Goal: Task Accomplishment & Management: Manage account settings

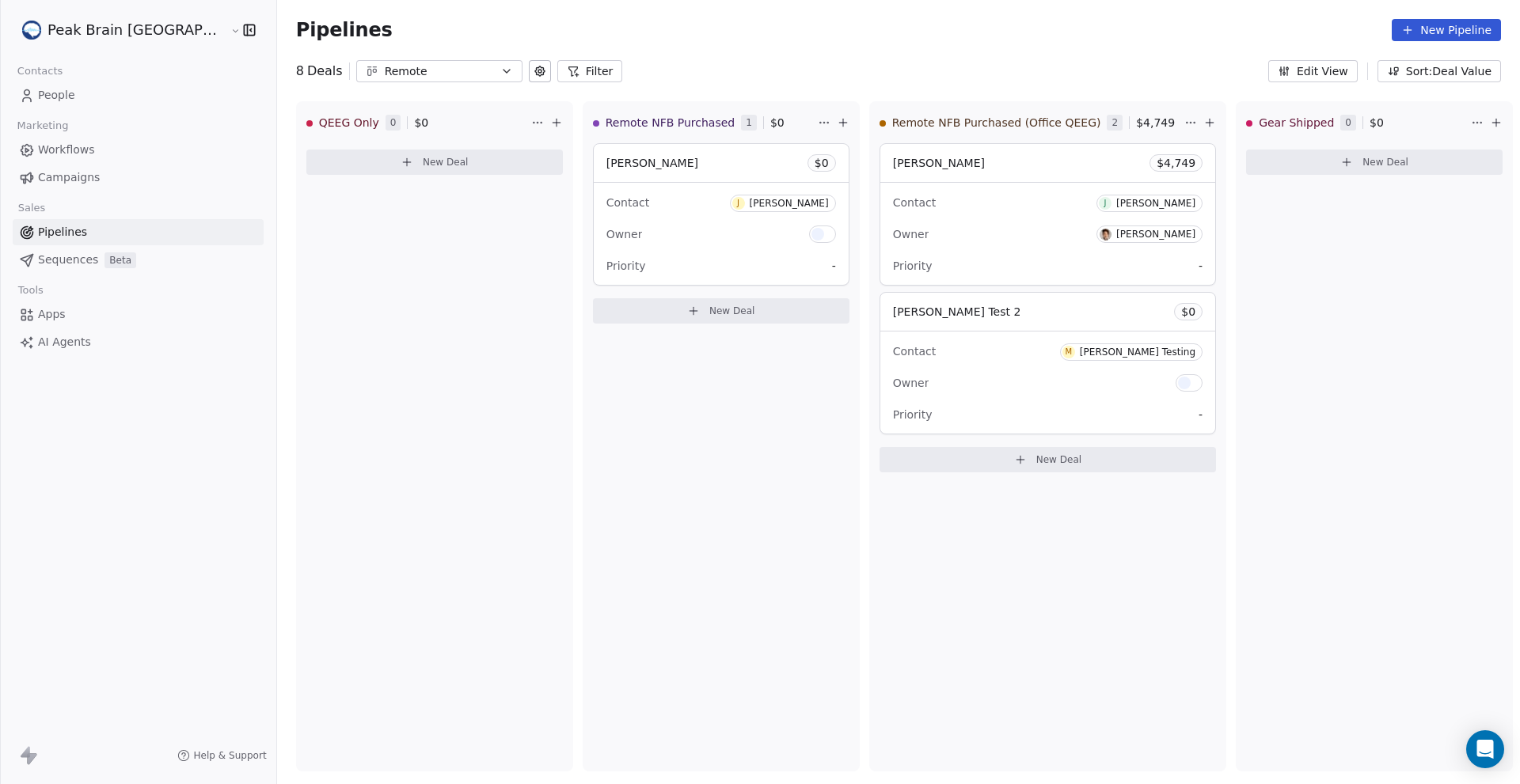
click at [46, 84] on link "People" at bounding box center [138, 95] width 251 height 26
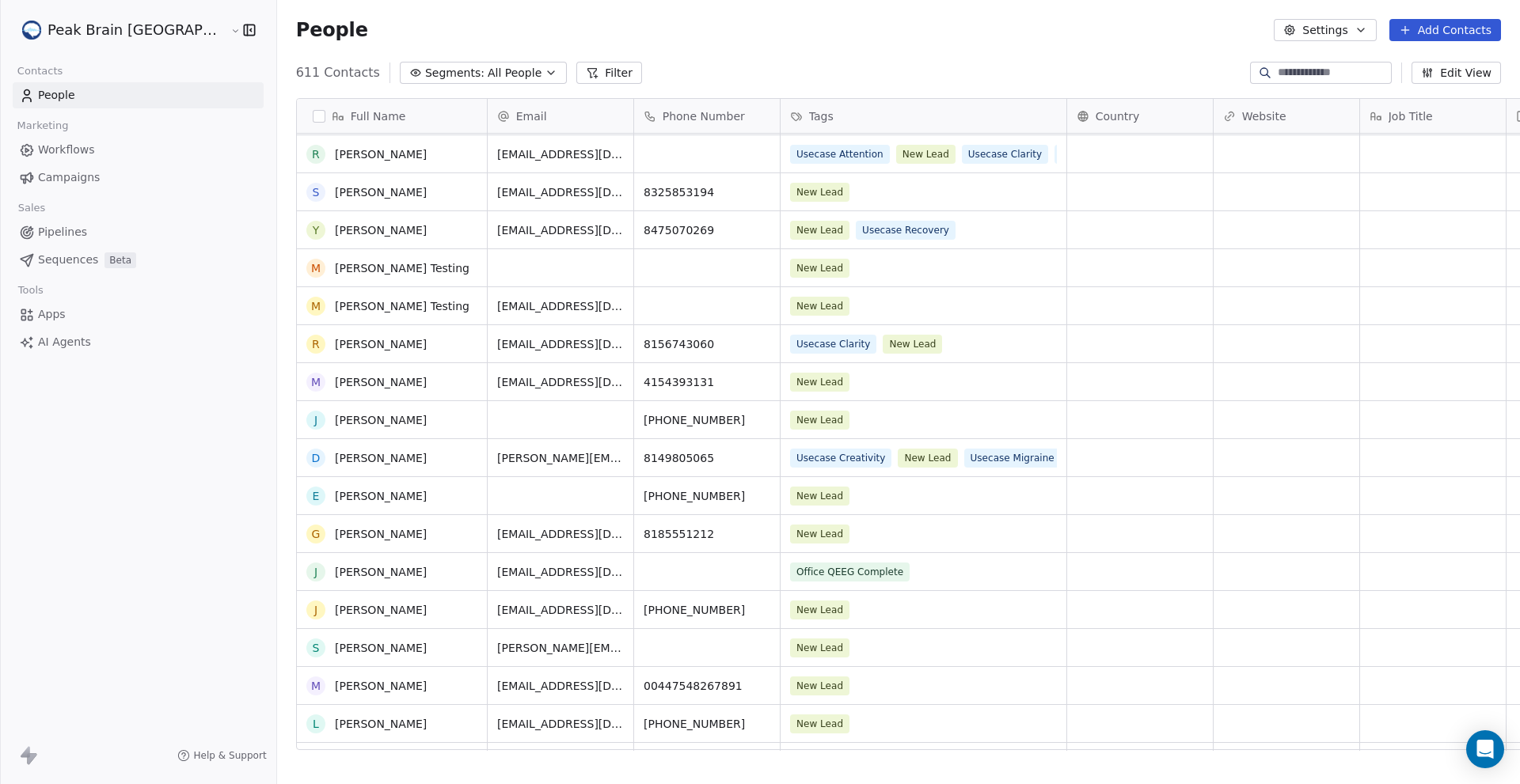
scroll to position [152, 0]
click at [518, 650] on span "[PERSON_NAME][EMAIL_ADDRESS][PERSON_NAME][DOMAIN_NAME]" at bounding box center [560, 647] width 127 height 16
click at [543, 646] on span "[PERSON_NAME][EMAIL_ADDRESS][PERSON_NAME][DOMAIN_NAME]" at bounding box center [560, 647] width 127 height 16
click at [545, 649] on span "[PERSON_NAME][EMAIL_ADDRESS][PERSON_NAME][DOMAIN_NAME]" at bounding box center [560, 647] width 127 height 16
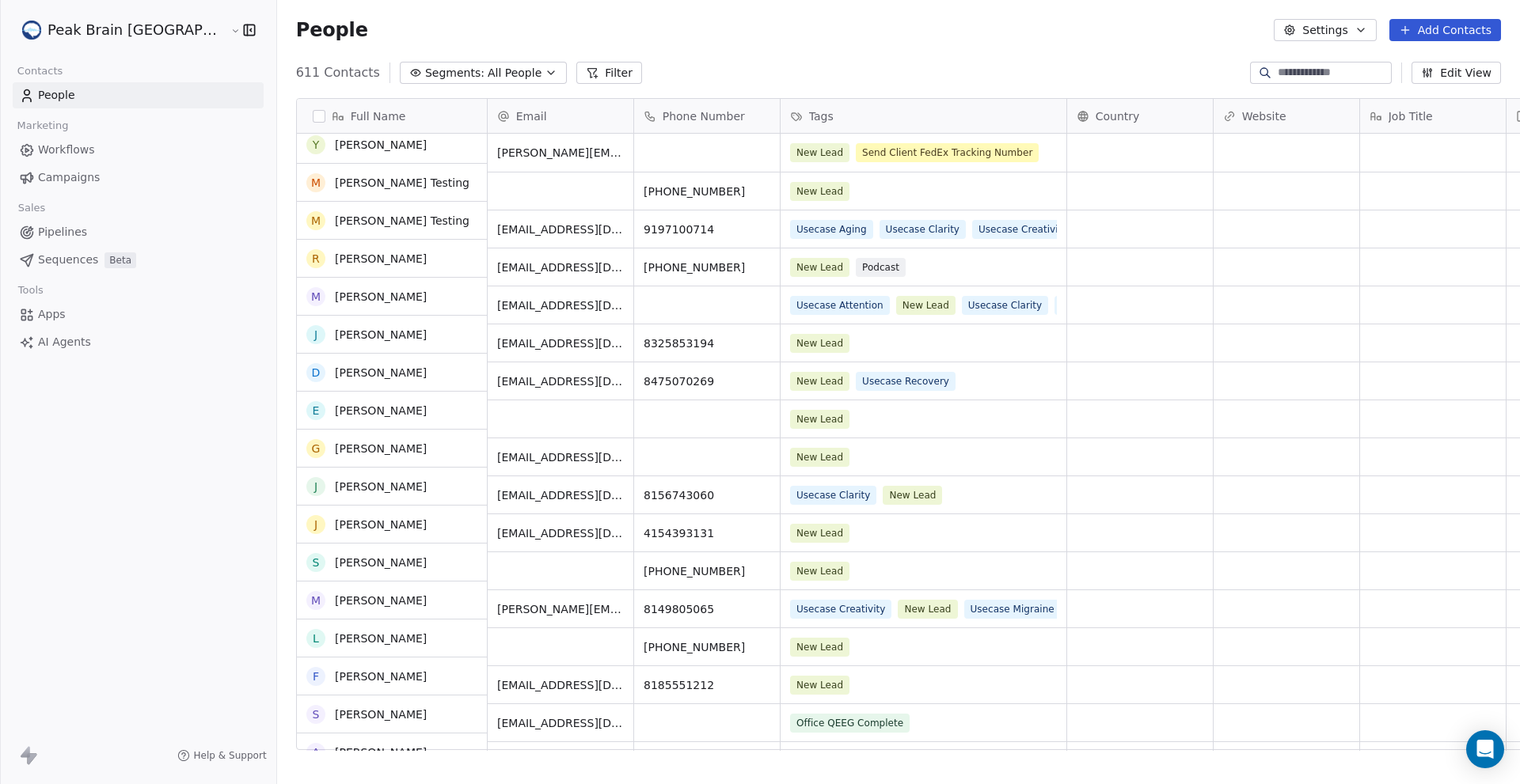
scroll to position [0, 0]
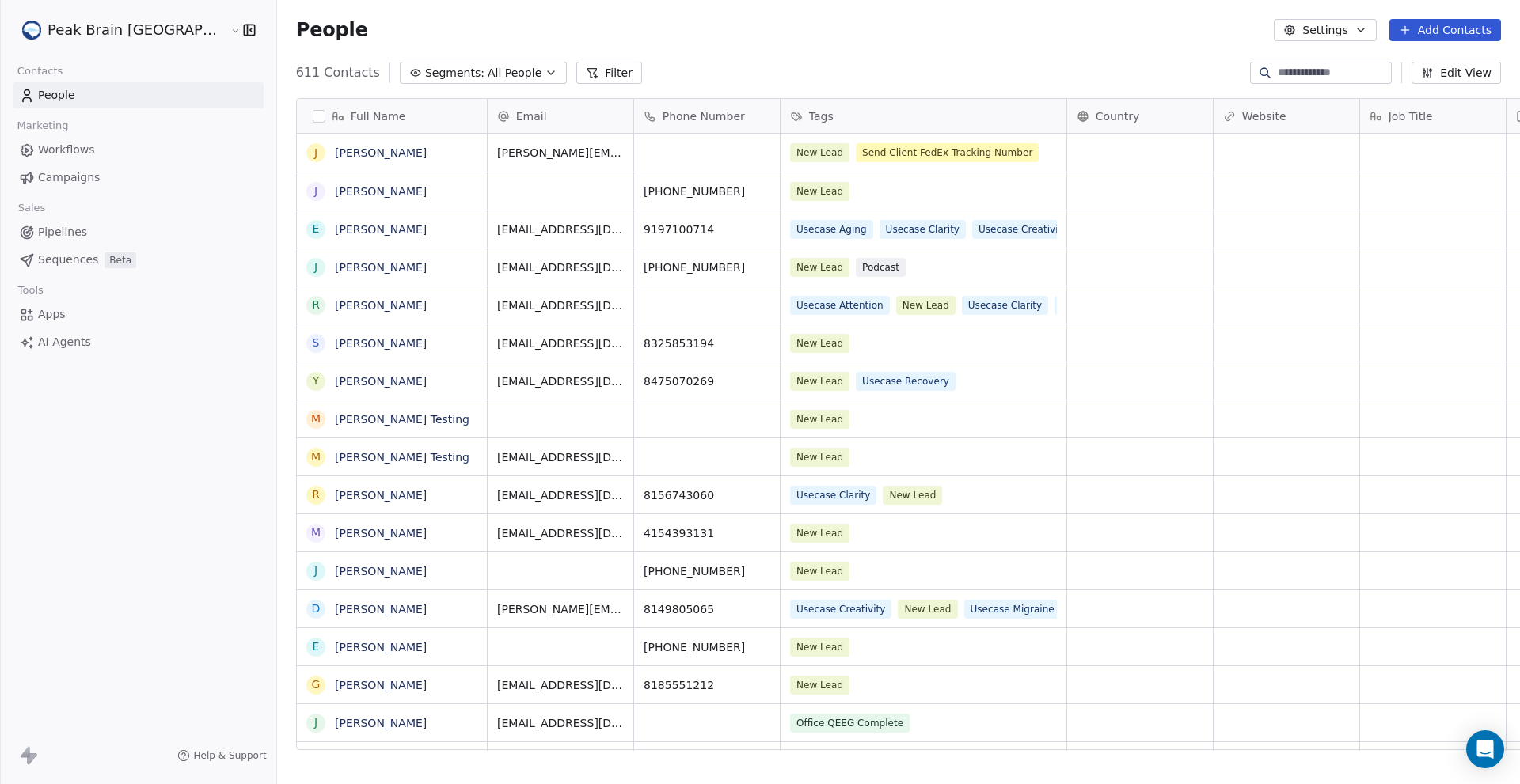
click at [54, 152] on span "Workflows" at bounding box center [67, 150] width 57 height 17
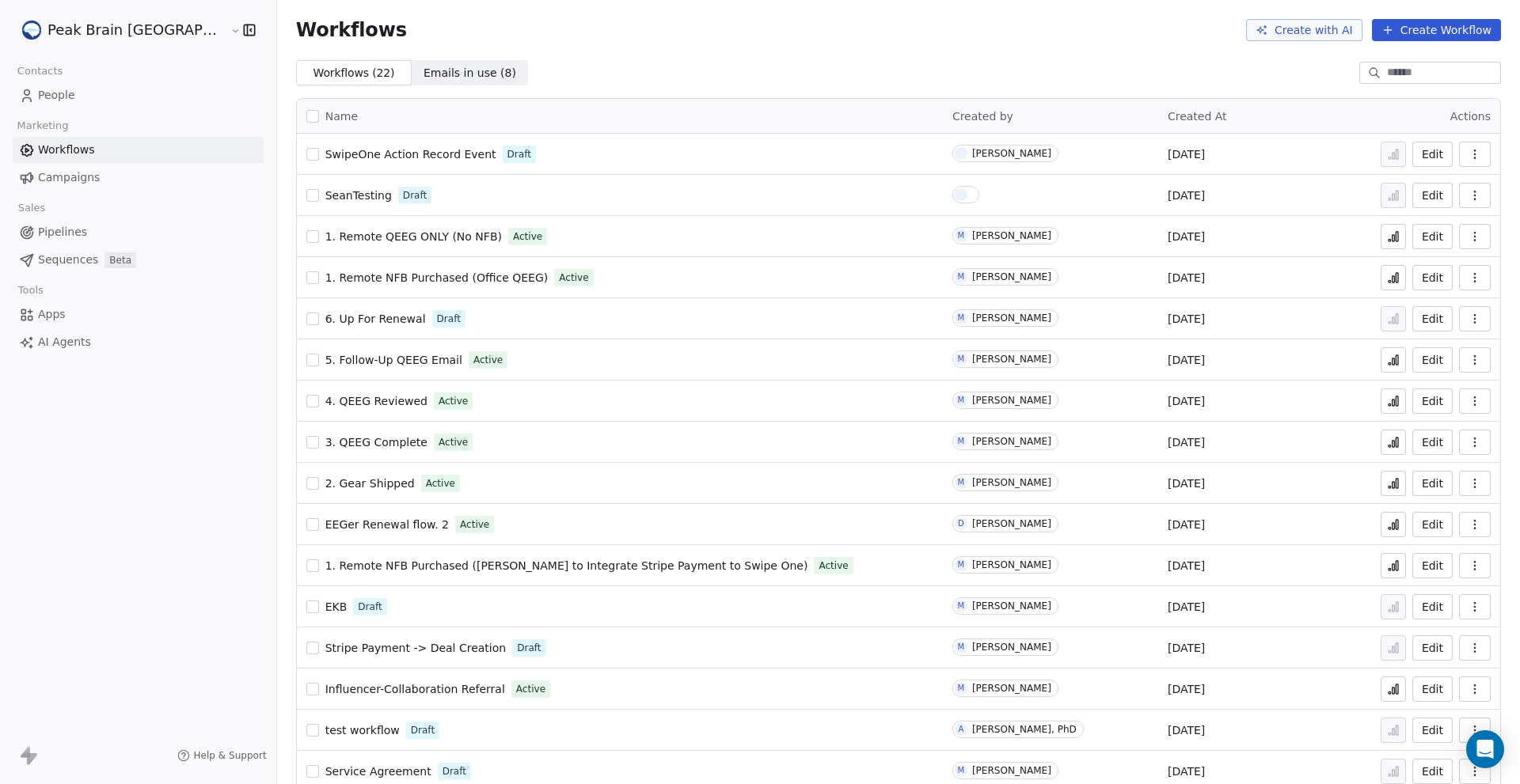
click at [57, 228] on span "Pipelines" at bounding box center [62, 233] width 49 height 17
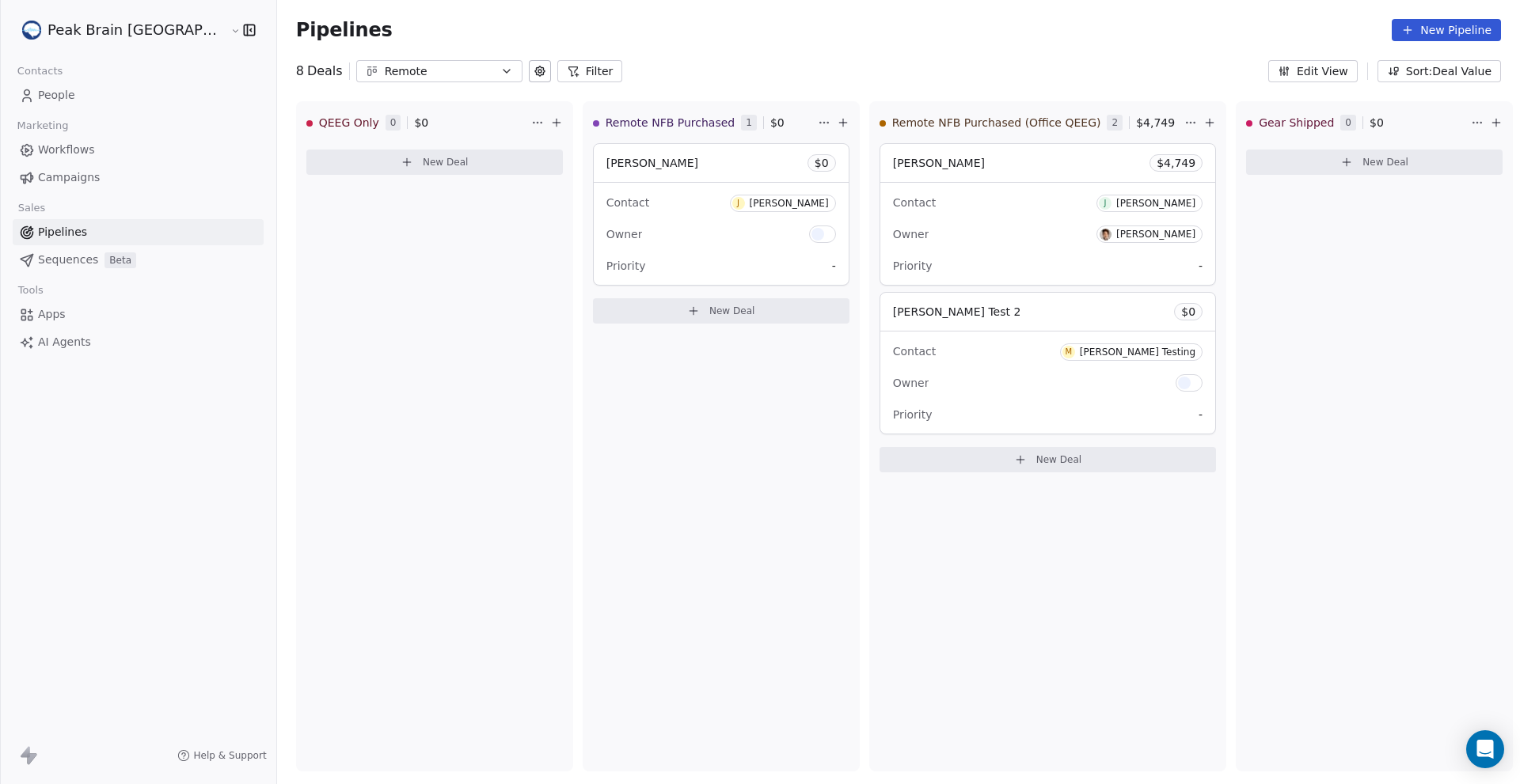
click at [504, 71] on icon "button" at bounding box center [507, 72] width 7 height 3
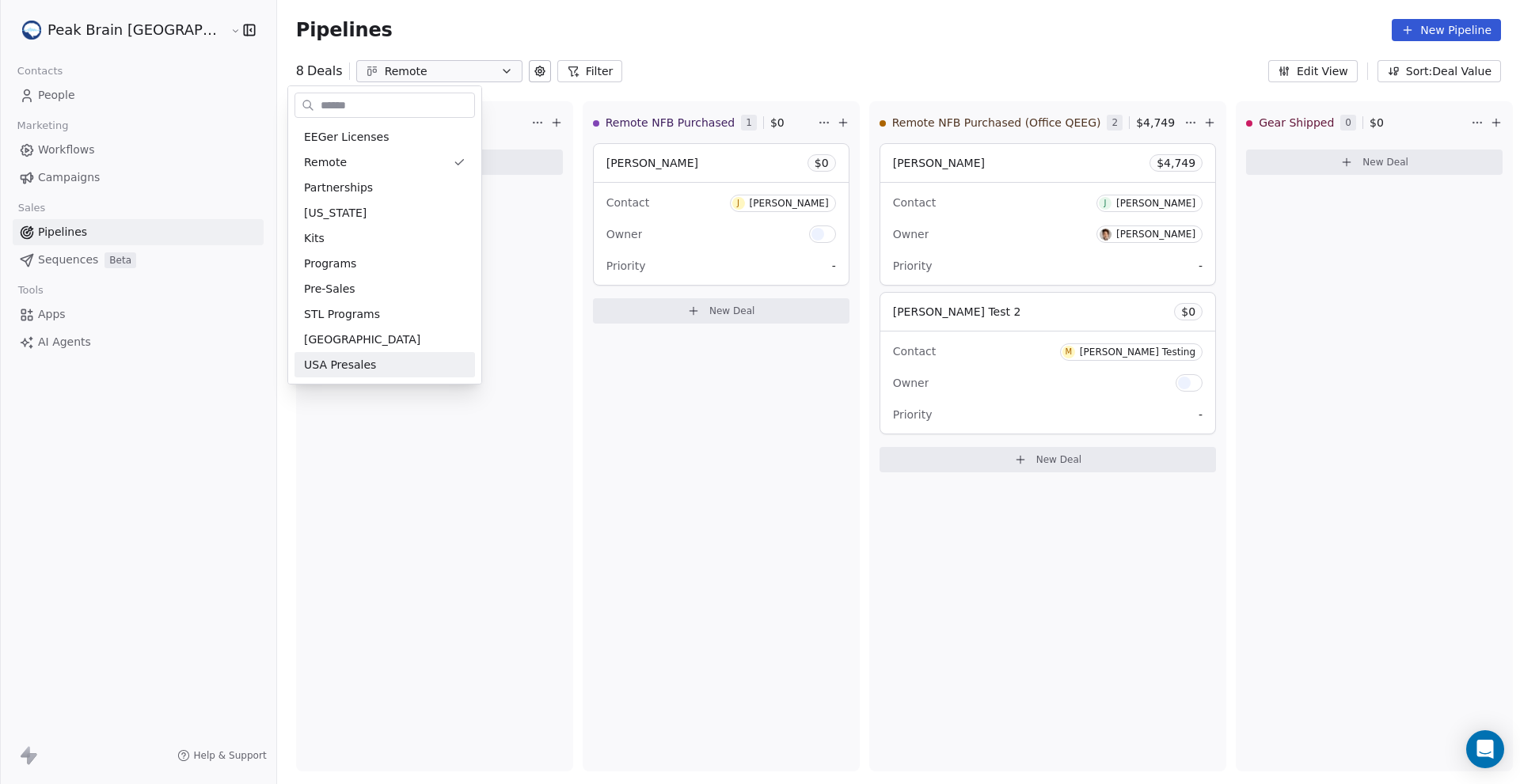
click at [579, 471] on html "Peak Brain USA Contacts People Marketing Workflows Campaigns Sales Pipelines Se…" at bounding box center [760, 392] width 1520 height 784
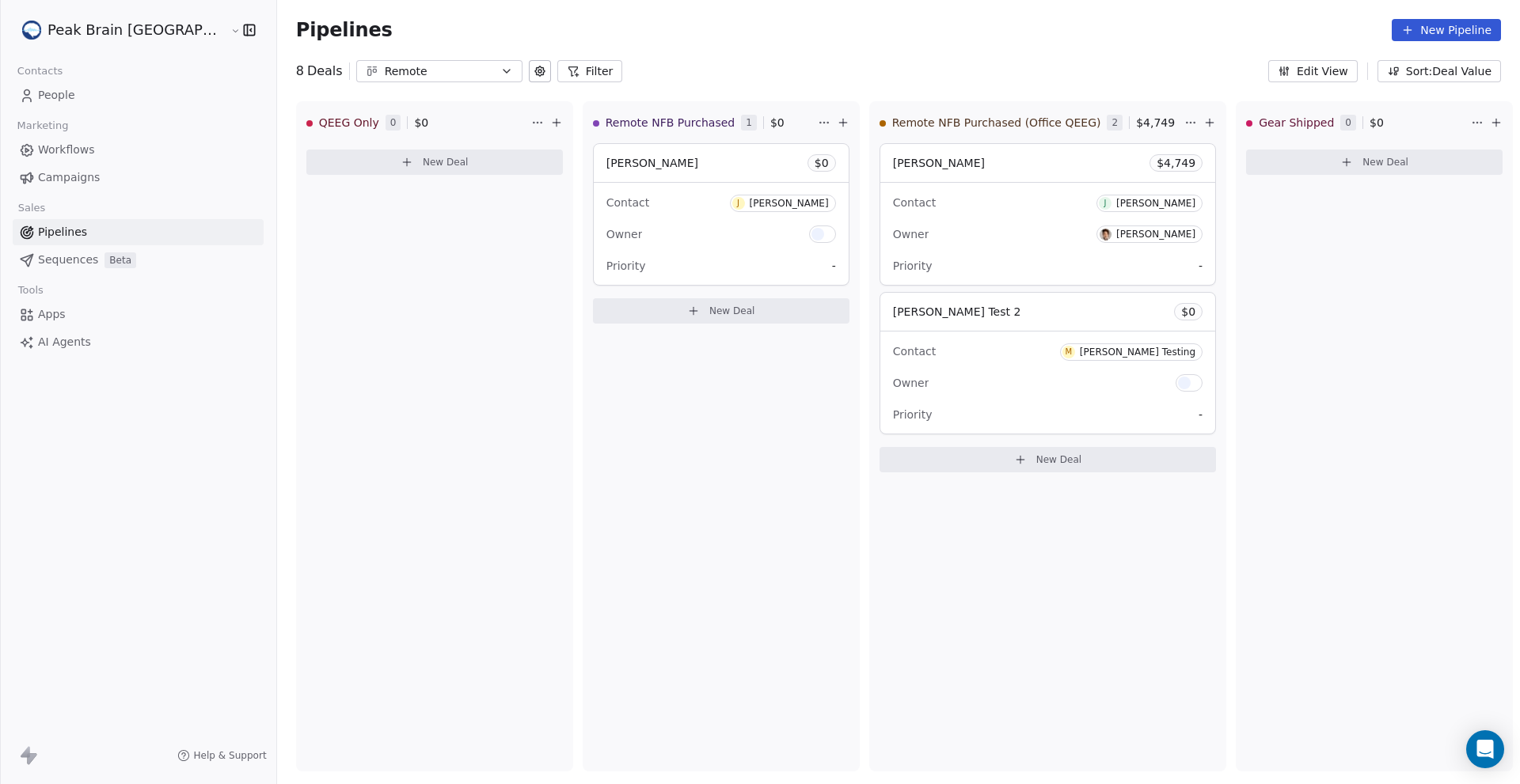
click at [431, 68] on button "Remote" at bounding box center [439, 71] width 166 height 22
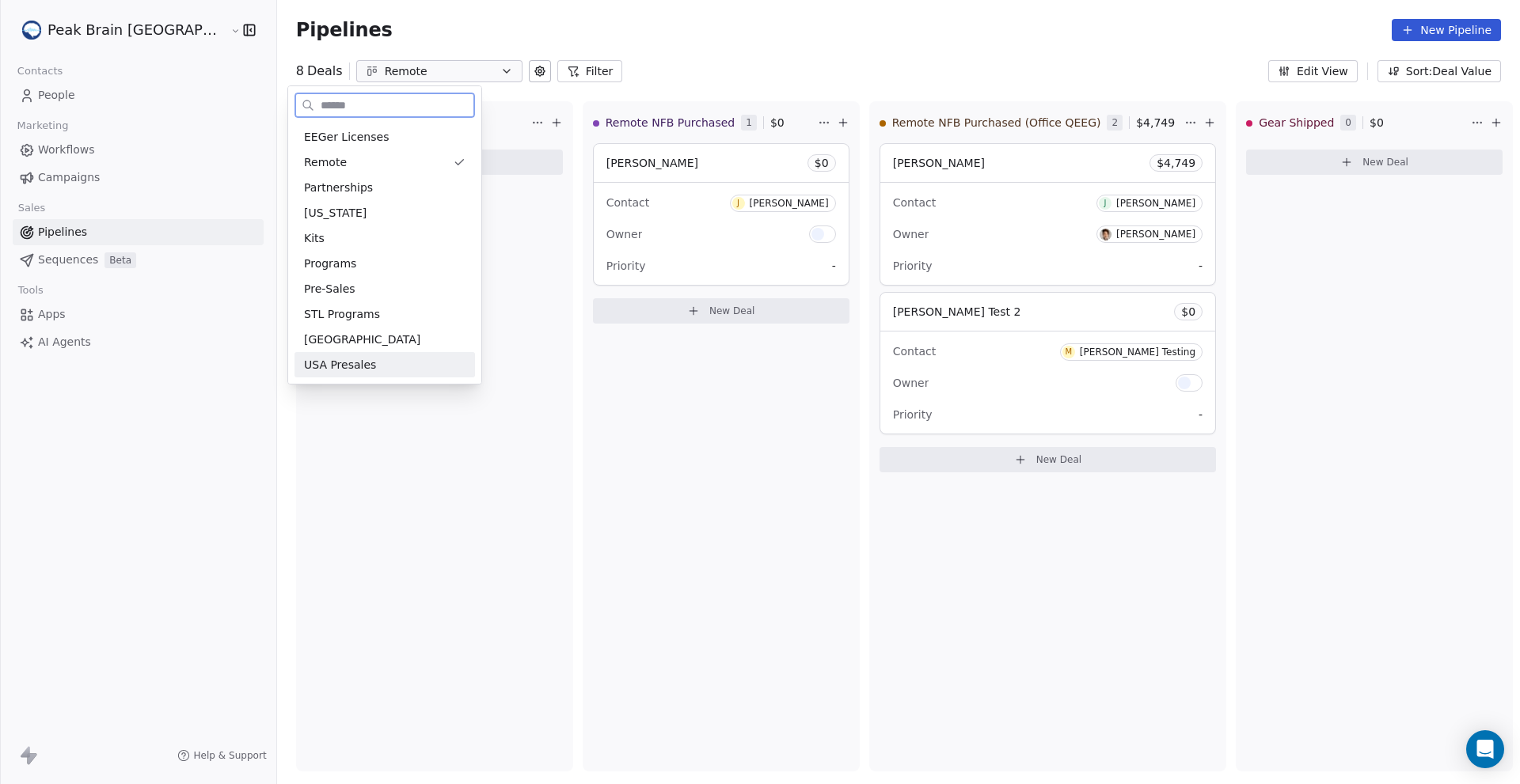
click at [329, 366] on span "USA Presales" at bounding box center [339, 365] width 72 height 17
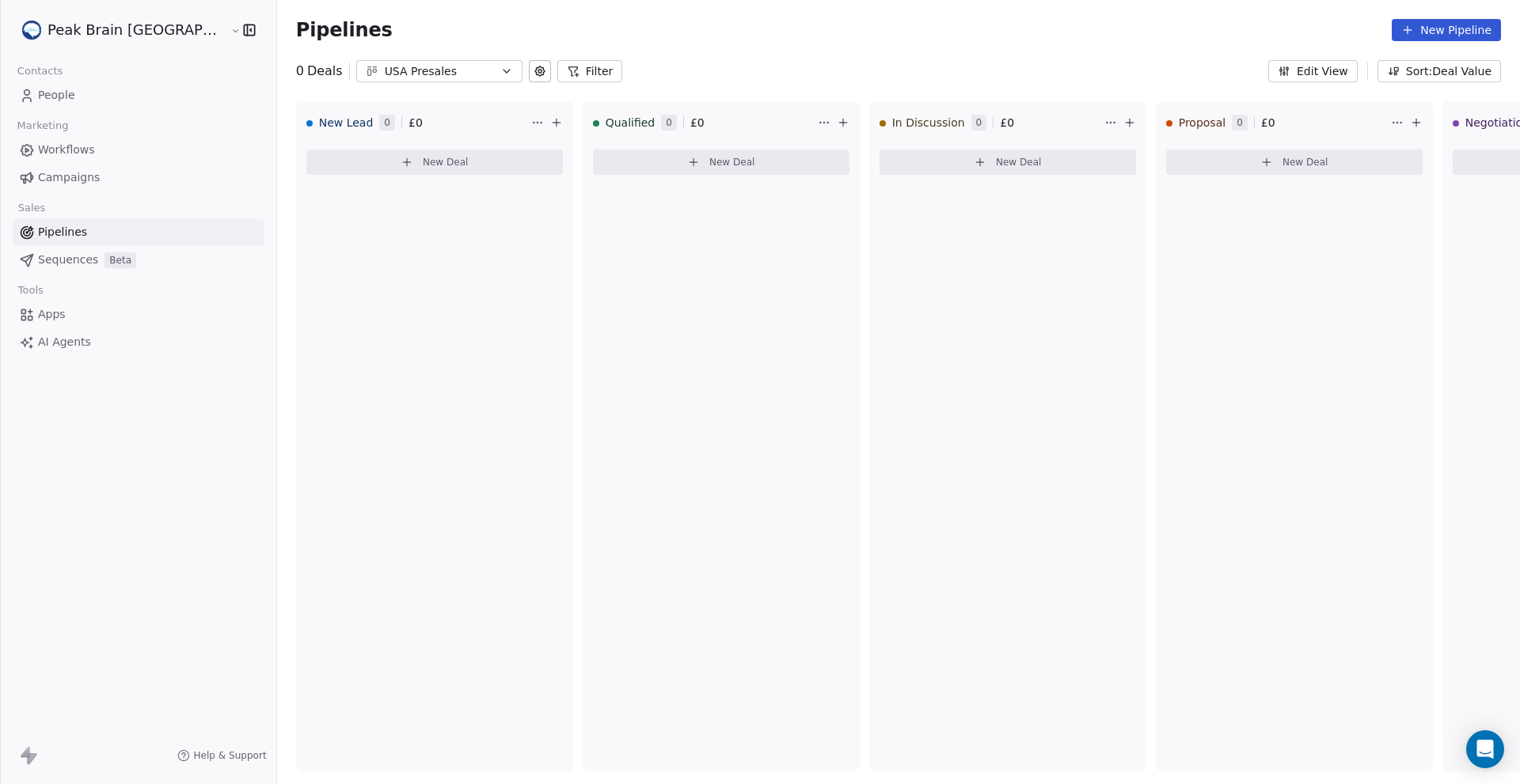
click at [500, 74] on icon "button" at bounding box center [506, 71] width 13 height 13
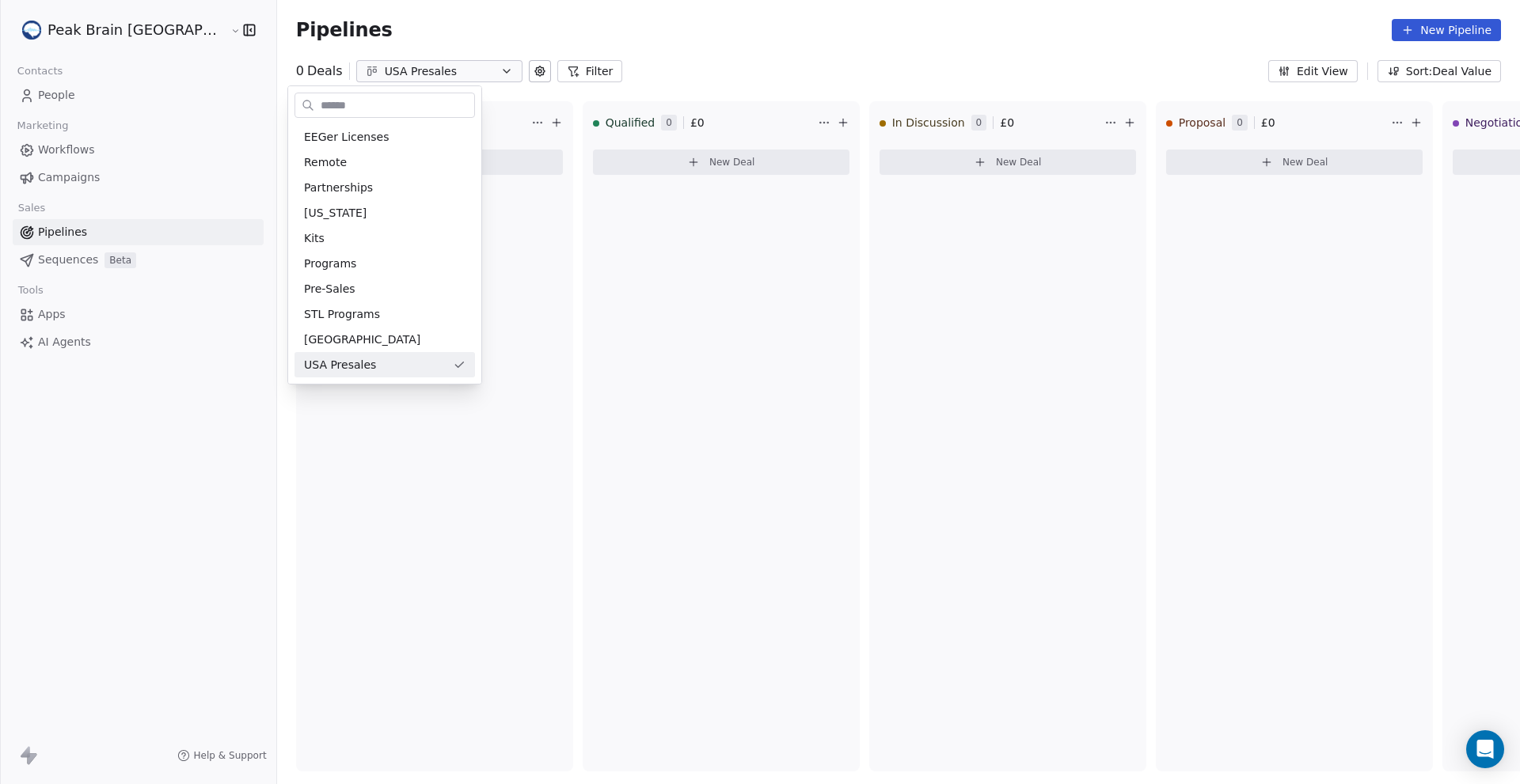
click at [443, 74] on html "Peak Brain USA Contacts People Marketing Workflows Campaigns Sales Pipelines Se…" at bounding box center [760, 392] width 1520 height 784
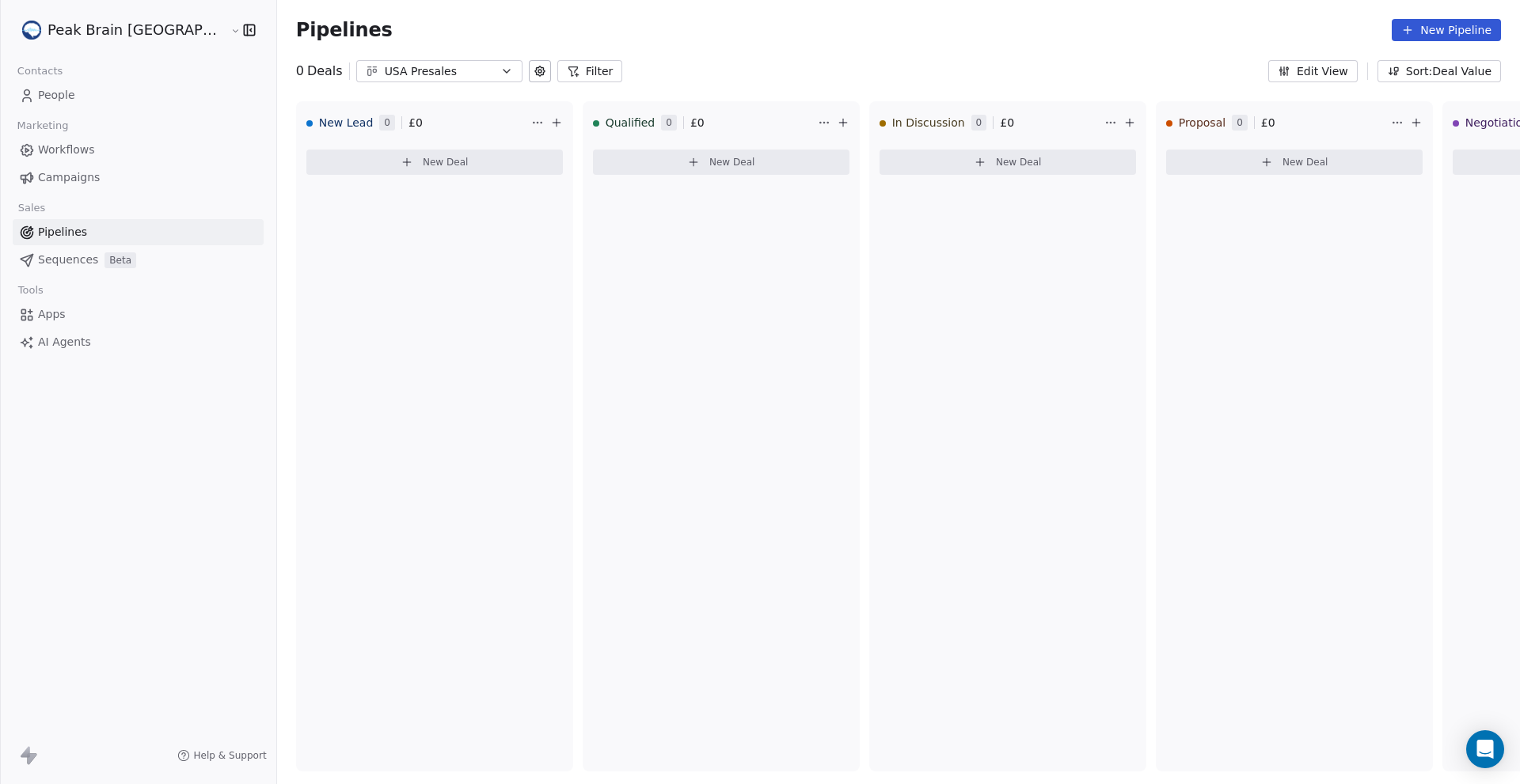
click at [110, 148] on link "Workflows" at bounding box center [138, 149] width 251 height 26
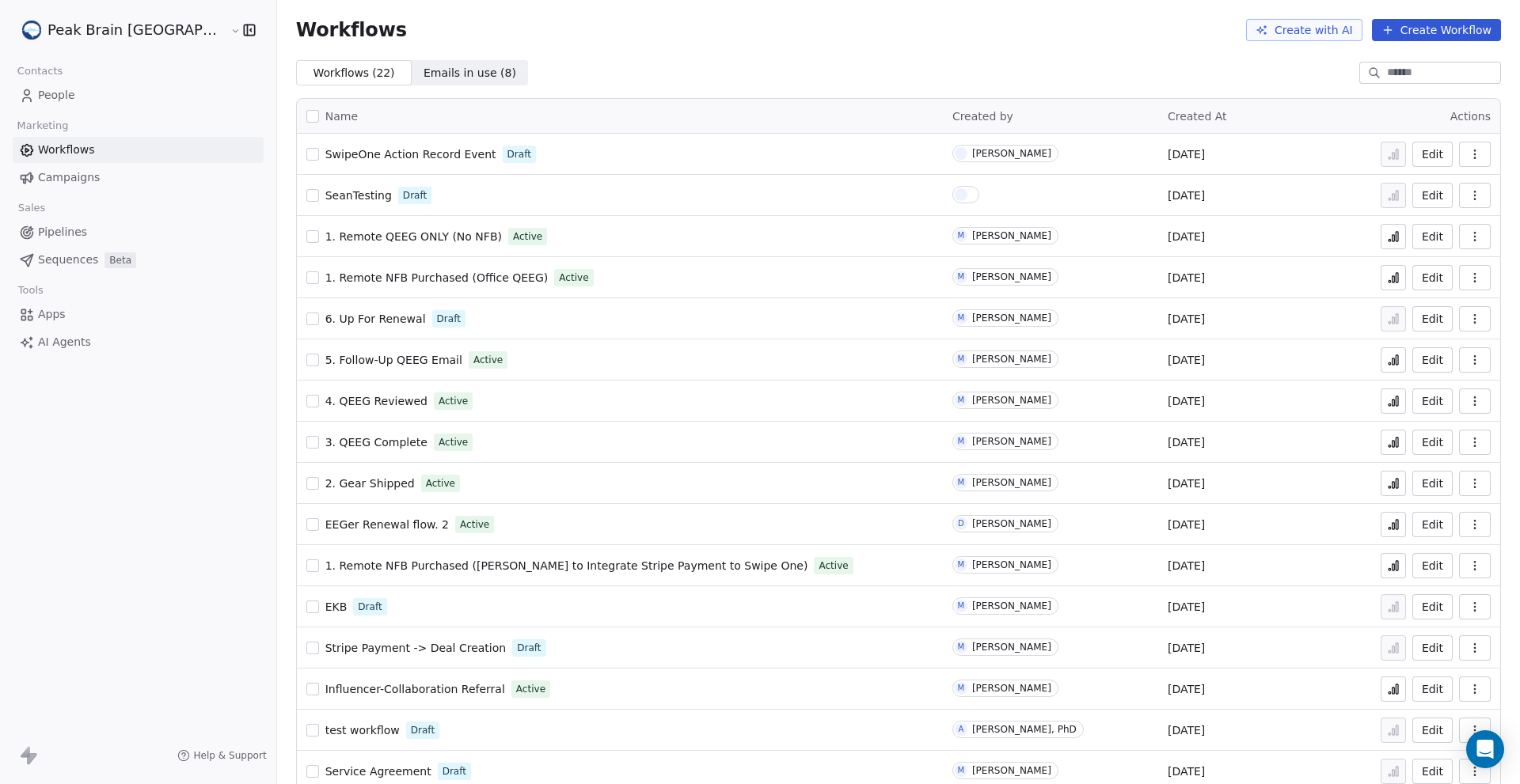
click at [61, 94] on span "People" at bounding box center [57, 95] width 37 height 17
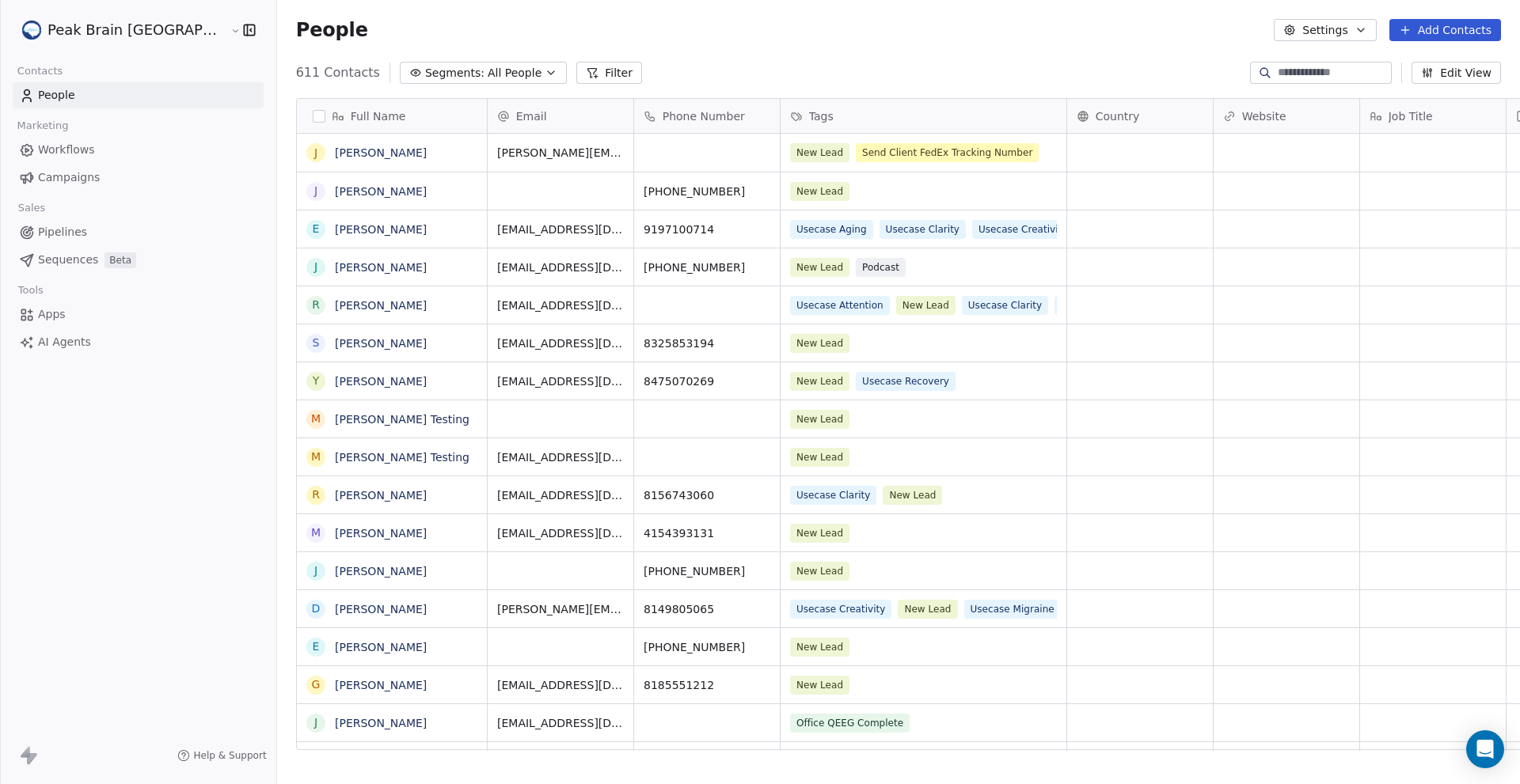
scroll to position [678, 1295]
click at [67, 226] on span "Pipelines" at bounding box center [62, 233] width 49 height 17
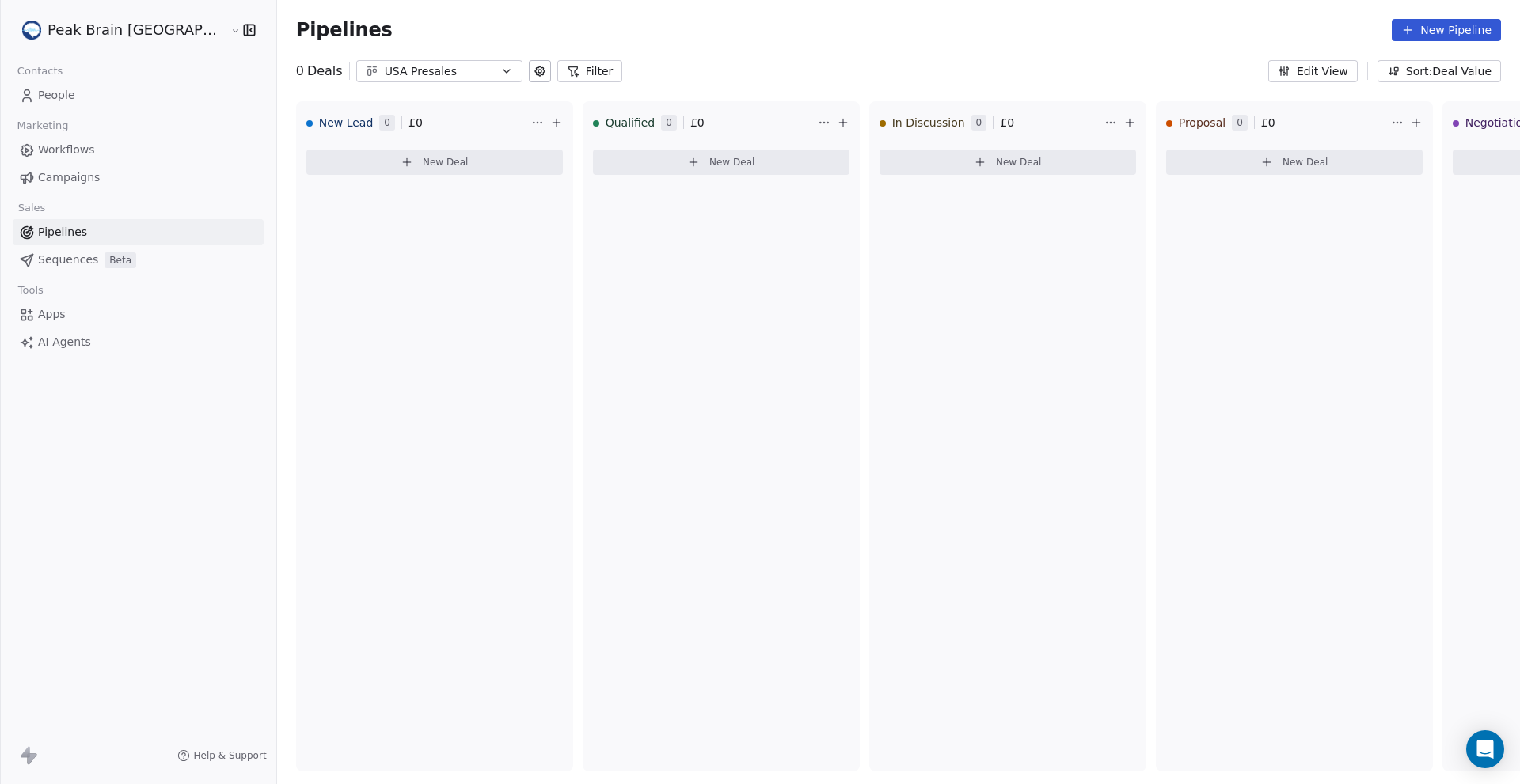
click at [422, 76] on div "USA Presales" at bounding box center [439, 72] width 110 height 17
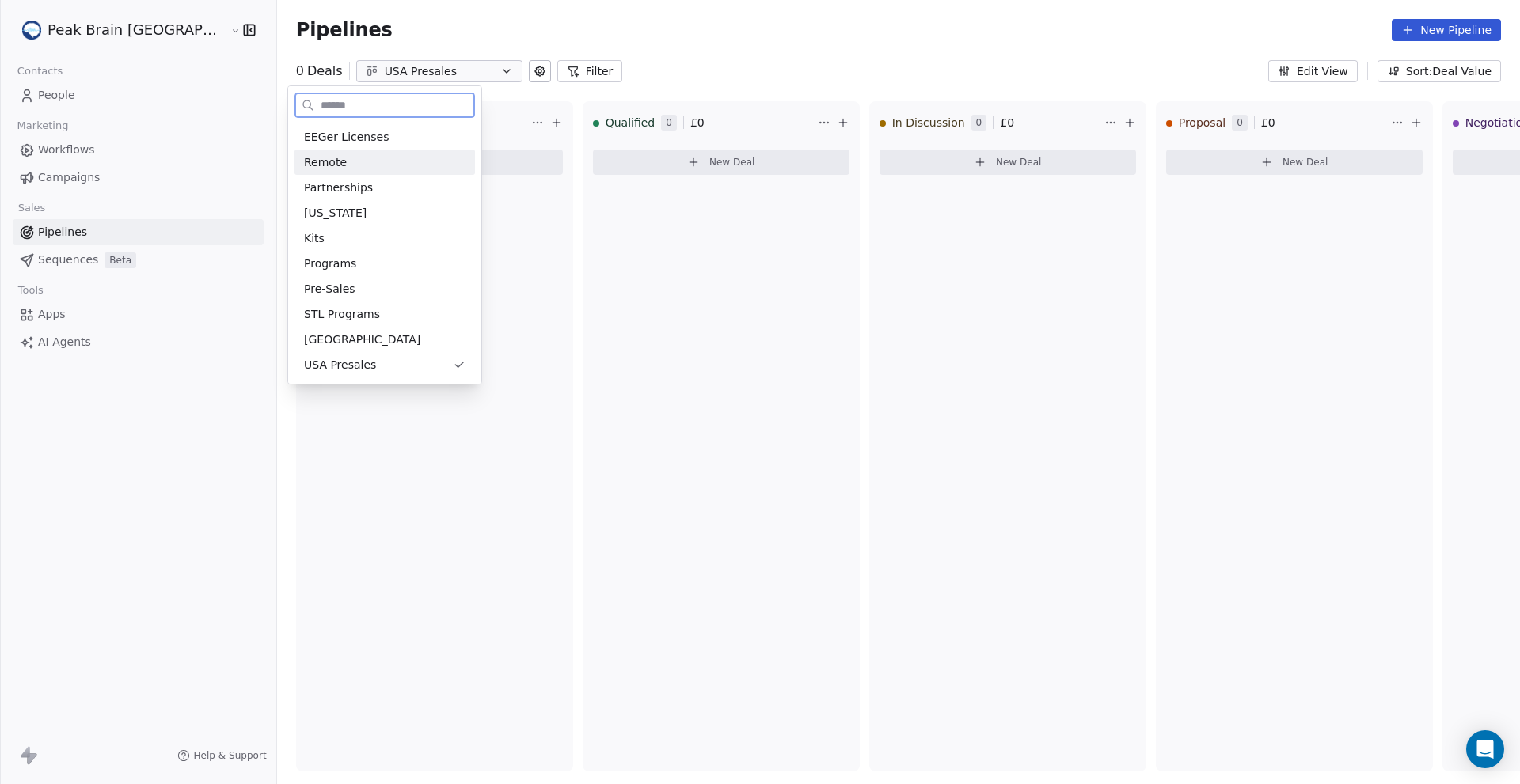
click at [348, 164] on div "Remote" at bounding box center [384, 163] width 161 height 17
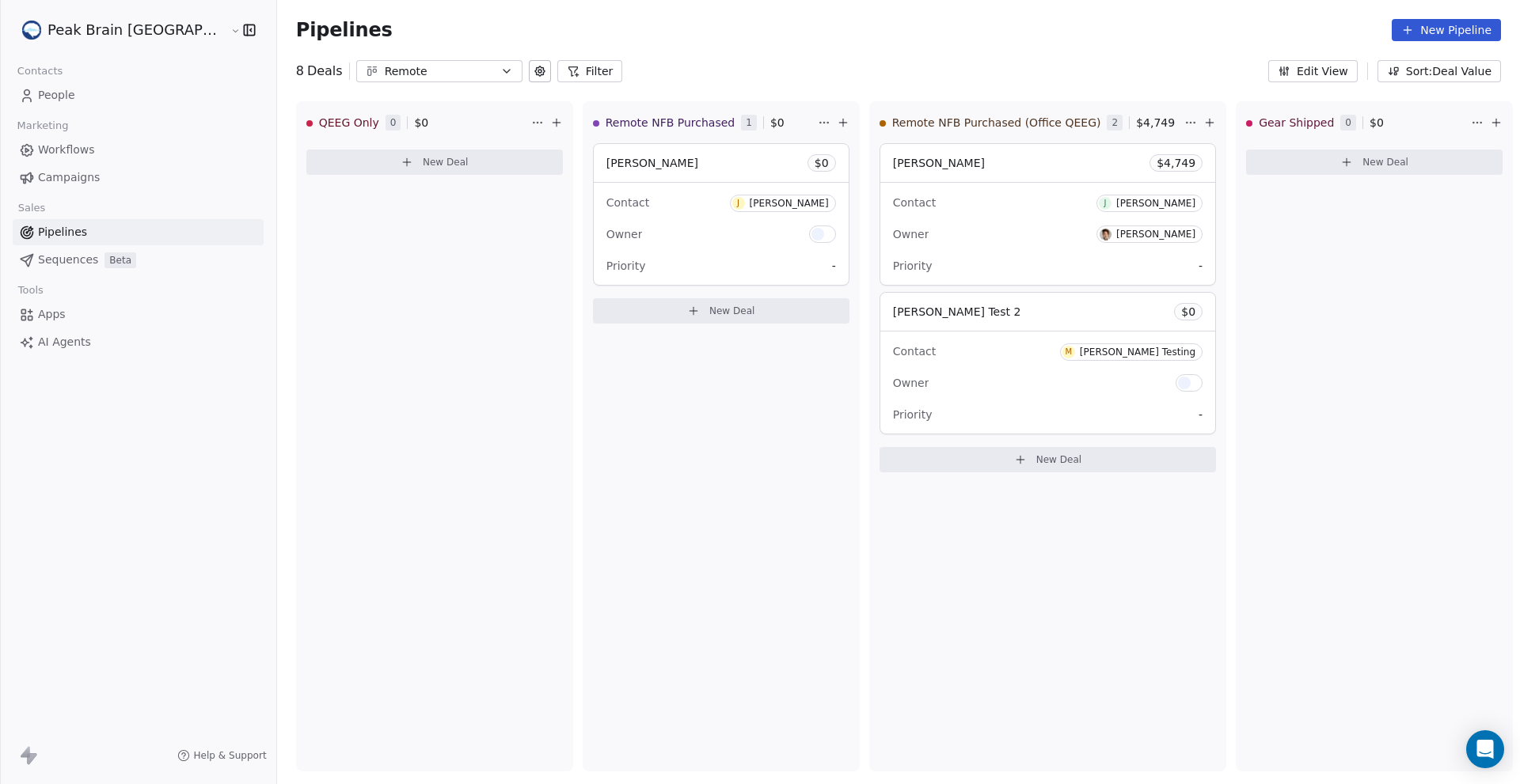
click at [47, 148] on span "Workflows" at bounding box center [67, 150] width 57 height 17
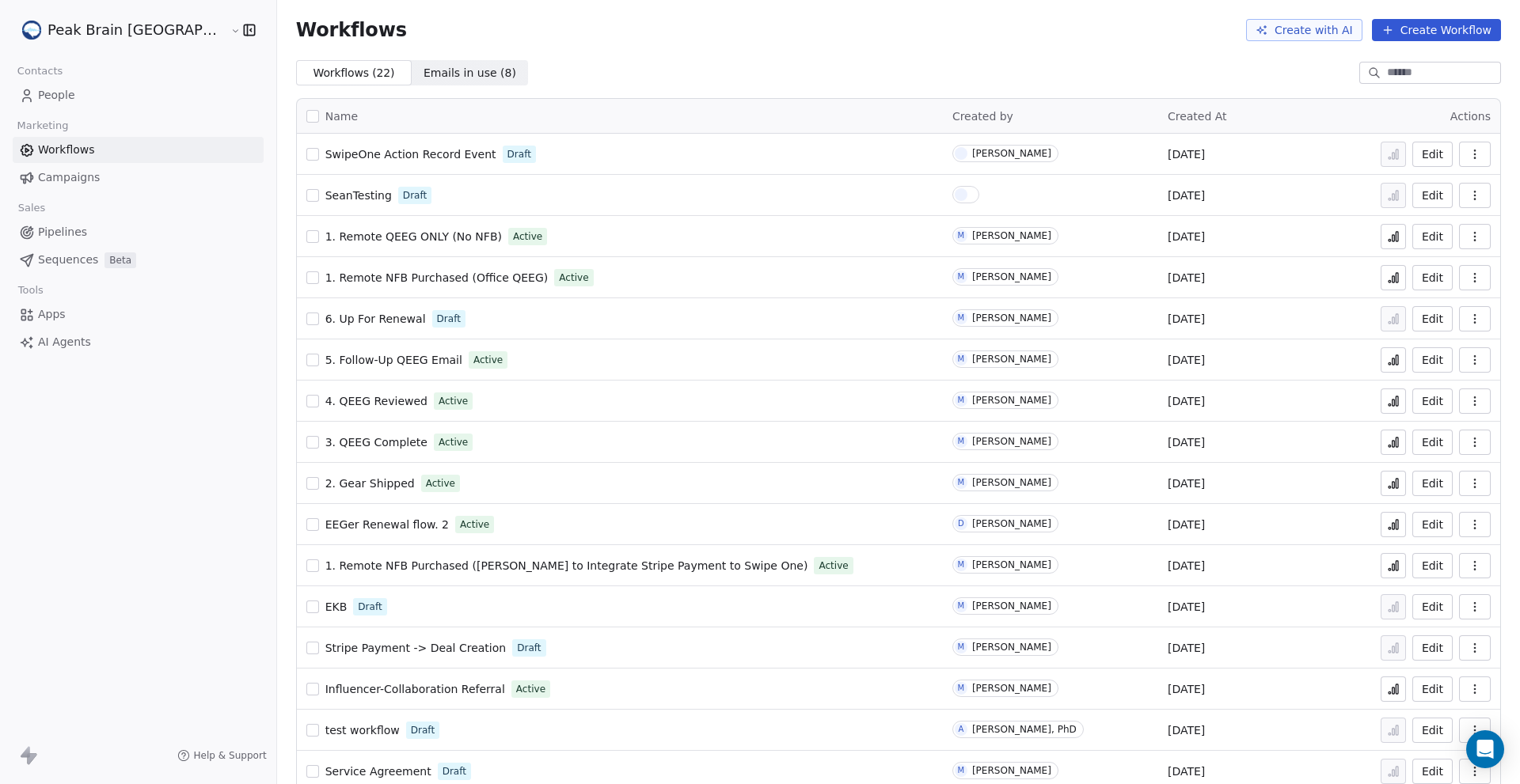
click at [326, 190] on span "SeanTesting" at bounding box center [358, 195] width 67 height 13
click at [326, 193] on span "SeanTesting" at bounding box center [358, 195] width 67 height 13
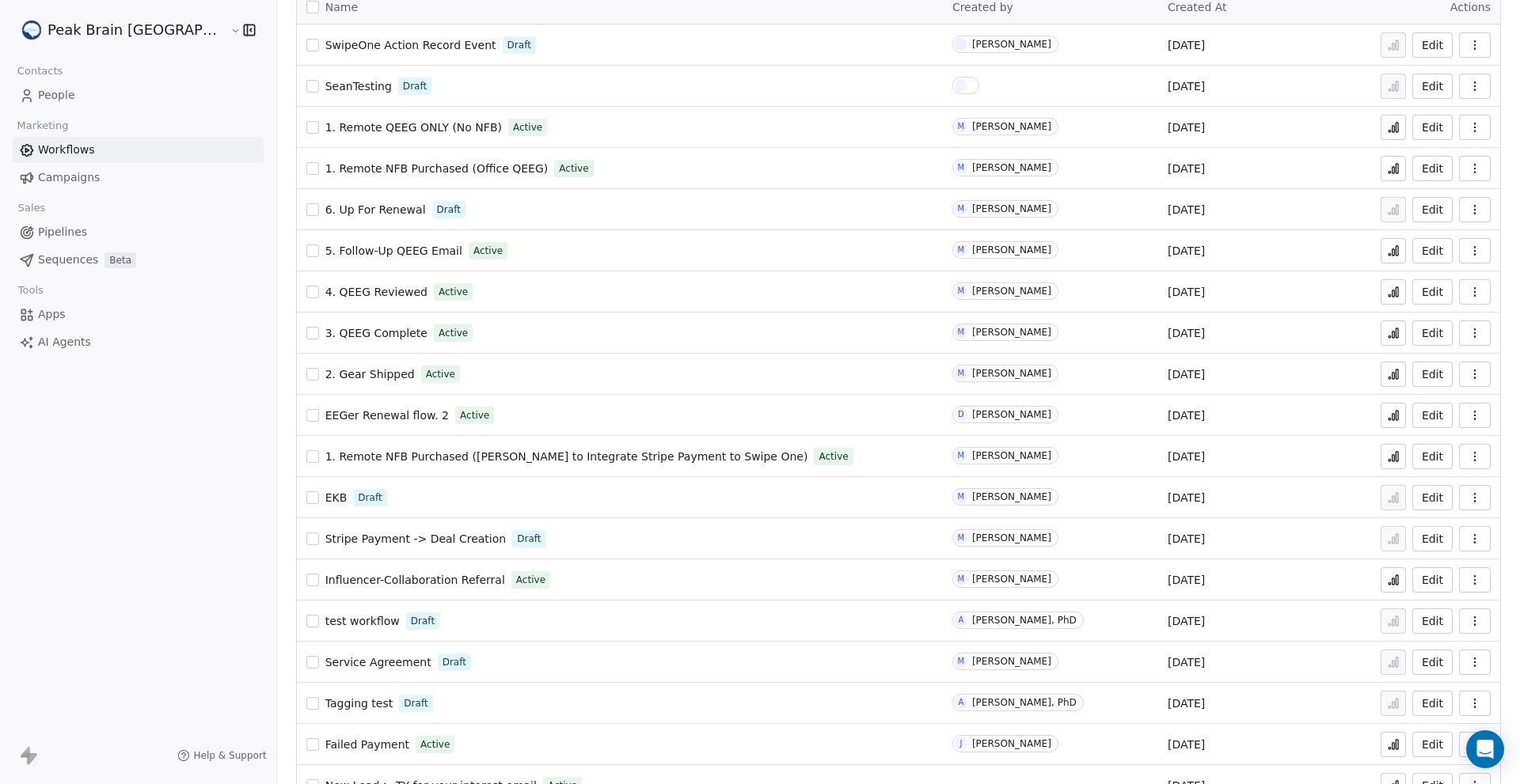
scroll to position [110, 0]
drag, startPoint x: 458, startPoint y: 367, endPoint x: 89, endPoint y: 233, distance: 392.6
click at [89, 233] on link "Pipelines" at bounding box center [138, 232] width 251 height 26
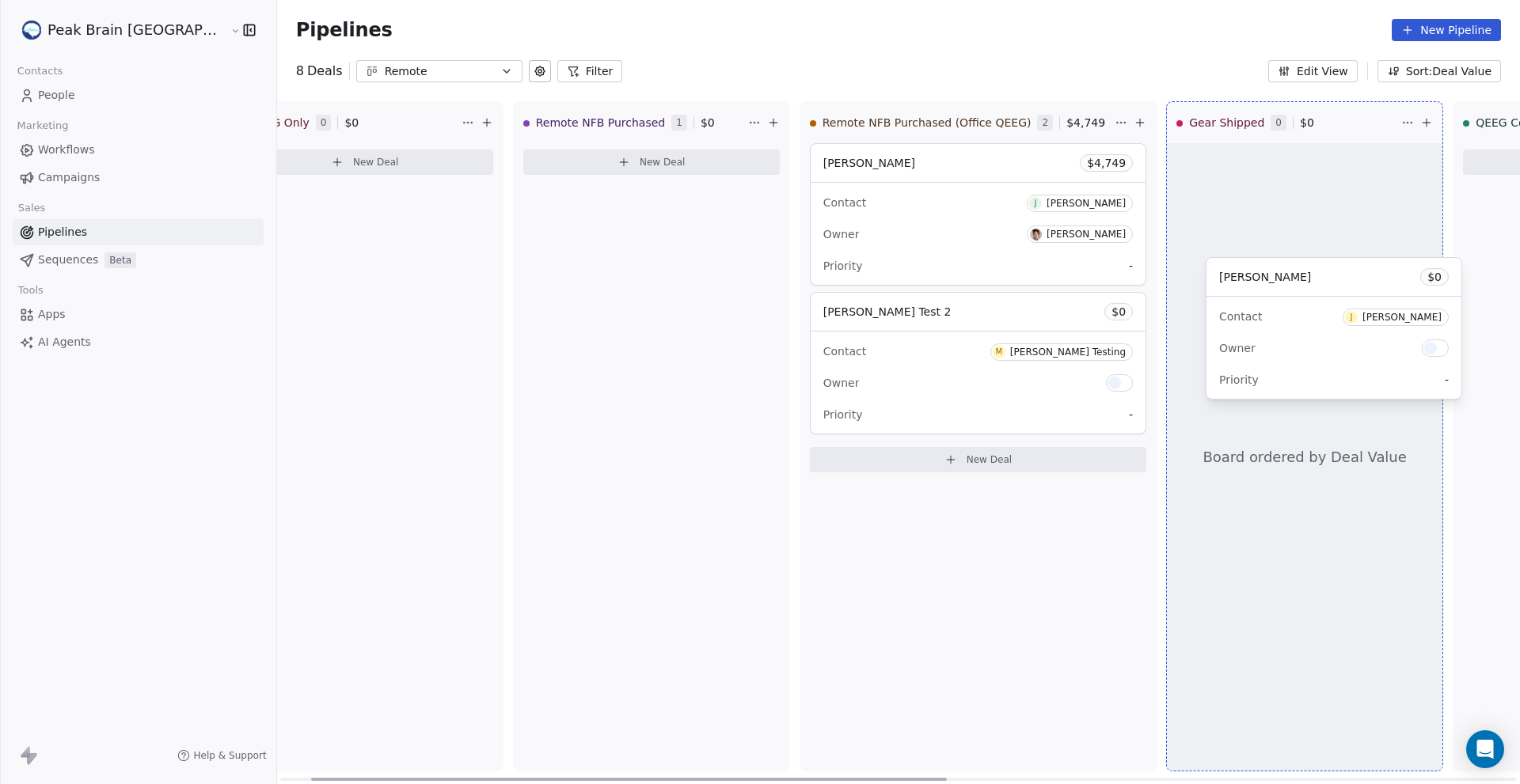
scroll to position [0, 108]
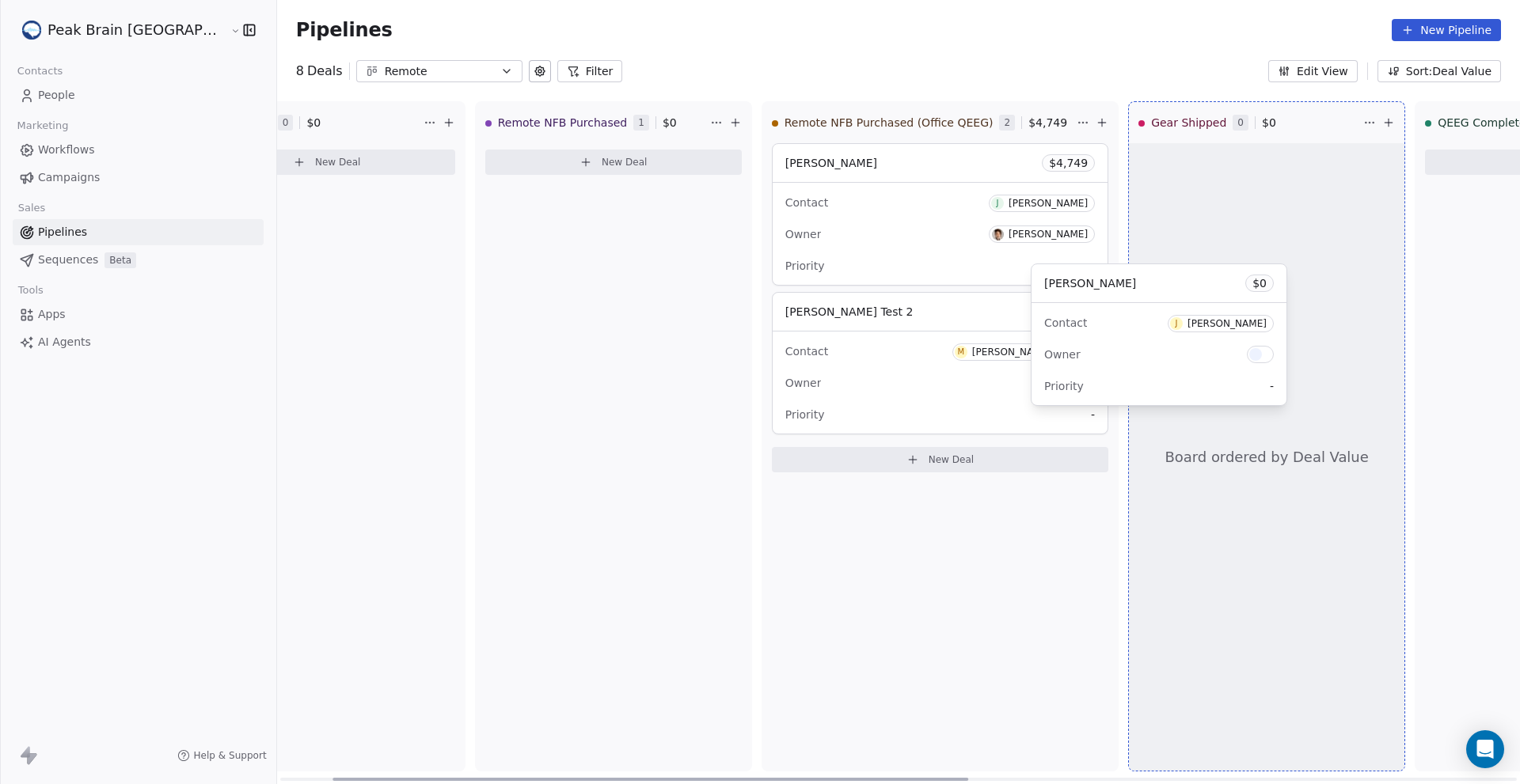
drag, startPoint x: 637, startPoint y: 196, endPoint x: 1149, endPoint y: 313, distance: 525.2
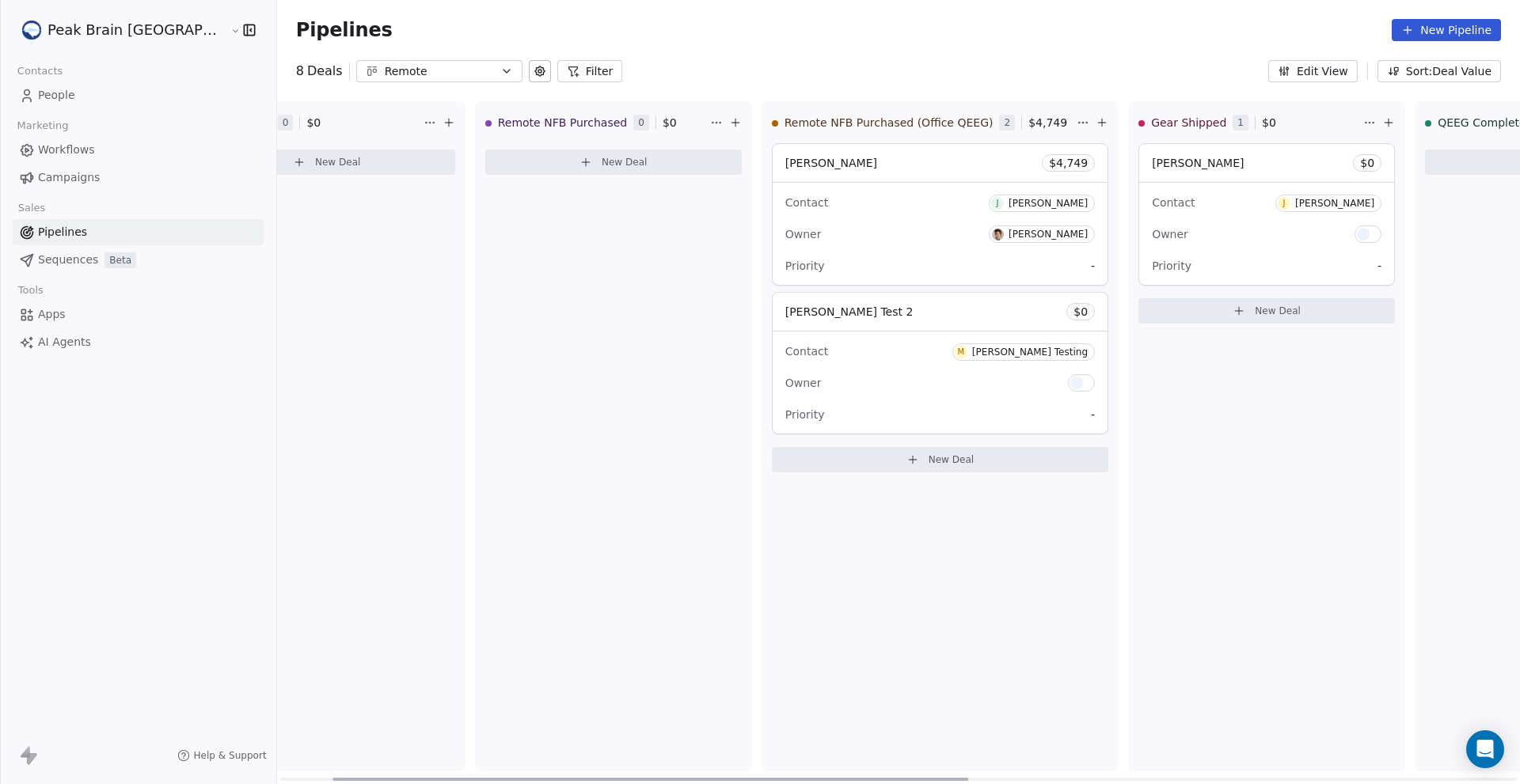
click at [1165, 230] on div "Owner" at bounding box center [1267, 234] width 229 height 25
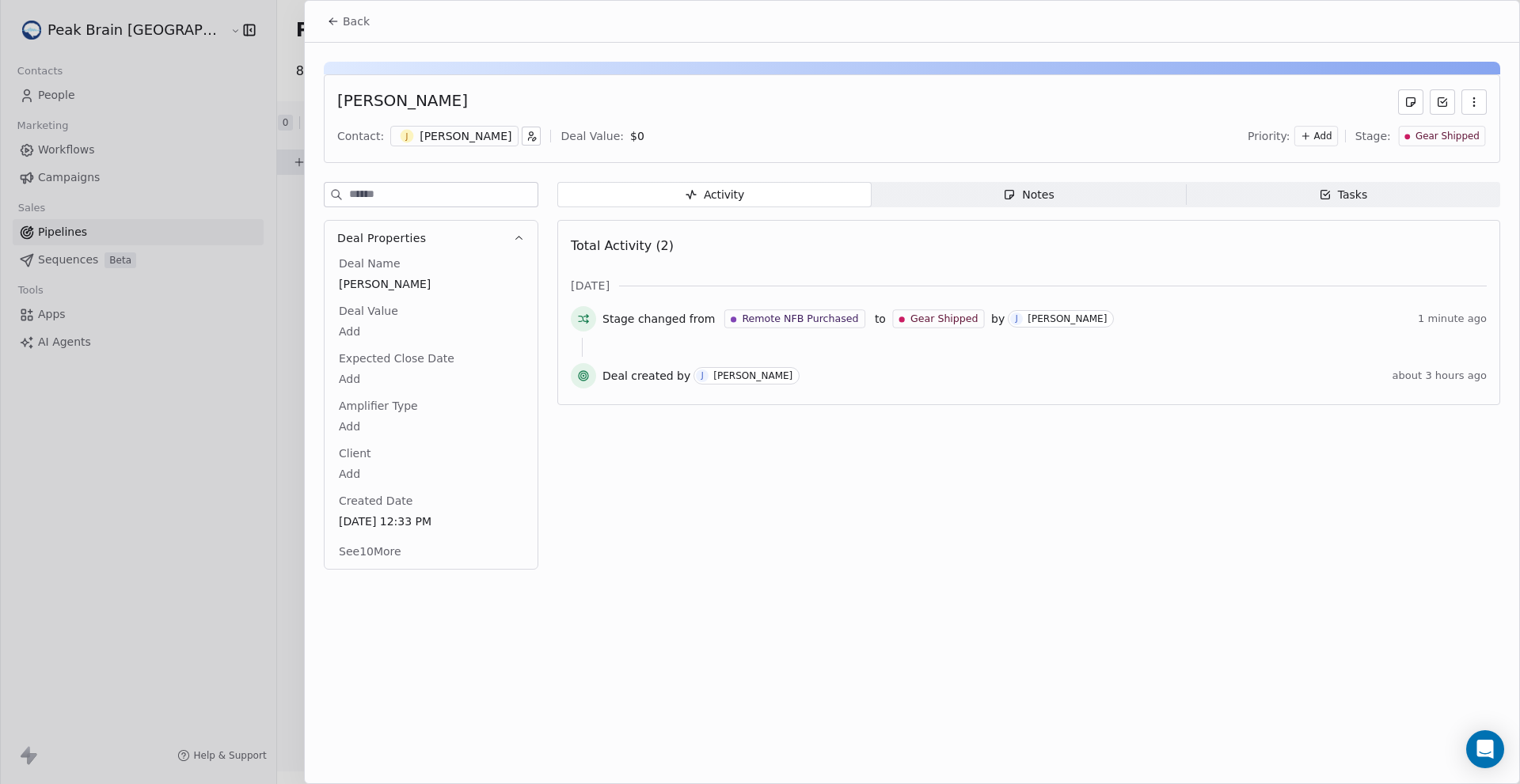
click at [387, 543] on button "See 10 More" at bounding box center [369, 551] width 82 height 29
click at [334, 21] on icon at bounding box center [332, 21] width 7 height 0
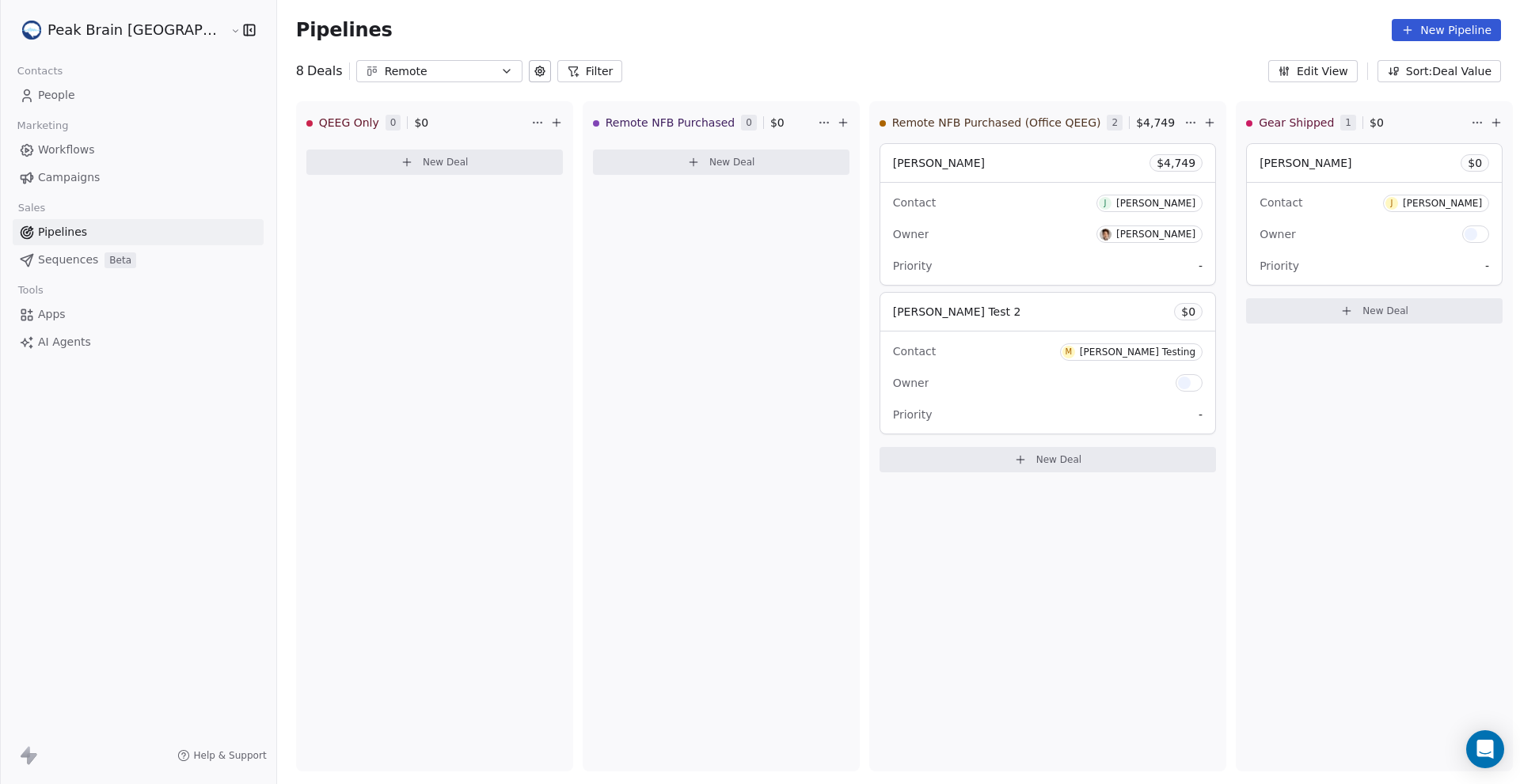
click at [430, 78] on button "Remote" at bounding box center [439, 71] width 166 height 22
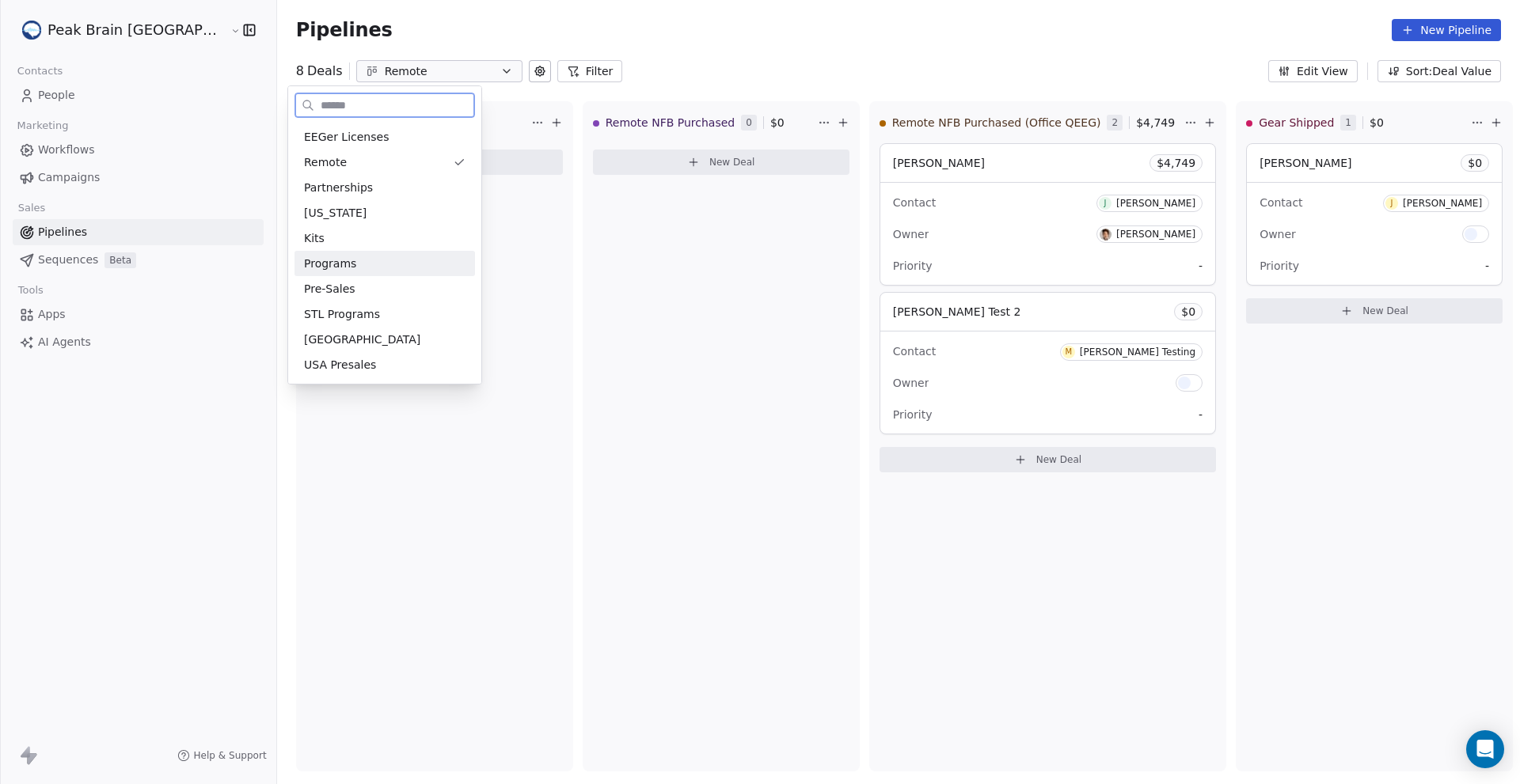
click at [335, 263] on span "Programs" at bounding box center [330, 264] width 52 height 17
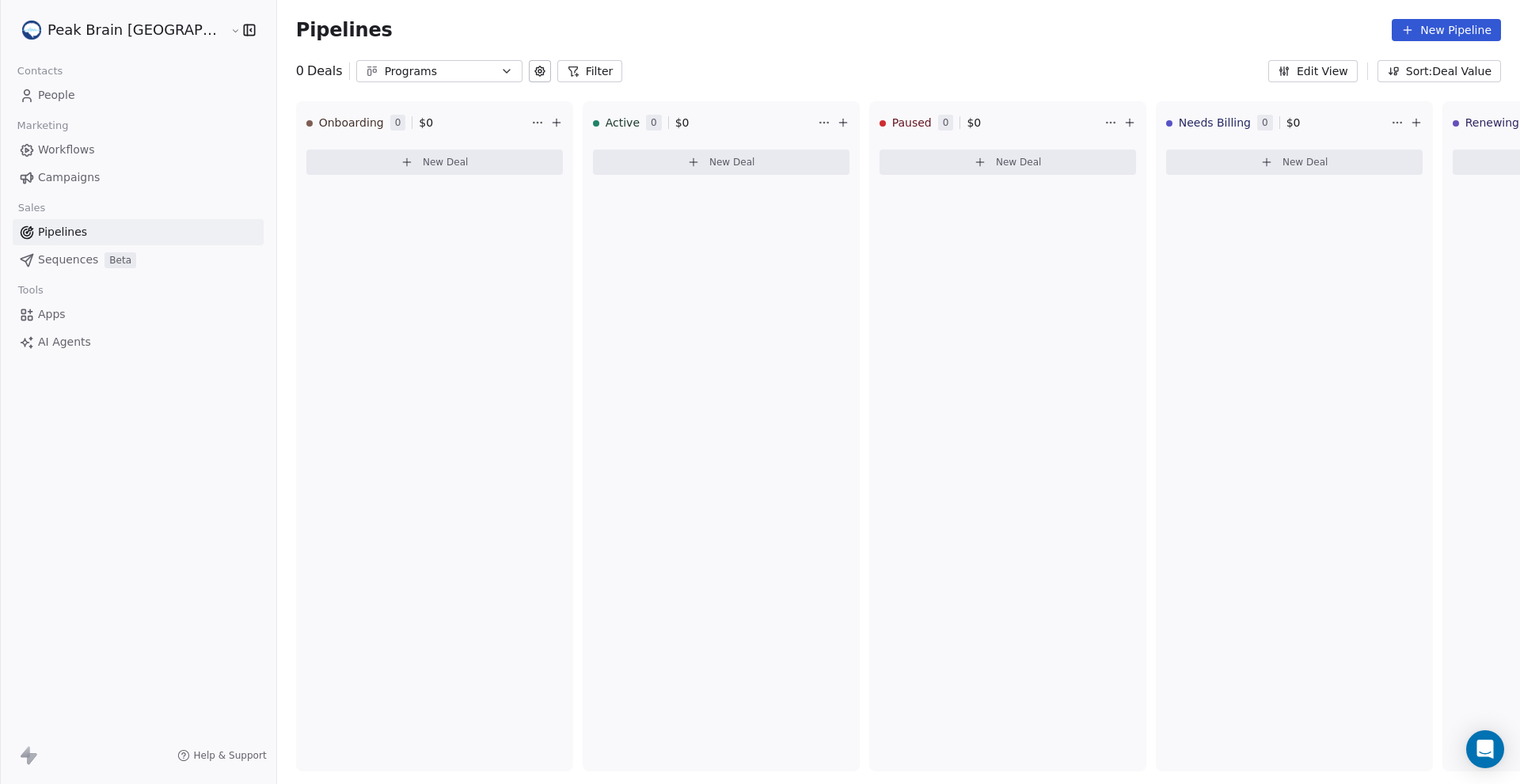
click at [445, 70] on button "Programs" at bounding box center [439, 71] width 166 height 22
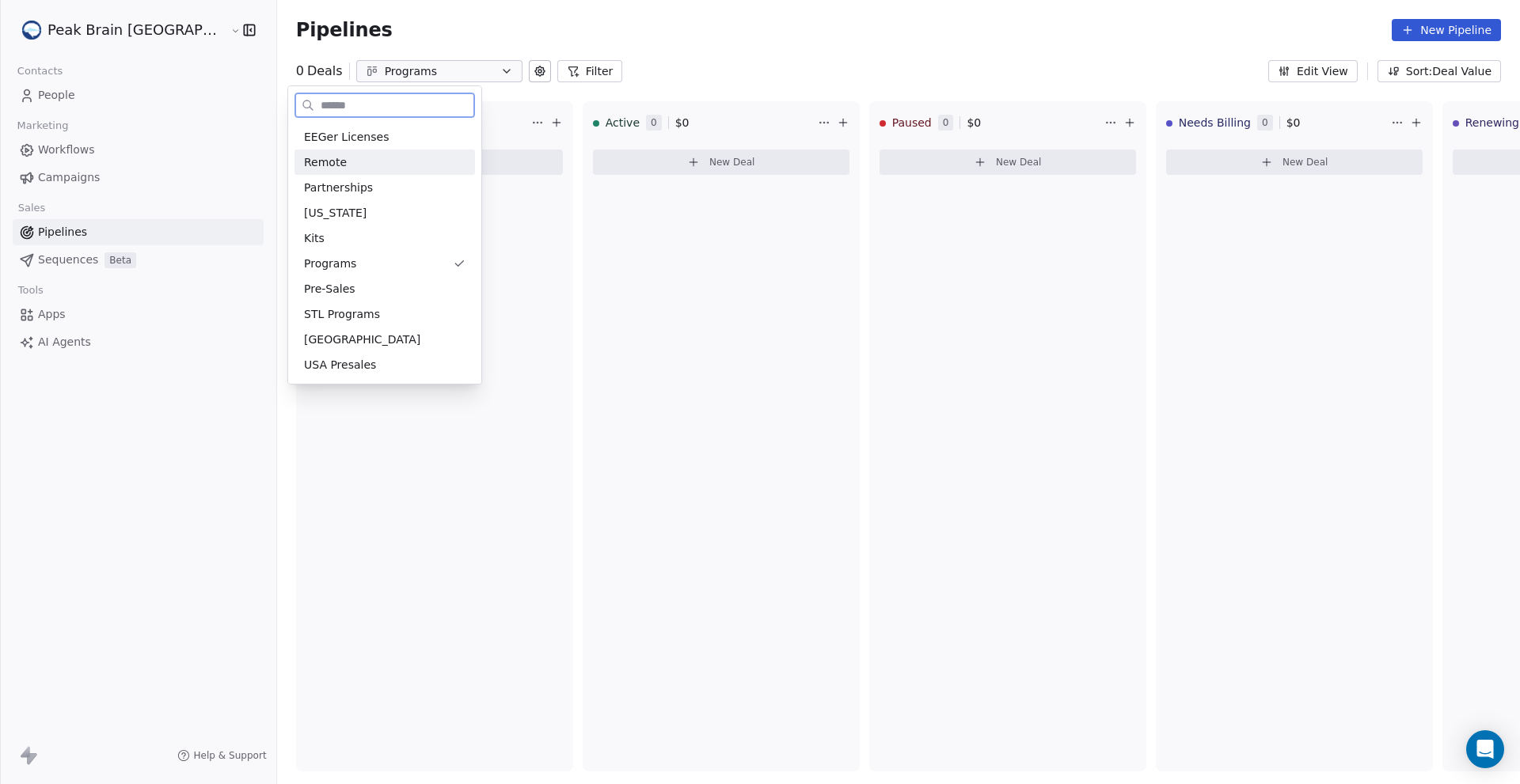
click at [340, 164] on span "Remote" at bounding box center [325, 163] width 43 height 17
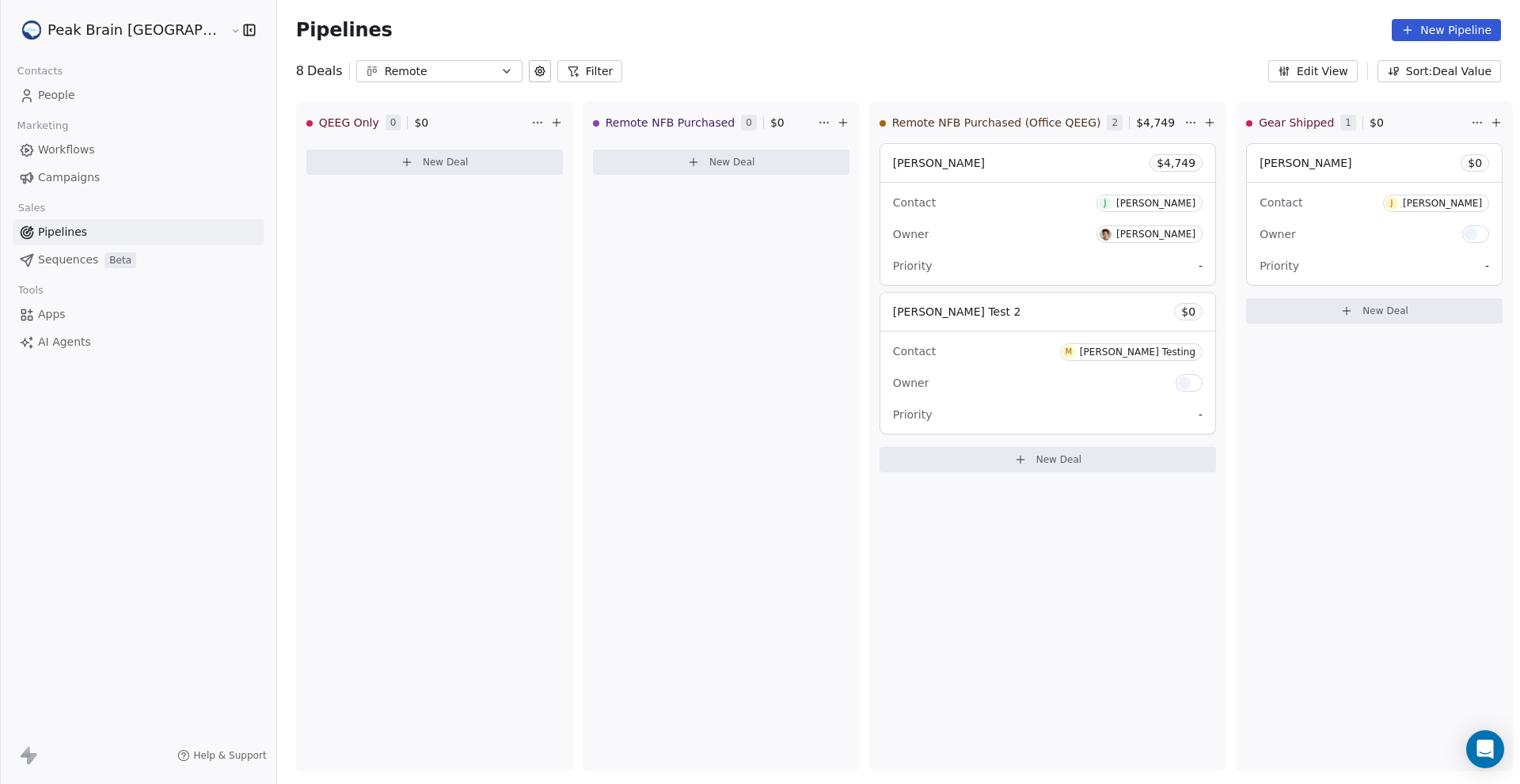
click at [67, 102] on span "People" at bounding box center [57, 95] width 37 height 17
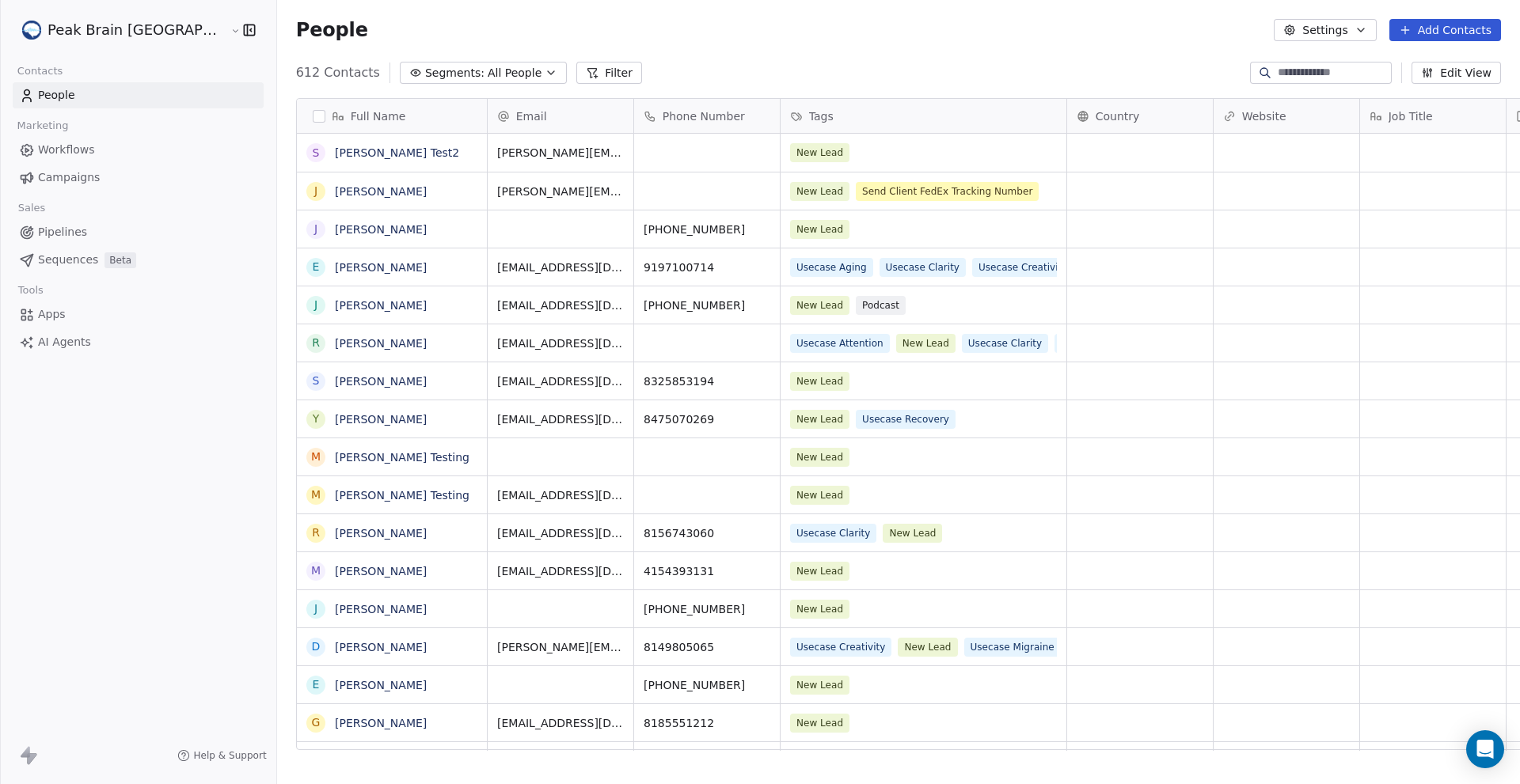
click at [540, 152] on span "[PERSON_NAME][EMAIL_ADDRESS][PERSON_NAME][DOMAIN_NAME]" at bounding box center [560, 153] width 127 height 16
click at [497, 187] on span "jon@peakbrainstl.com" at bounding box center [560, 191] width 127 height 16
click at [133, 232] on link "Pipelines" at bounding box center [138, 232] width 251 height 26
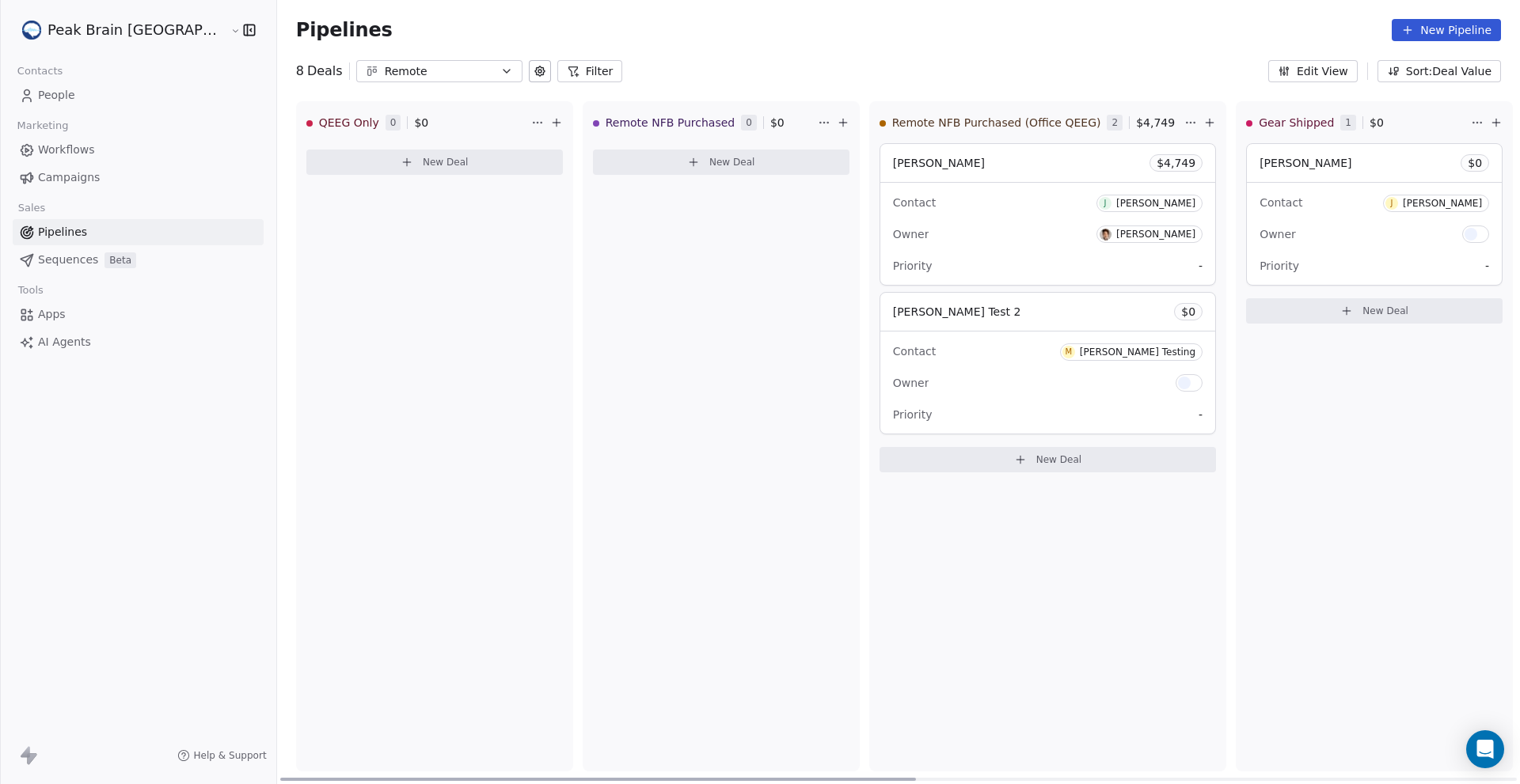
click at [583, 351] on div "Remote NFB Purchased 0 $ 0 New Deal" at bounding box center [721, 436] width 278 height 670
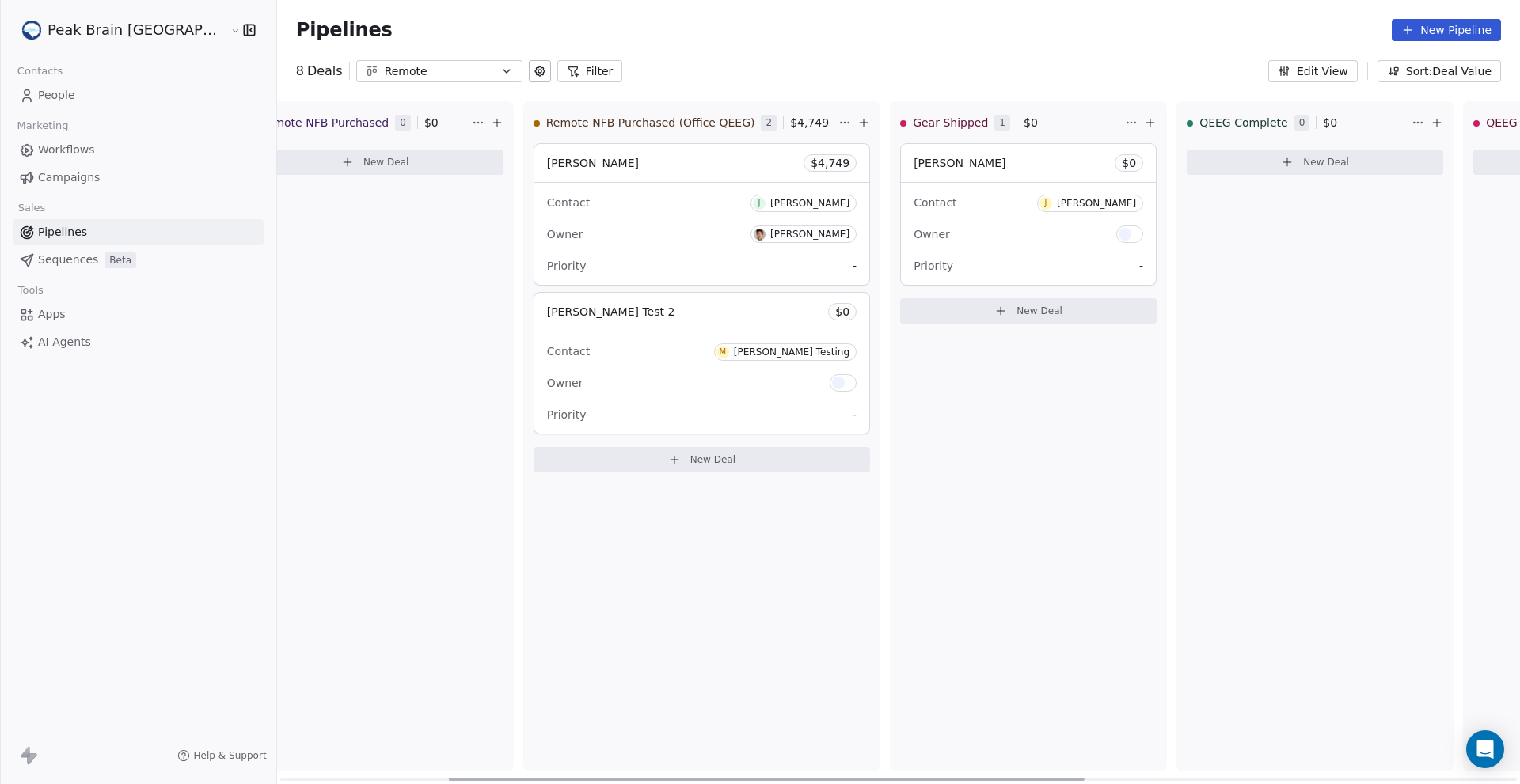
scroll to position [0, 347]
click at [963, 234] on div "Owner" at bounding box center [1027, 234] width 229 height 25
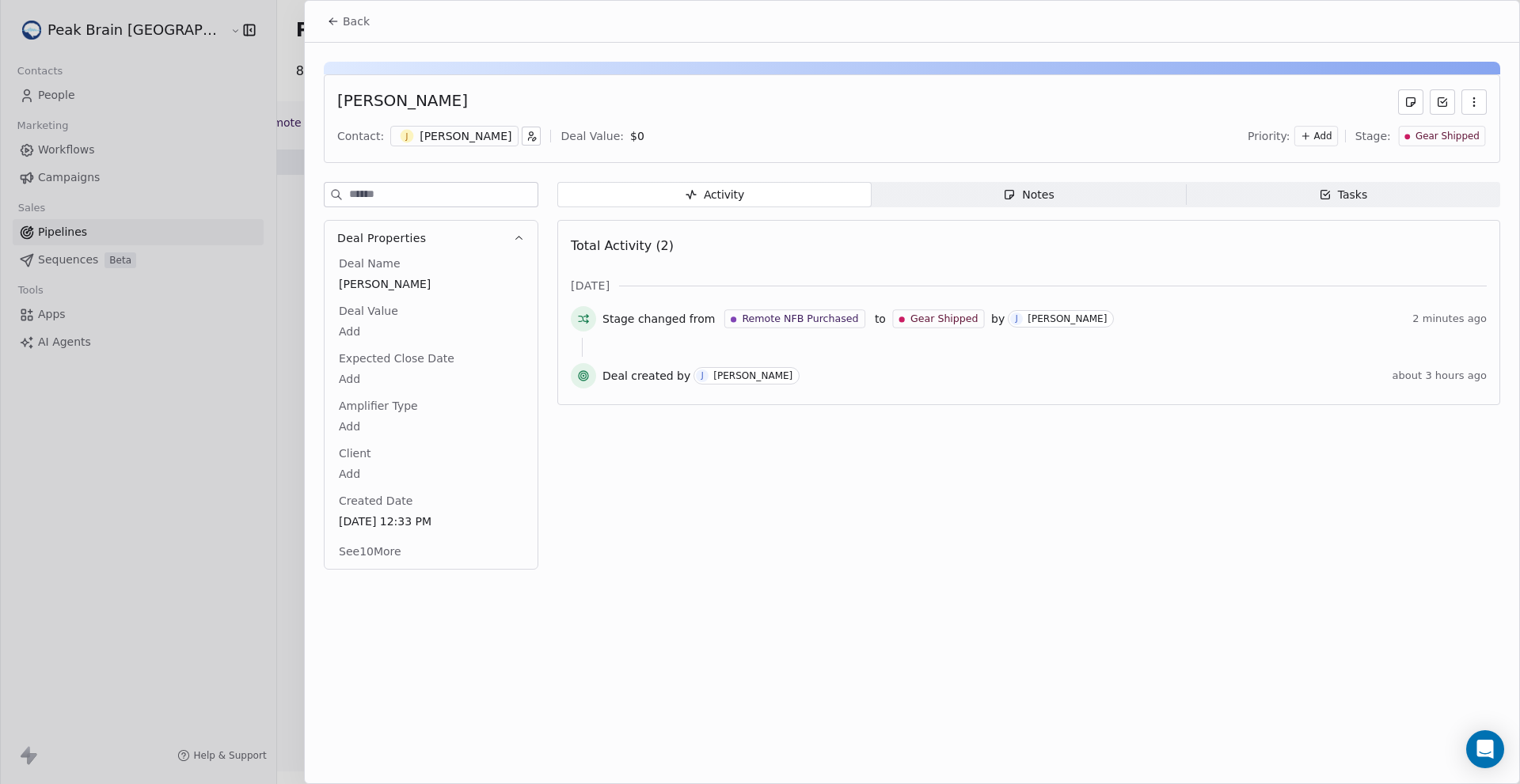
click at [1470, 105] on icon "button" at bounding box center [1474, 102] width 13 height 13
click at [1302, 98] on div "[PERSON_NAME]" at bounding box center [912, 102] width 1150 height 25
click at [1481, 97] on button "button" at bounding box center [1474, 102] width 25 height 25
click at [1430, 139] on div "Delete" at bounding box center [1427, 137] width 106 height 25
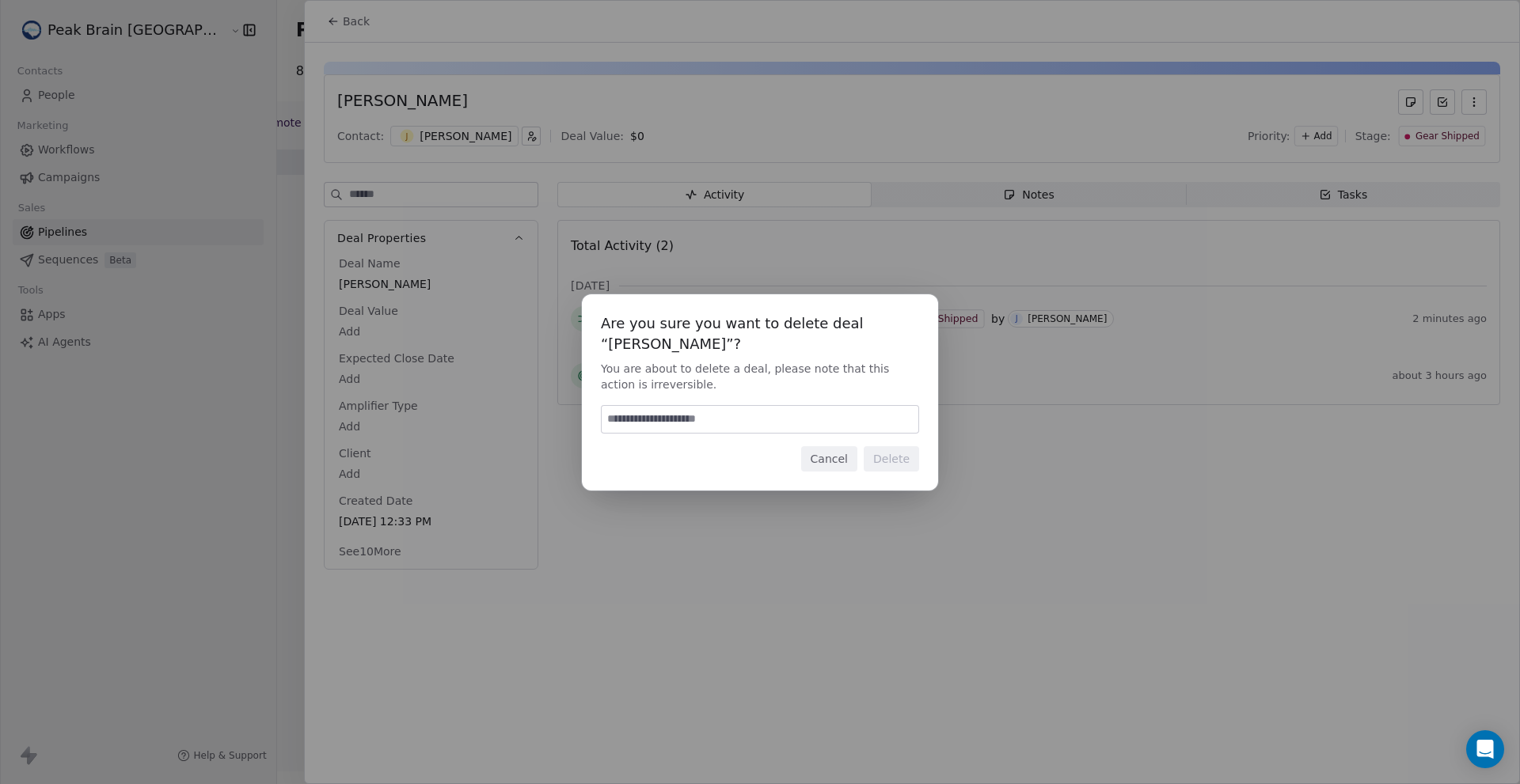
click at [804, 406] on input at bounding box center [759, 420] width 316 height 27
type input "******"
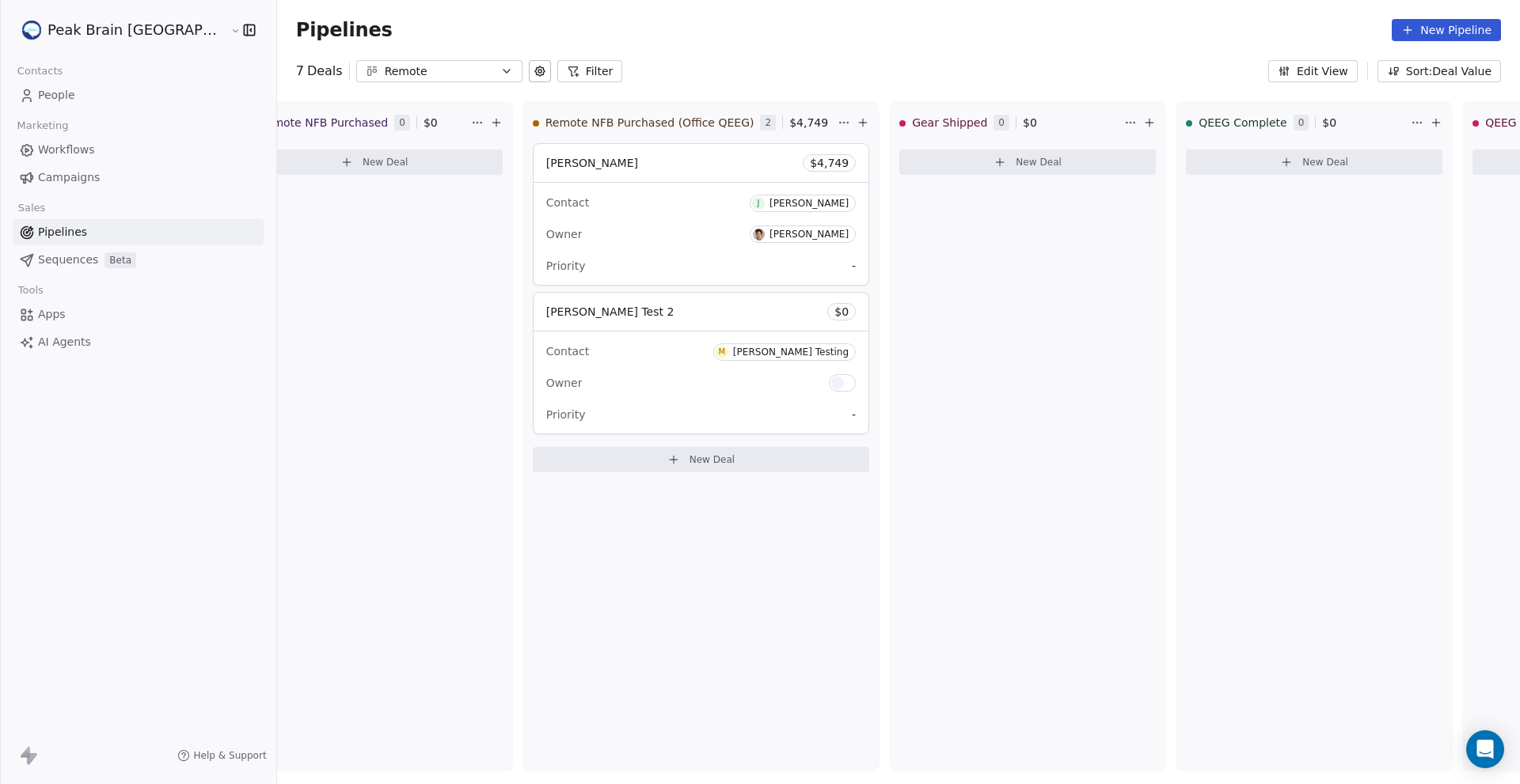
click at [111, 152] on link "Workflows" at bounding box center [138, 149] width 251 height 26
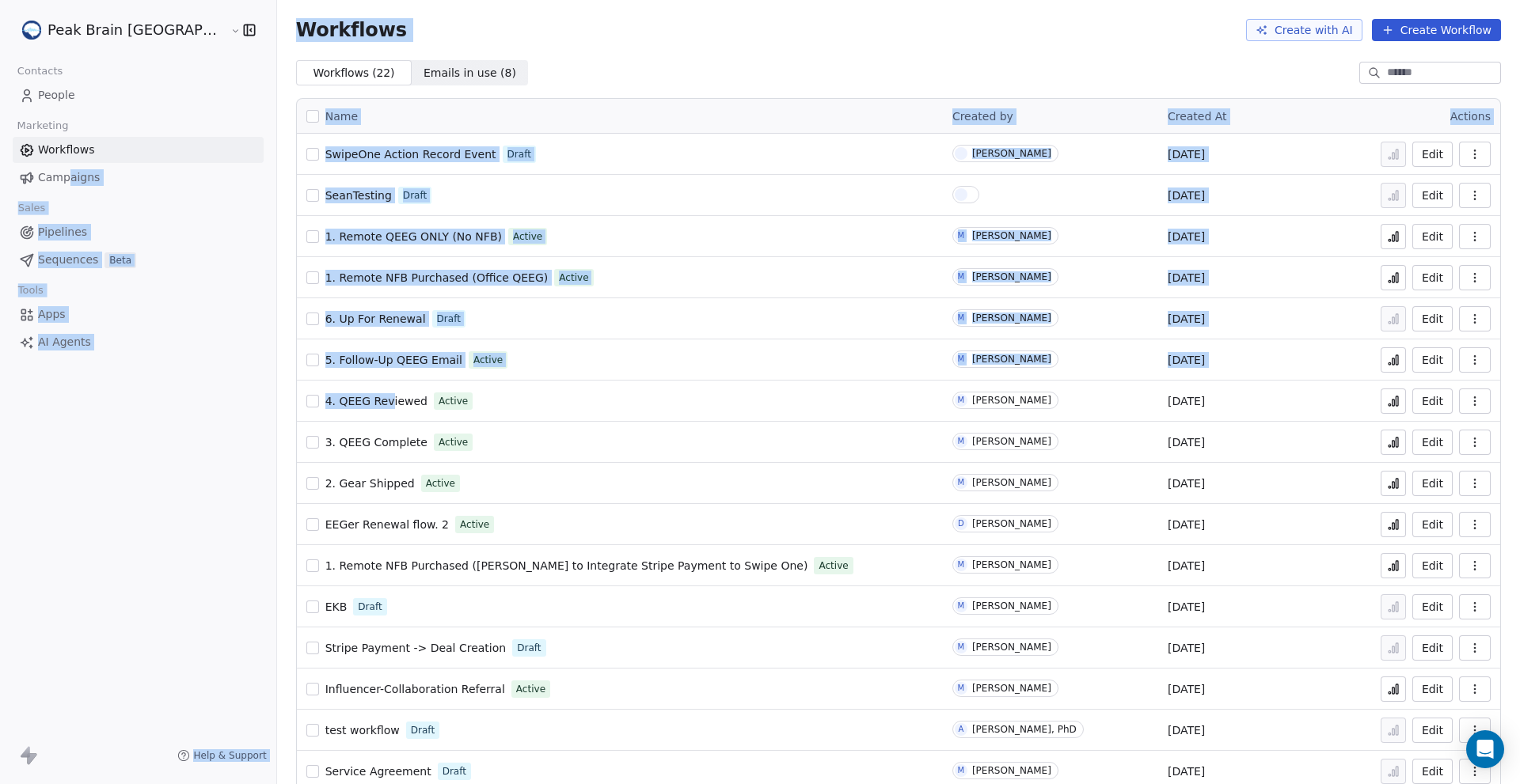
drag, startPoint x: 326, startPoint y: 418, endPoint x: 65, endPoint y: 174, distance: 357.3
click at [65, 174] on div "Peak Brain USA Contacts People Marketing Workflows Campaigns Sales Pipelines Se…" at bounding box center [760, 392] width 1520 height 784
click at [65, 174] on span "Campaigns" at bounding box center [68, 178] width 62 height 17
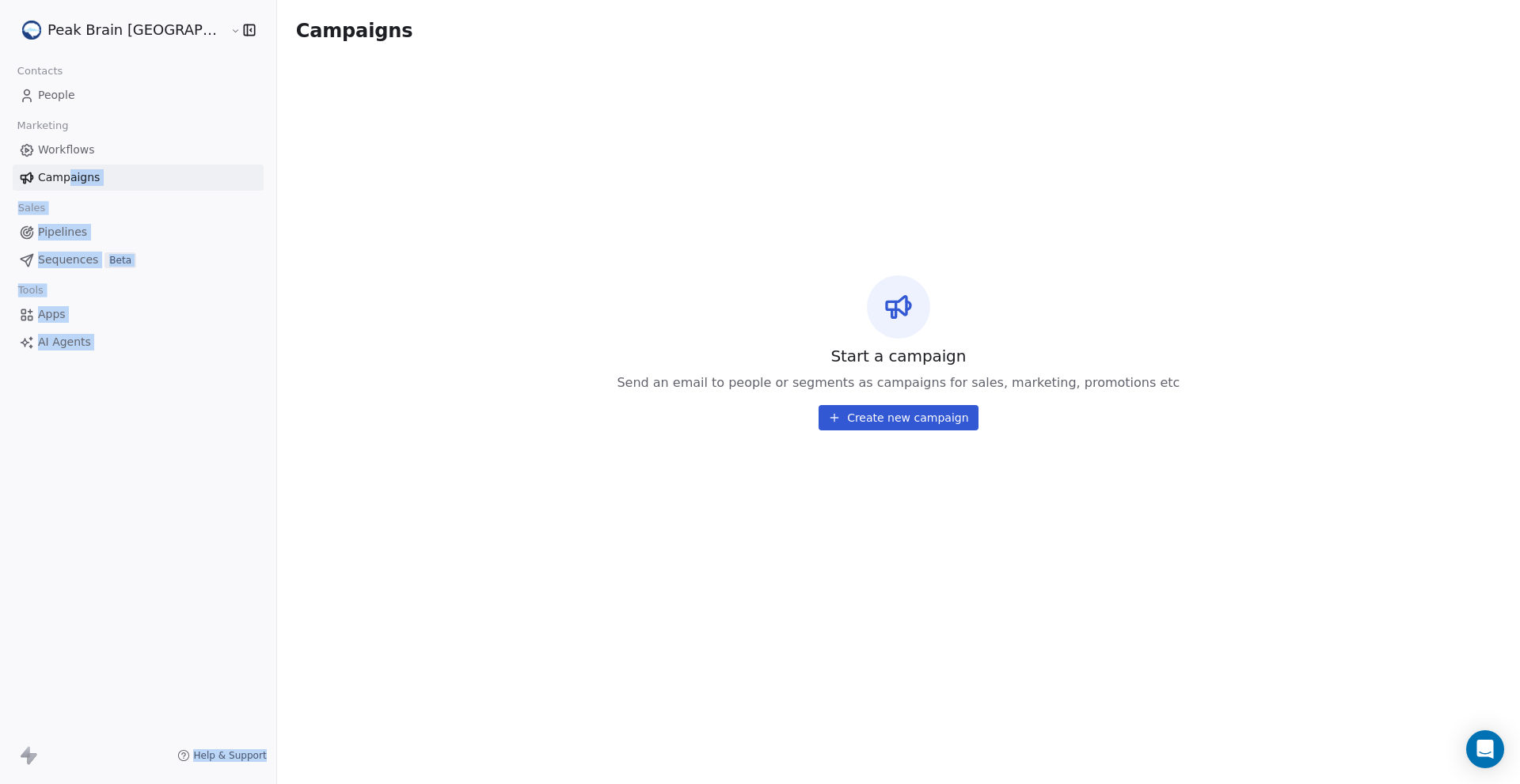
click at [60, 228] on span "Pipelines" at bounding box center [62, 233] width 49 height 17
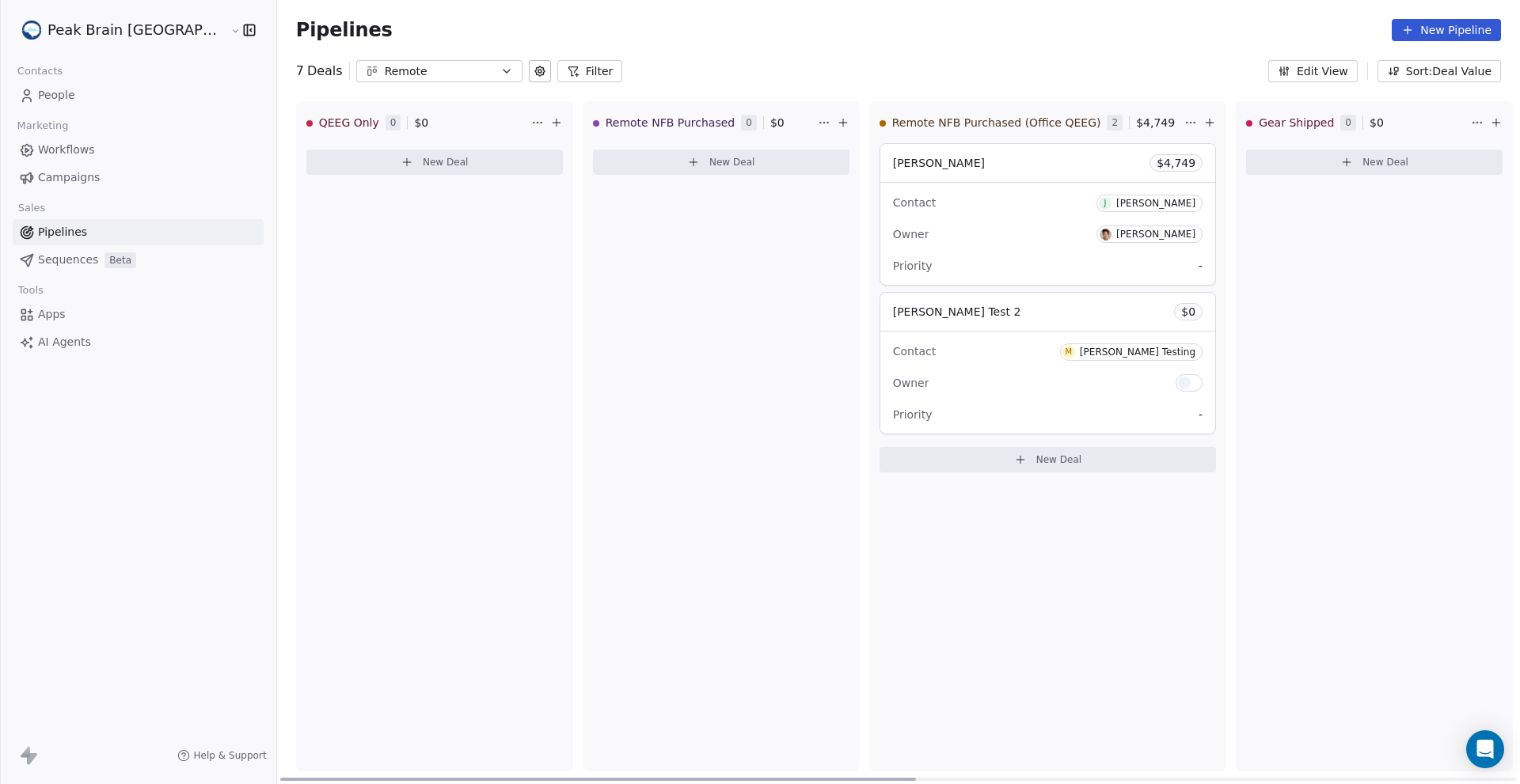
click at [583, 402] on div "Remote NFB Purchased 0 $ 0 New Deal" at bounding box center [721, 436] width 278 height 670
click at [990, 368] on div "Contact M Madeleine Testing Owner Priority -" at bounding box center [1048, 382] width 335 height 102
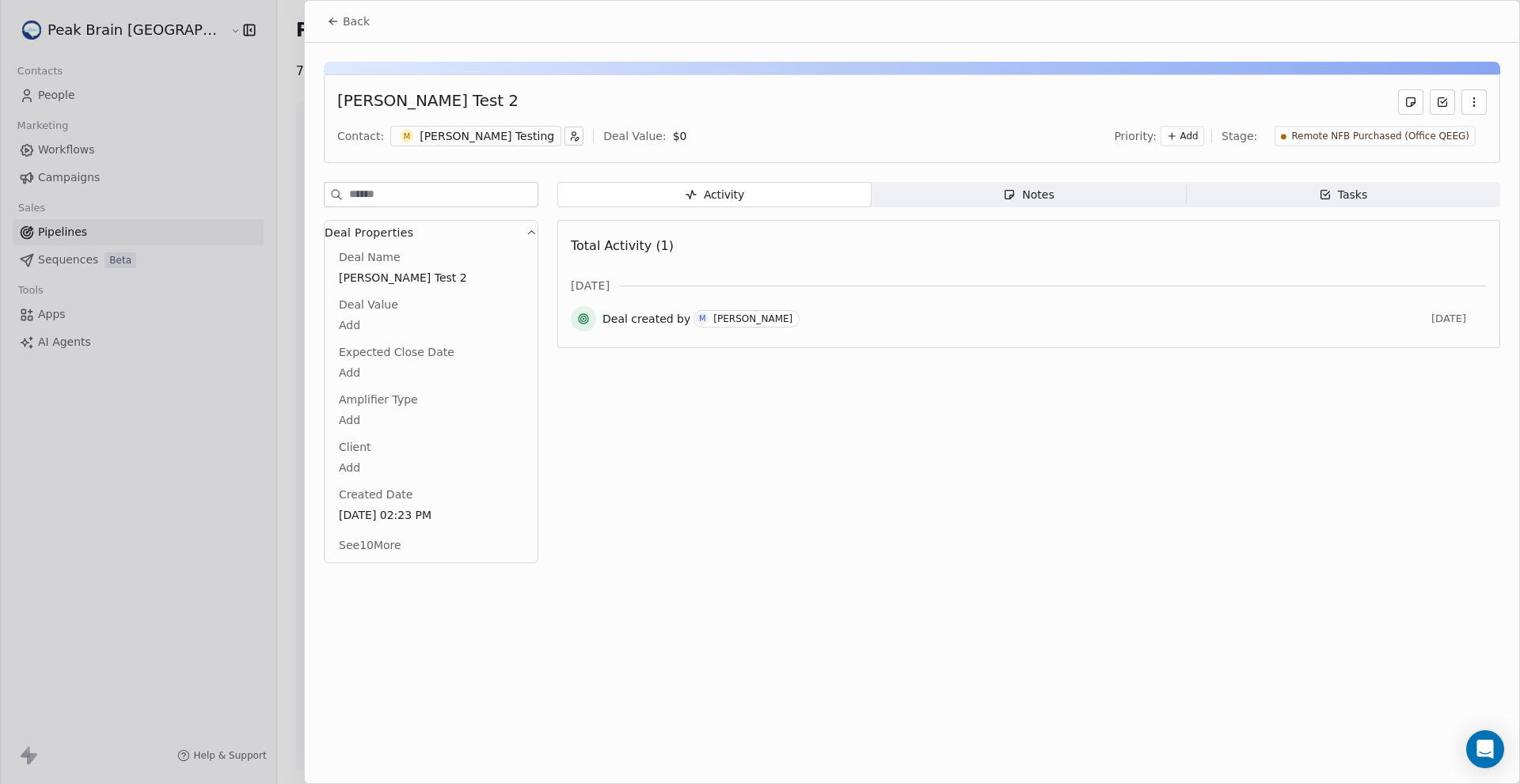
click at [745, 318] on div "[PERSON_NAME]" at bounding box center [753, 319] width 79 height 11
click at [633, 325] on span "Deal created by" at bounding box center [646, 319] width 88 height 16
click at [763, 324] on div "[PERSON_NAME]" at bounding box center [753, 319] width 79 height 11
click at [936, 554] on div "Activity Activity Notes Notes Tasks Tasks Total Activity (1) Aug 2025 Deal crea…" at bounding box center [1029, 378] width 943 height 391
click at [1093, 131] on div "Contact: M Madeleine Testing Deal Value: $ 0 Priority: Add Stage: Remote NFB Pu…" at bounding box center [912, 136] width 1150 height 24
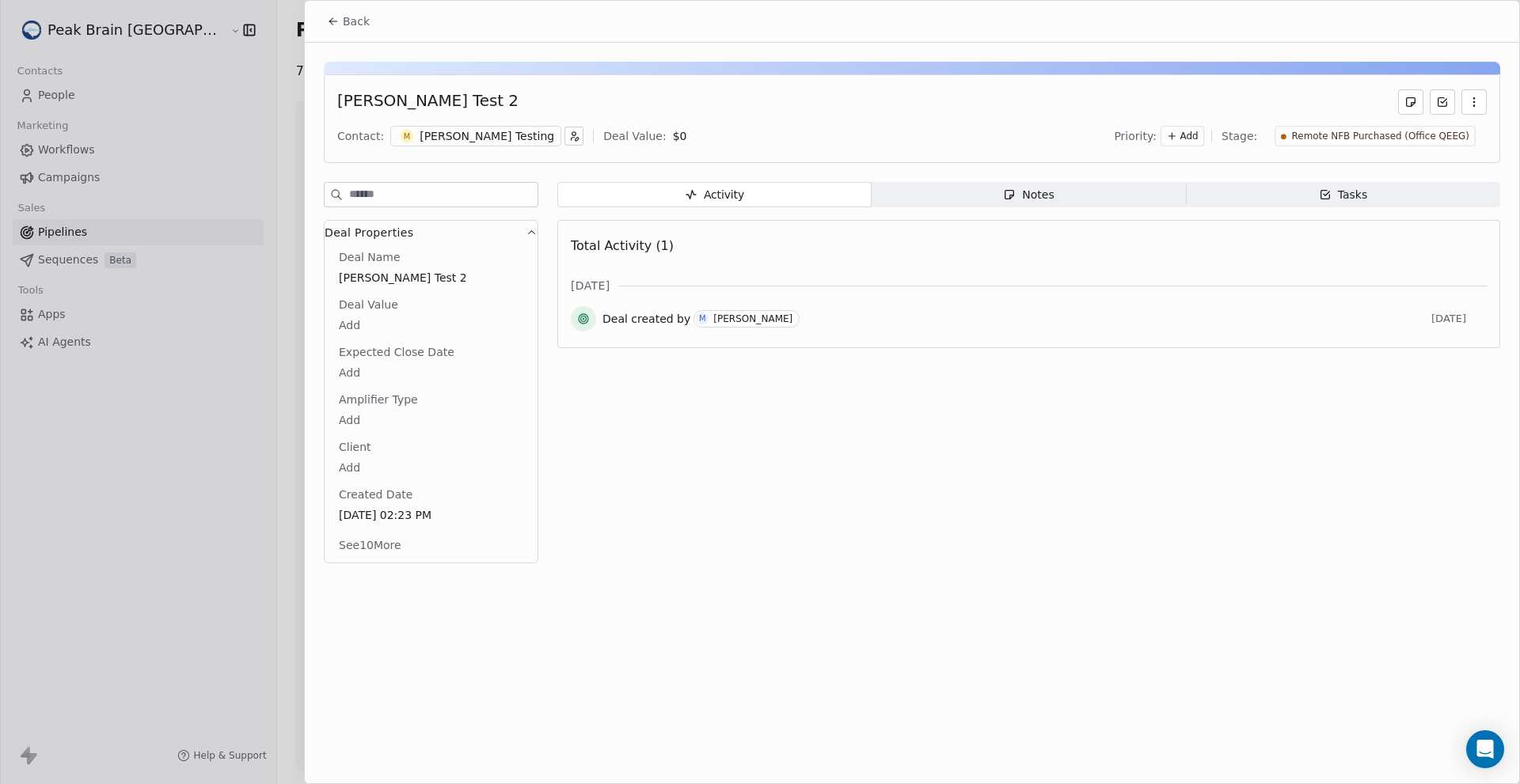
click at [345, 24] on span "Back" at bounding box center [356, 21] width 27 height 16
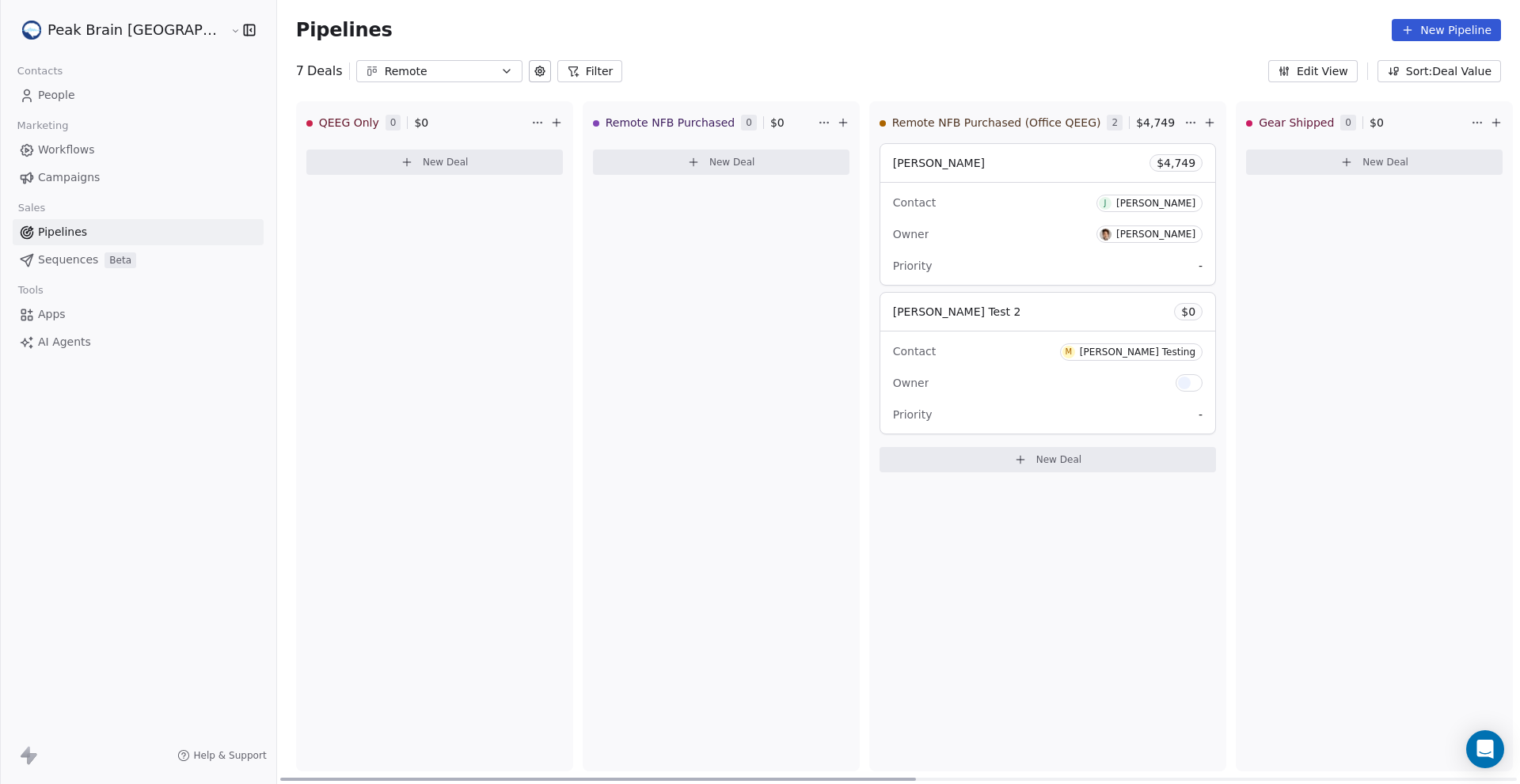
click at [837, 124] on icon at bounding box center [843, 122] width 13 height 13
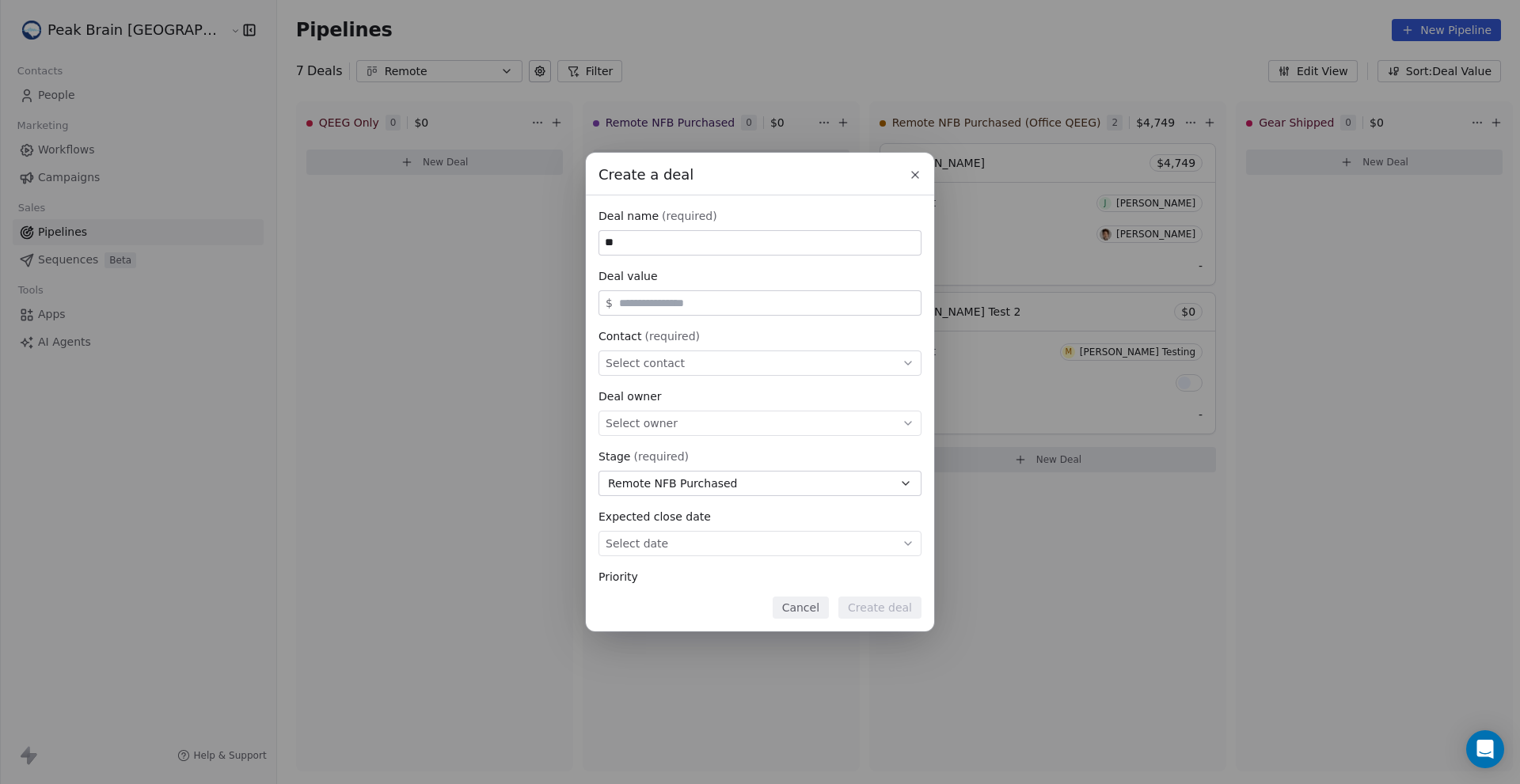
type input "*"
type input "********"
click at [691, 362] on div "Select contact" at bounding box center [760, 363] width 323 height 25
click at [700, 341] on div "Create a deal Deal name (required) ******** Deal value $ Contact (required) Sel…" at bounding box center [760, 392] width 1520 height 479
click at [700, 354] on div "Select contact" at bounding box center [760, 363] width 323 height 25
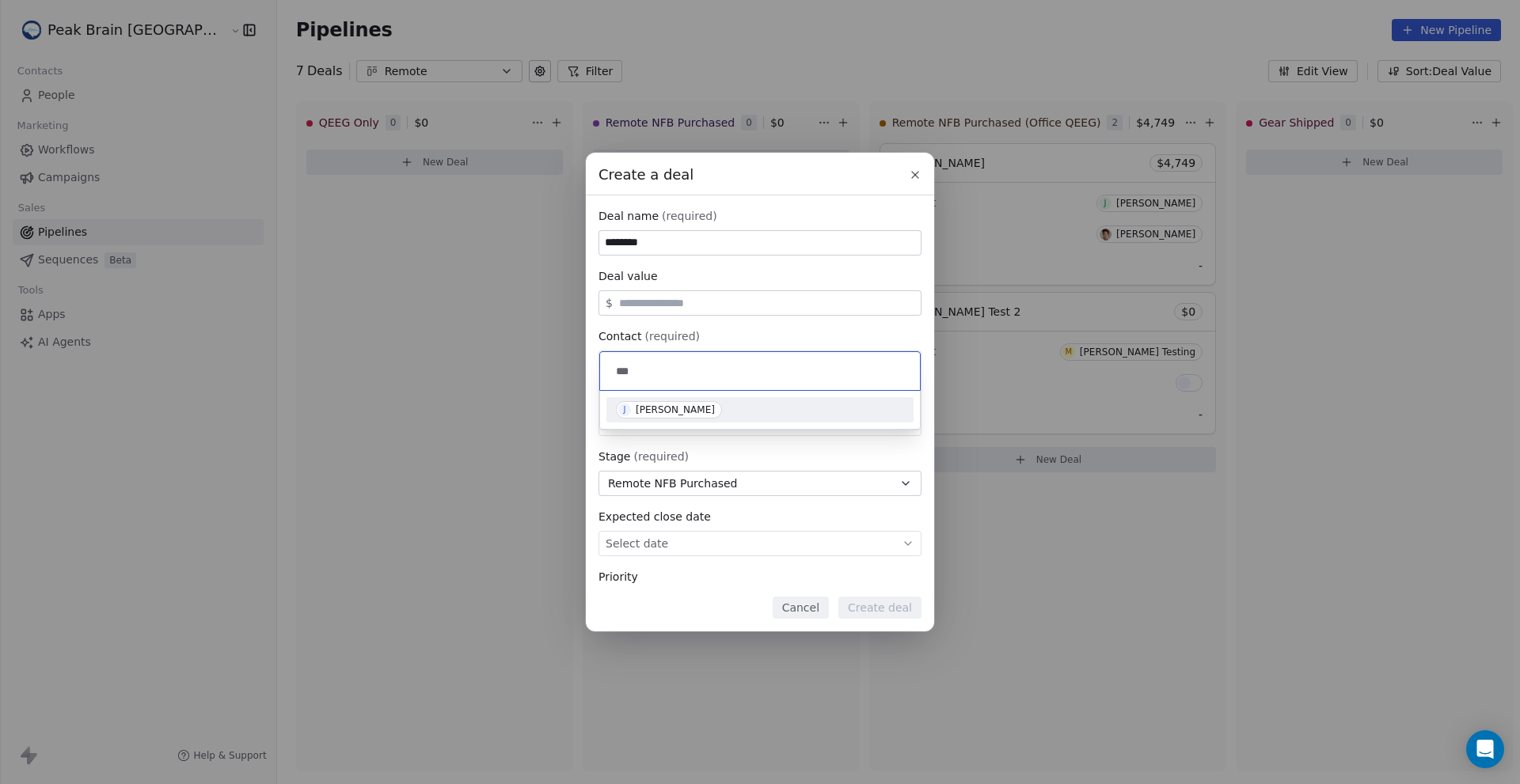
type input "***"
click at [673, 408] on div "[PERSON_NAME]" at bounding box center [676, 410] width 79 height 11
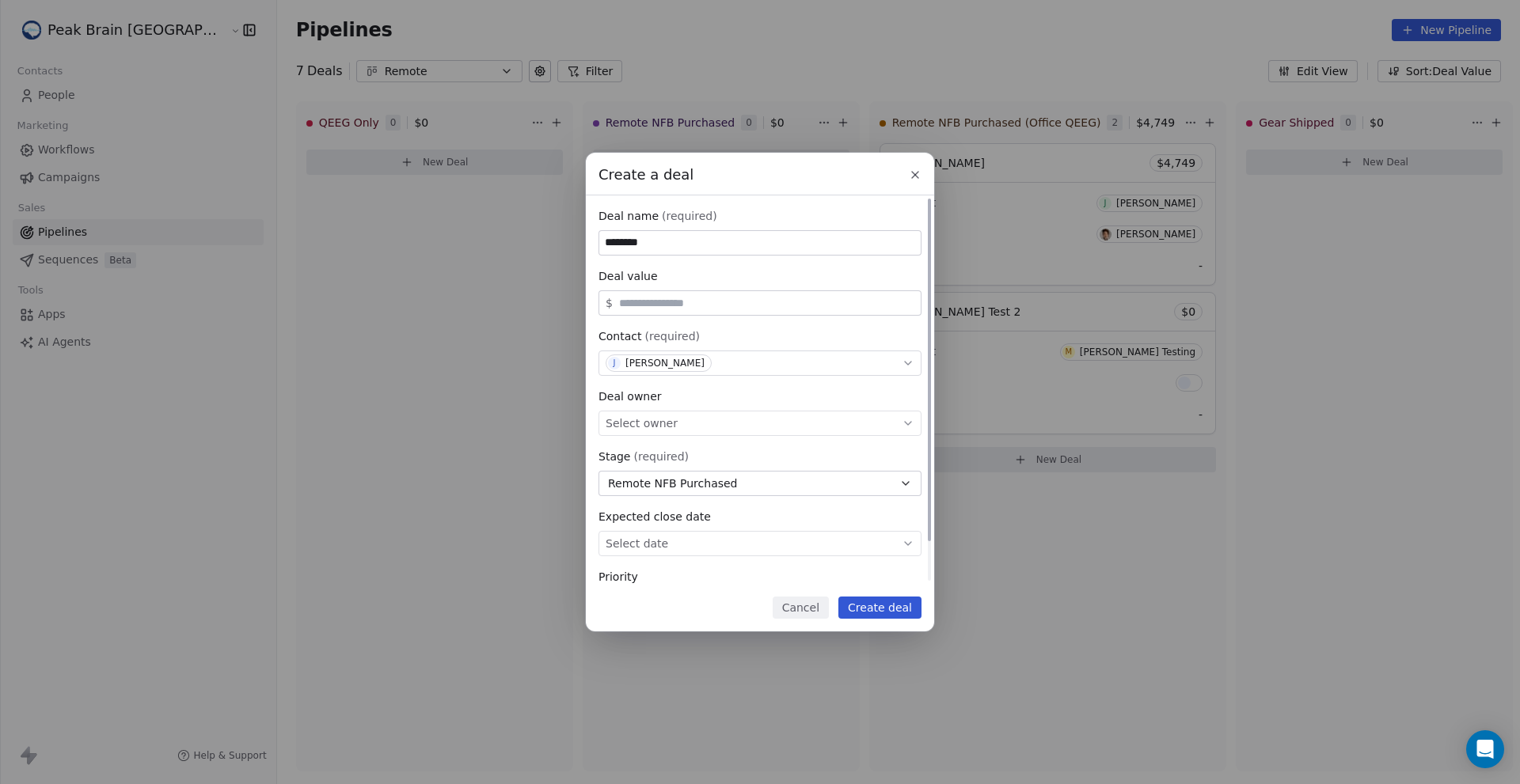
click at [676, 426] on div "Select owner" at bounding box center [760, 423] width 323 height 25
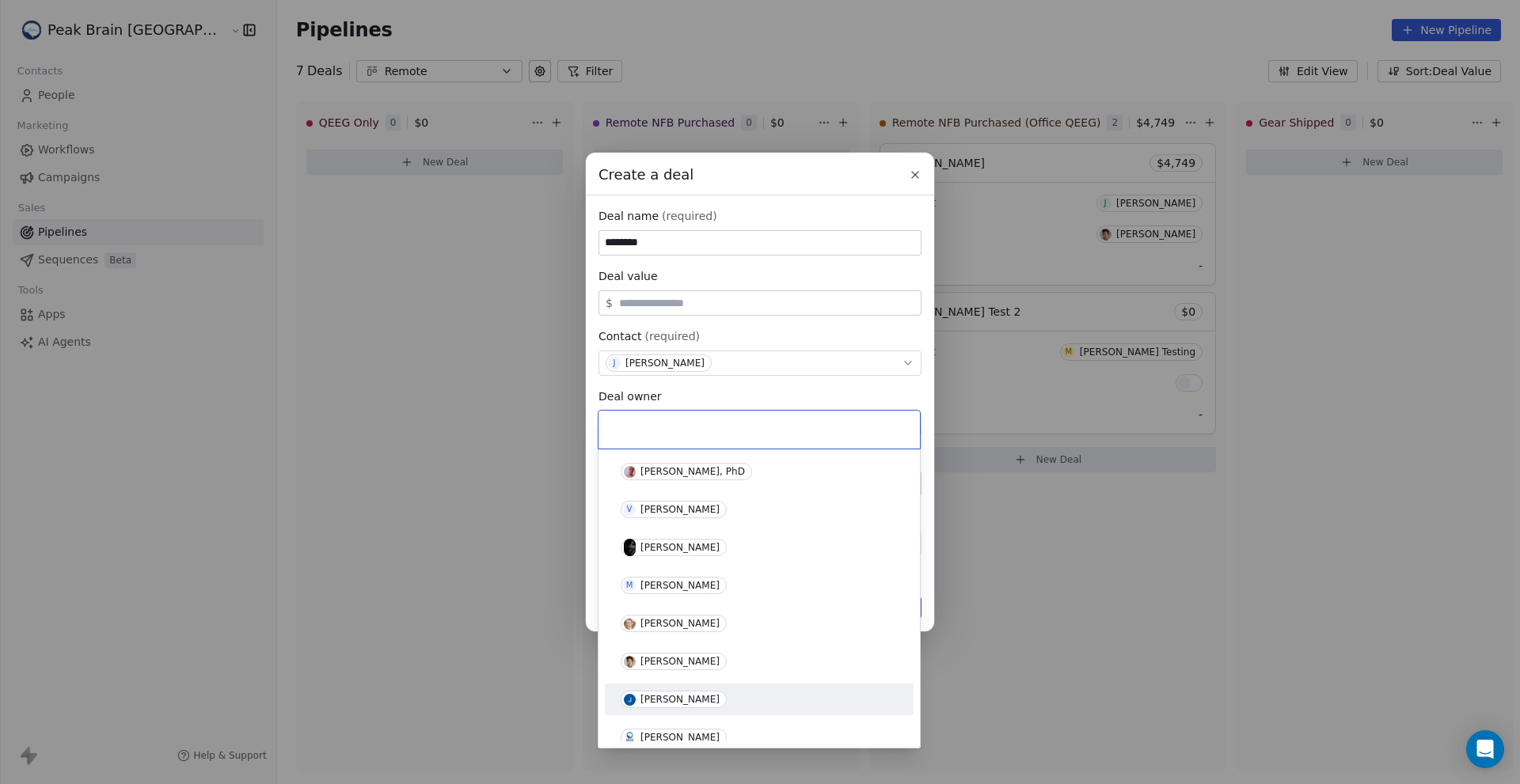
click at [671, 698] on div "[PERSON_NAME]" at bounding box center [680, 699] width 79 height 11
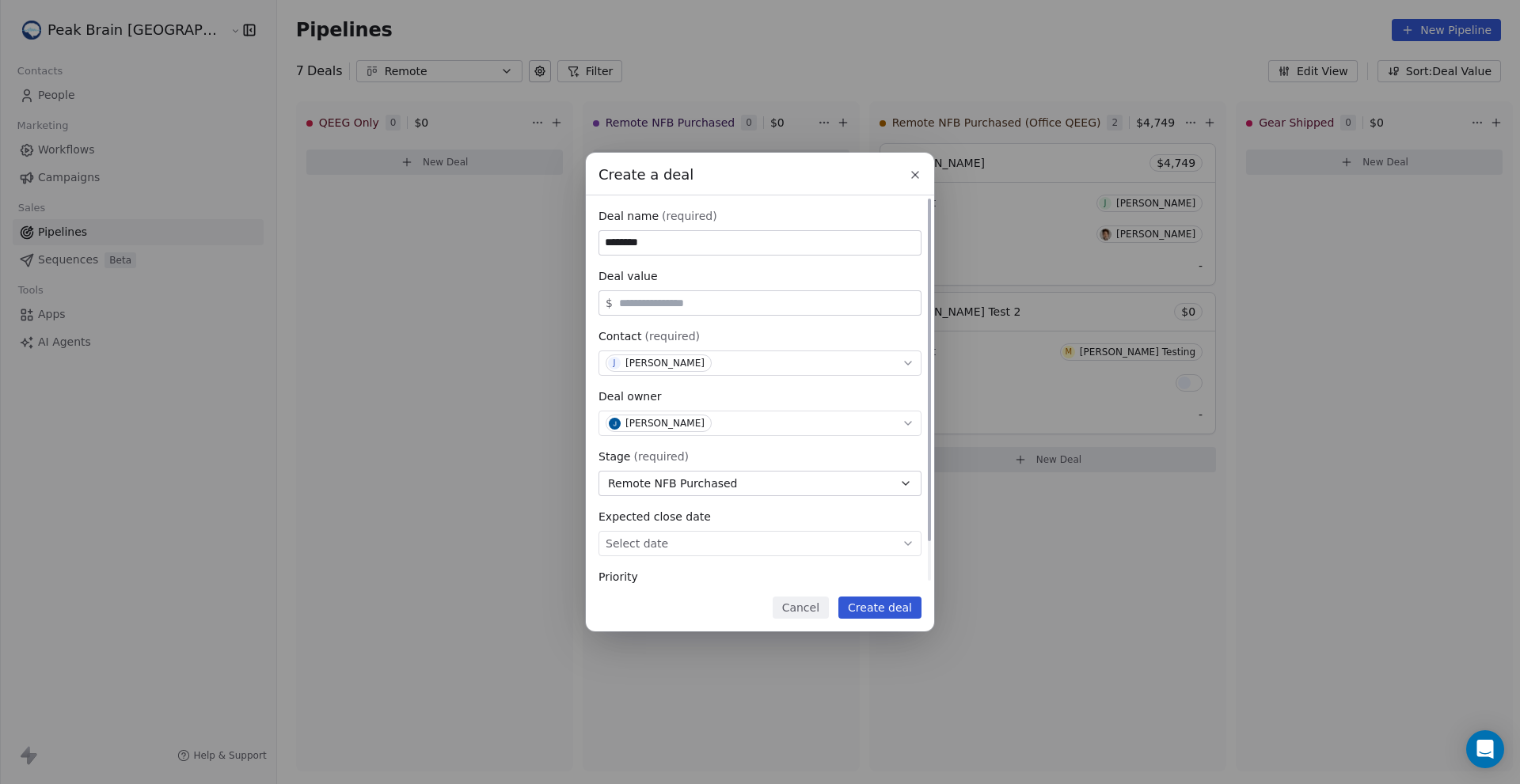
scroll to position [46, 0]
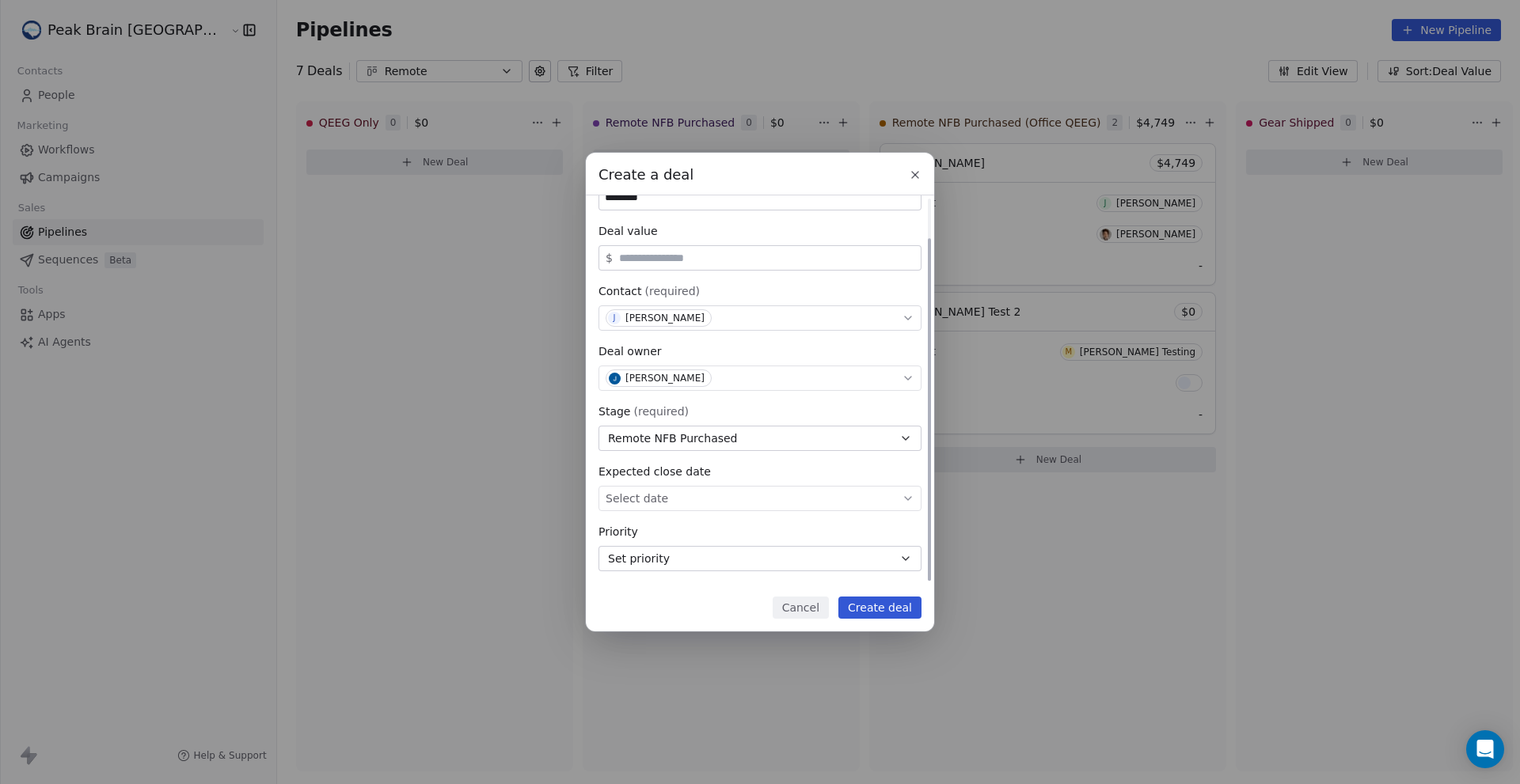
click at [714, 507] on body "Peak Brain USA Contacts People Marketing Workflows Campaigns Sales Pipelines Se…" at bounding box center [760, 392] width 1520 height 784
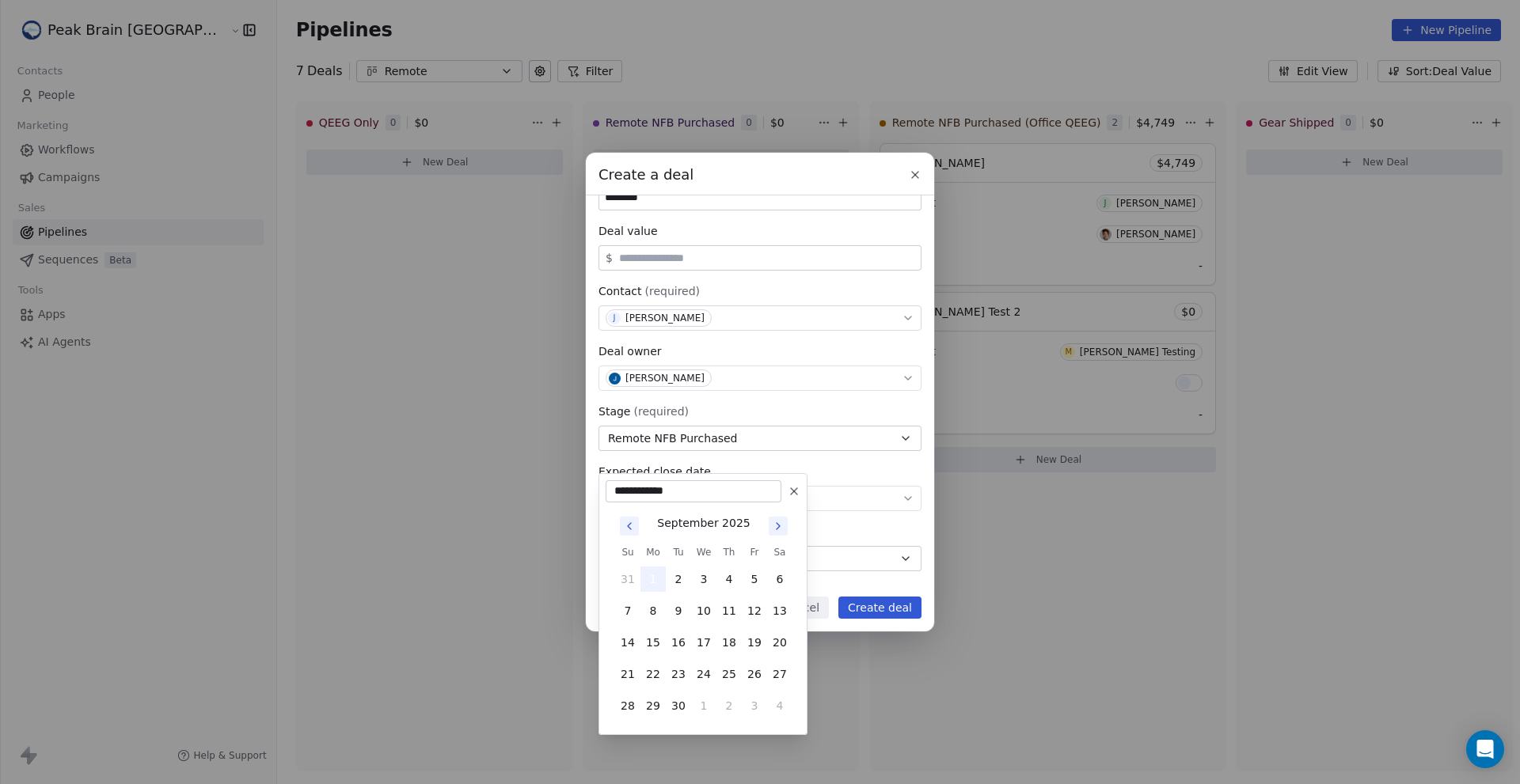
click at [644, 582] on button "1" at bounding box center [653, 579] width 25 height 25
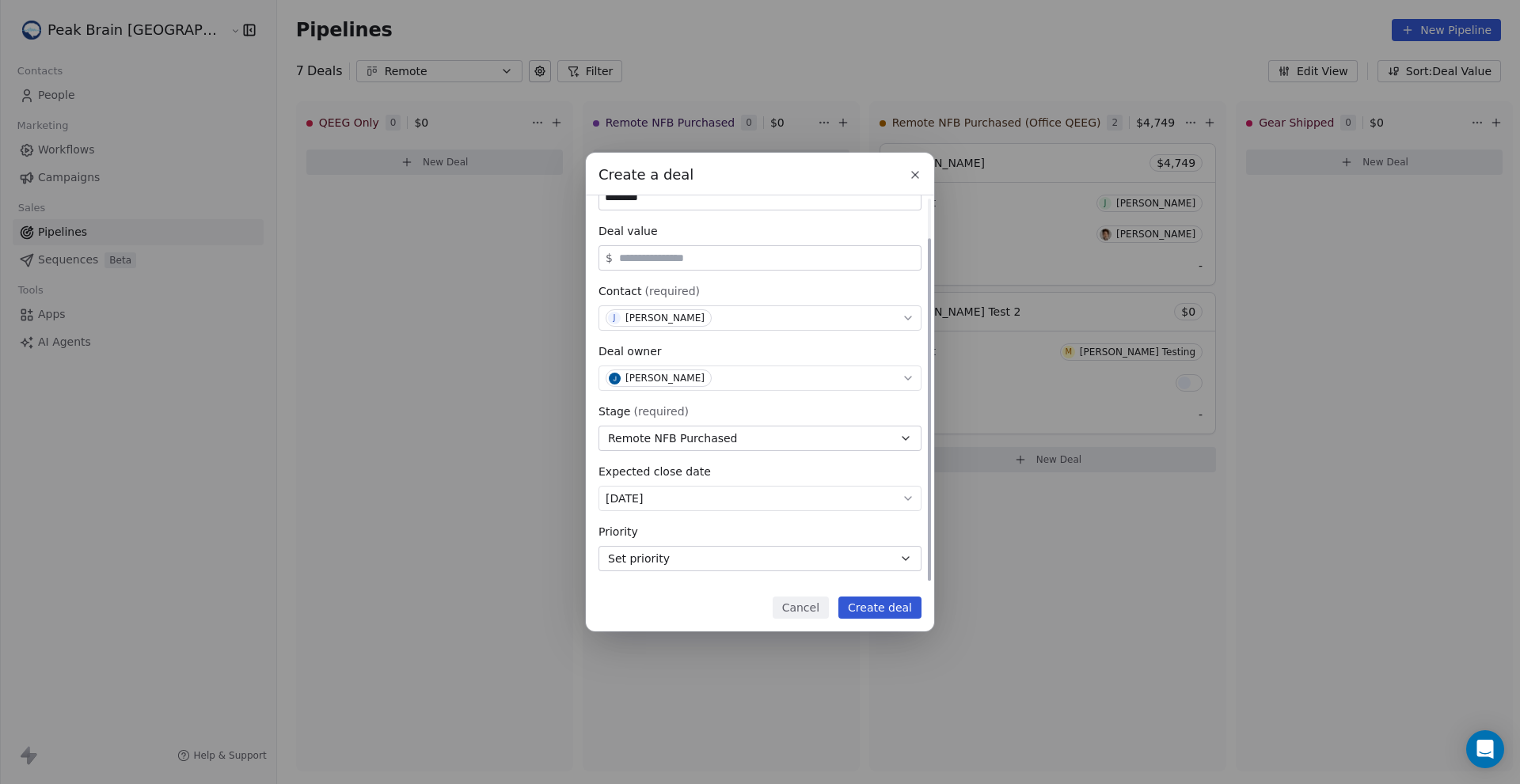
click at [665, 556] on span "Set priority" at bounding box center [639, 559] width 62 height 17
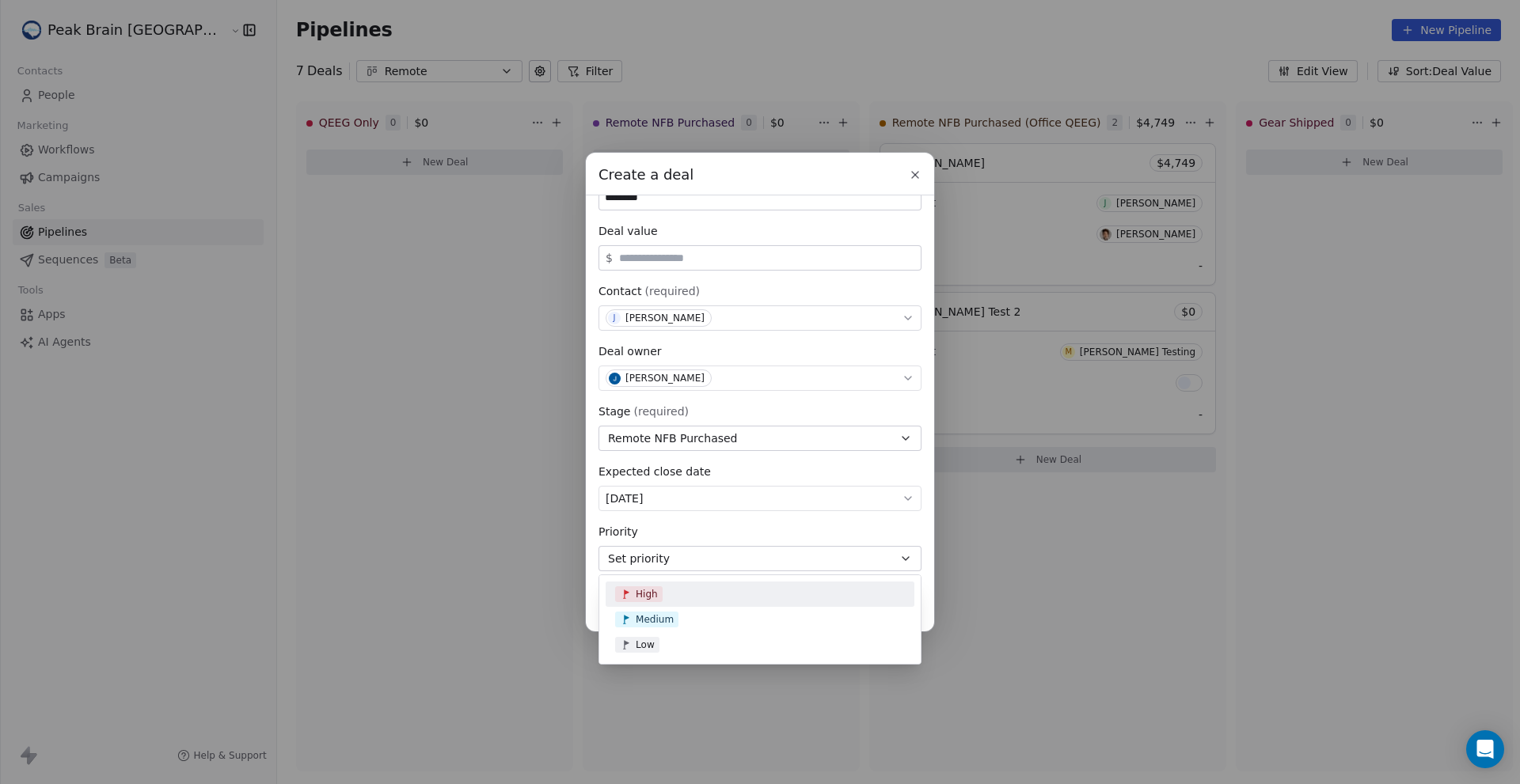
click at [698, 525] on div "Create a deal Deal name (required) ******** Deal value $ Contact (required) J J…" at bounding box center [760, 392] width 1520 height 479
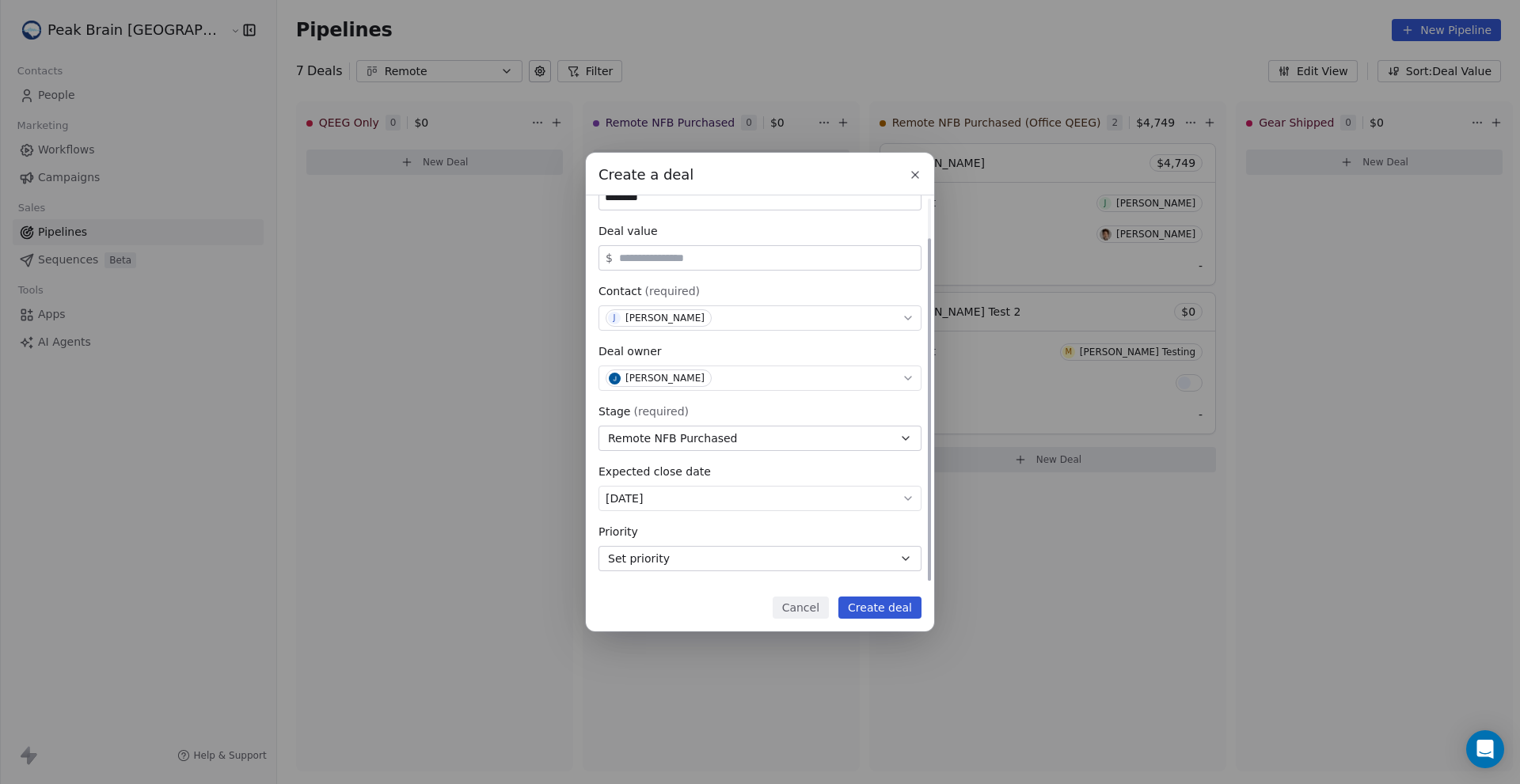
click at [719, 260] on input "text" at bounding box center [767, 258] width 302 height 12
type input "*"
click at [740, 279] on div "Deal name (required) ******** Deal value $ * Contact (required) J Jon LomeliTes…" at bounding box center [760, 367] width 323 height 408
click at [871, 607] on button "Create deal" at bounding box center [880, 608] width 84 height 22
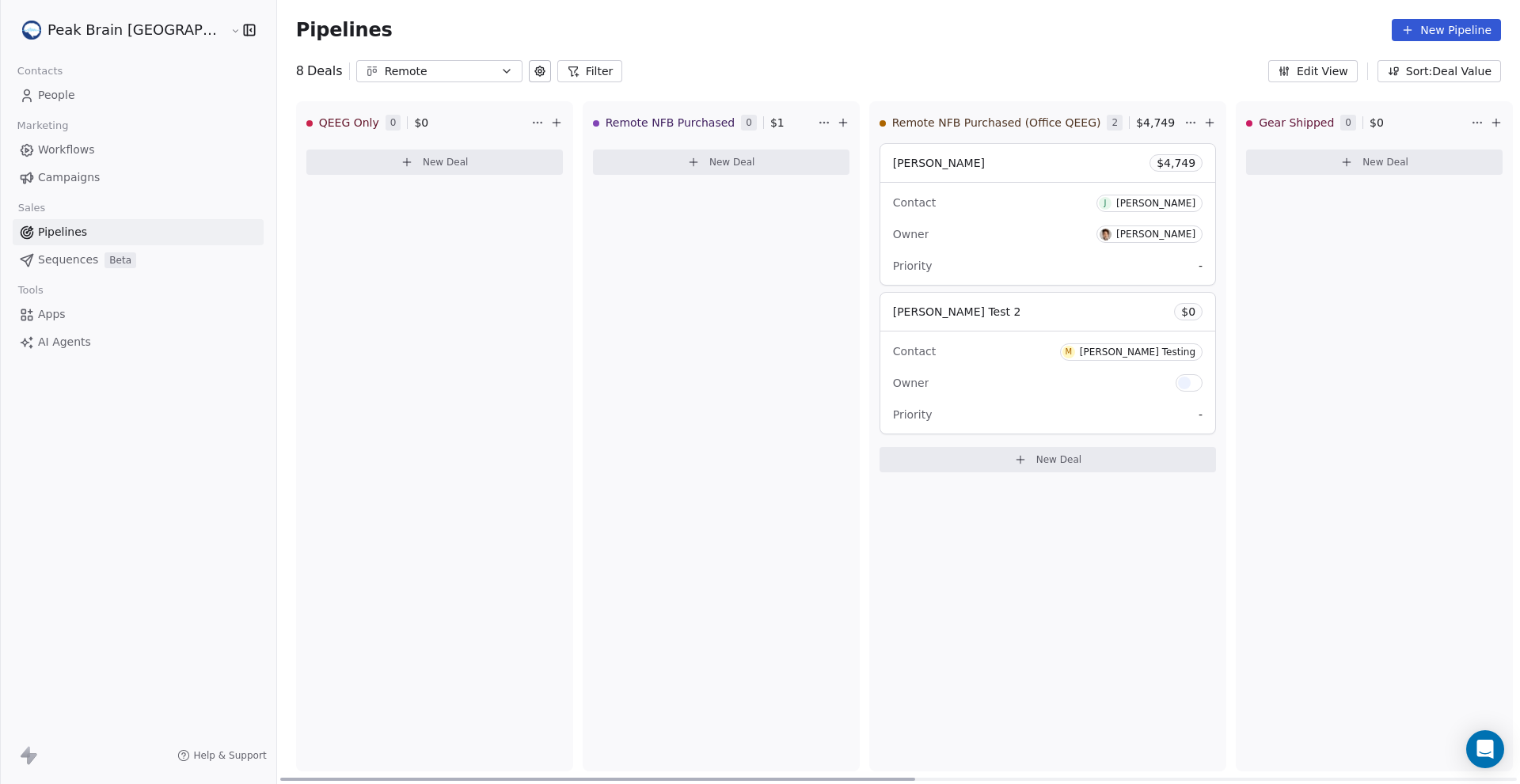
click at [770, 122] on span "$ 1" at bounding box center [777, 122] width 14 height 16
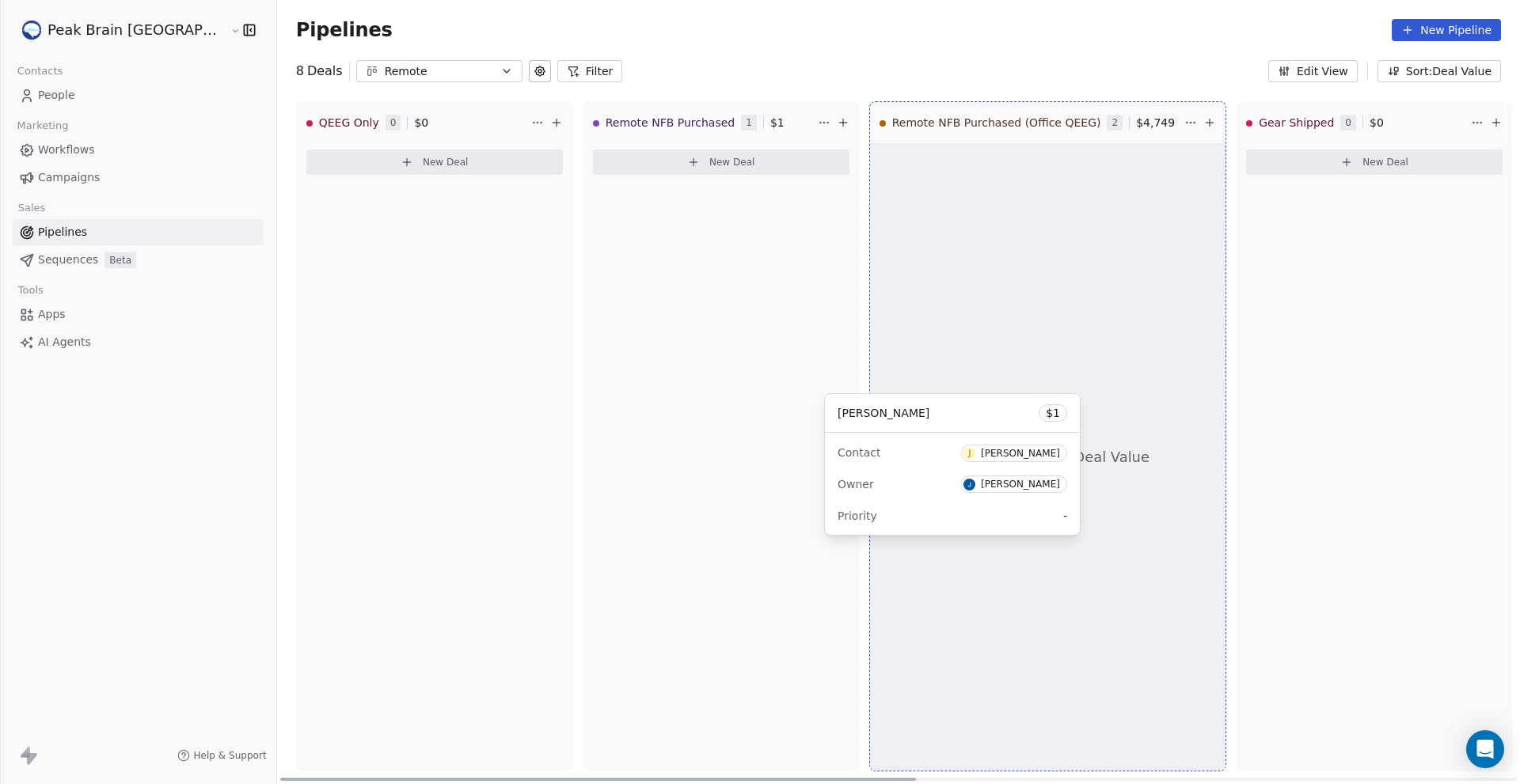
drag, startPoint x: 628, startPoint y: 162, endPoint x: 924, endPoint y: 412, distance: 387.4
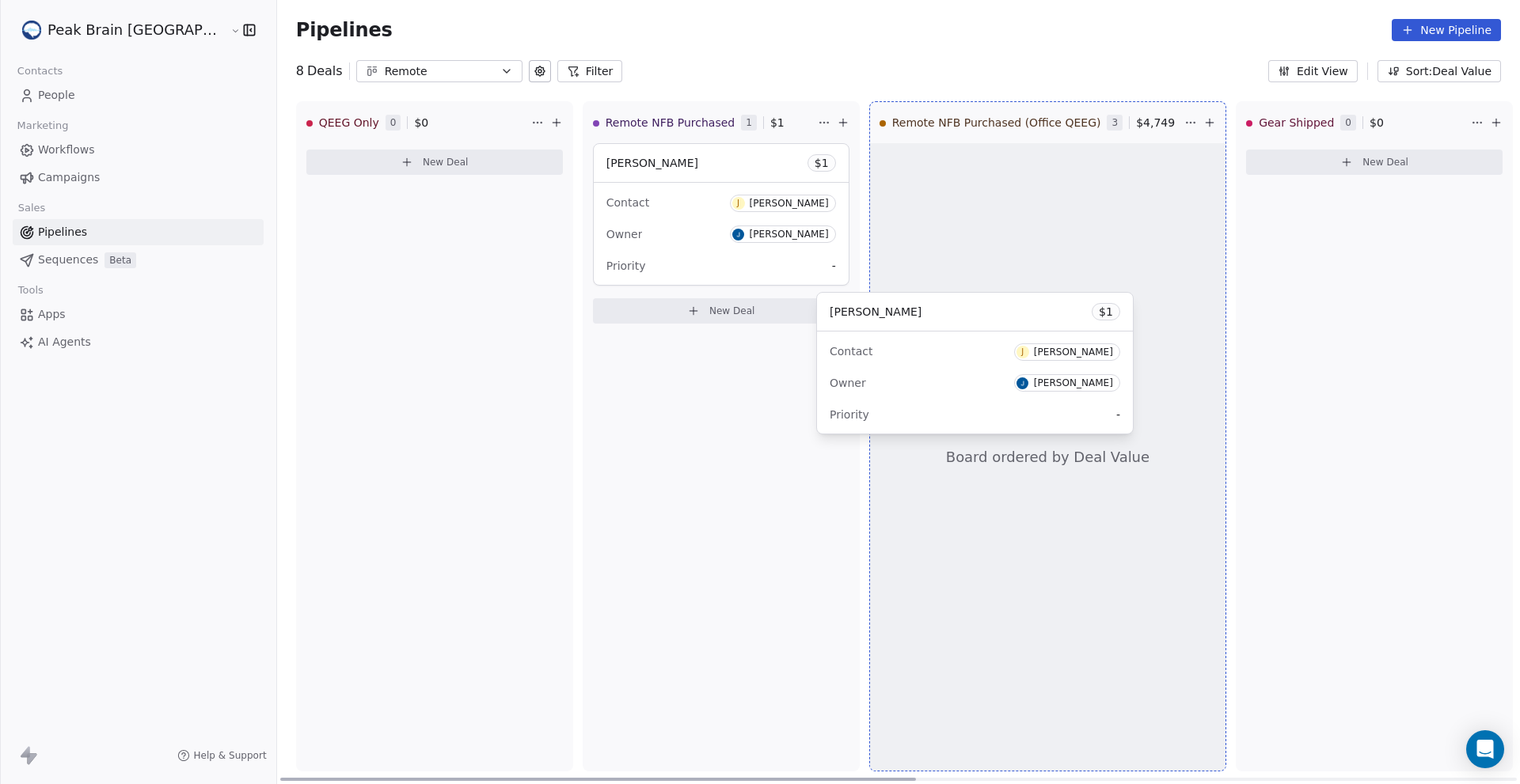
drag, startPoint x: 678, startPoint y: 164, endPoint x: 755, endPoint y: 240, distance: 108.2
click at [755, 239] on div "Jon Test $ 1 Contact J Jon LomeliTest Owner Jon Lomeli Priority -" at bounding box center [721, 214] width 256 height 142
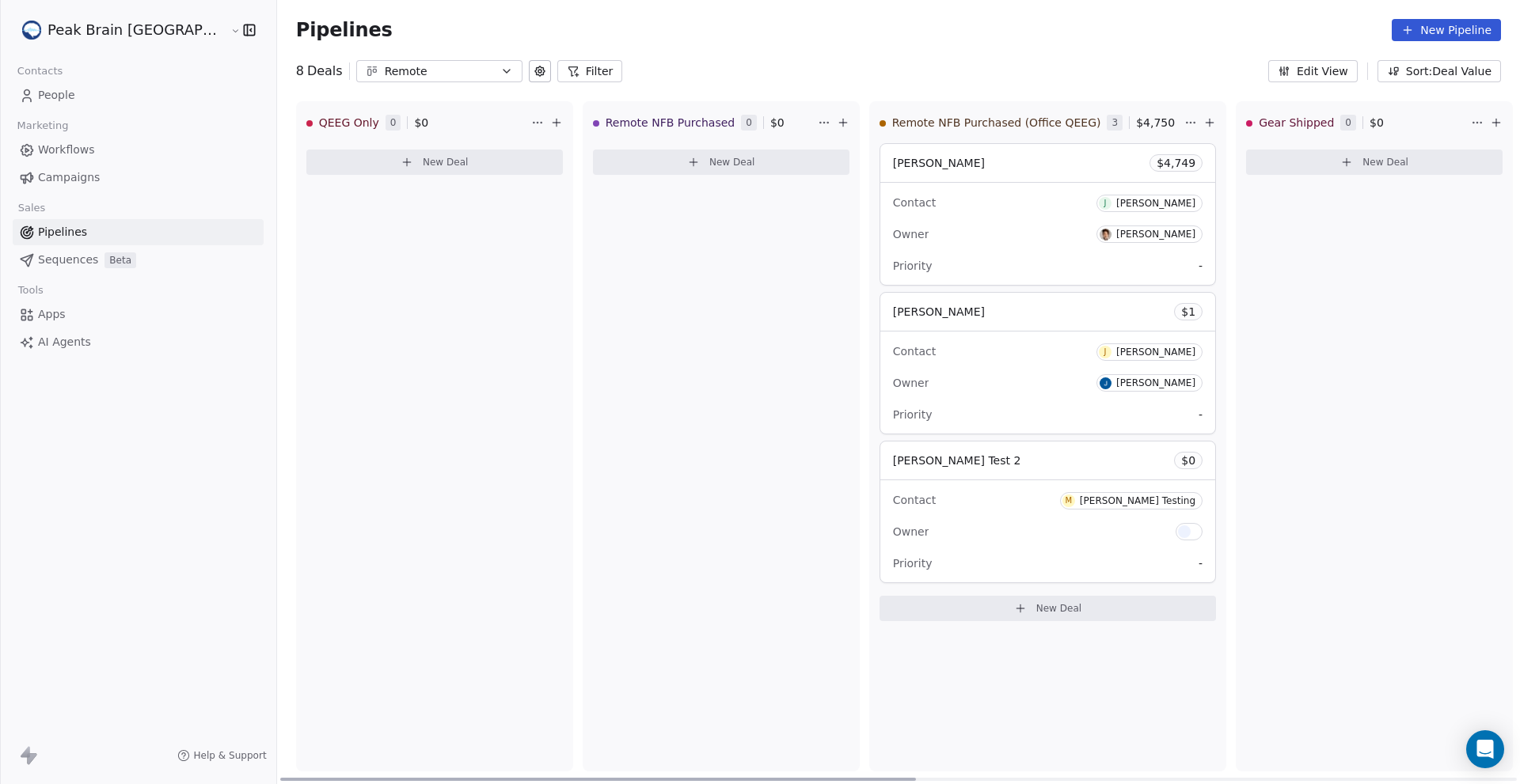
click at [757, 123] on html "Peak Brain USA Contacts People Marketing Workflows Campaigns Sales Pipelines Se…" at bounding box center [760, 392] width 1520 height 784
click at [613, 122] on html "Peak Brain USA Contacts People Marketing Workflows Campaigns Sales Pipelines Se…" at bounding box center [760, 392] width 1520 height 784
click at [613, 122] on span "Remote NFB Purchased" at bounding box center [671, 122] width 130 height 16
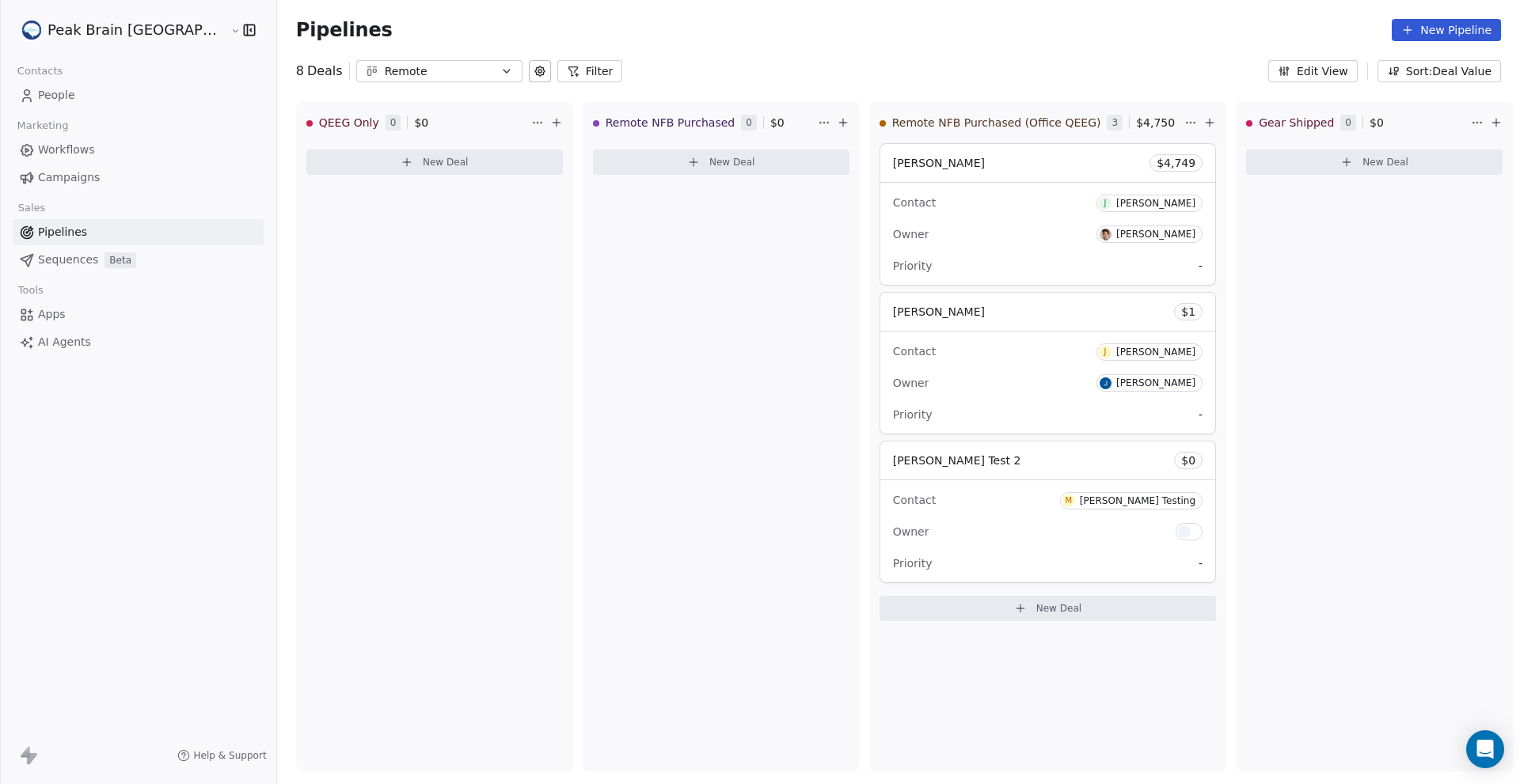
click at [536, 76] on icon at bounding box center [540, 71] width 9 height 9
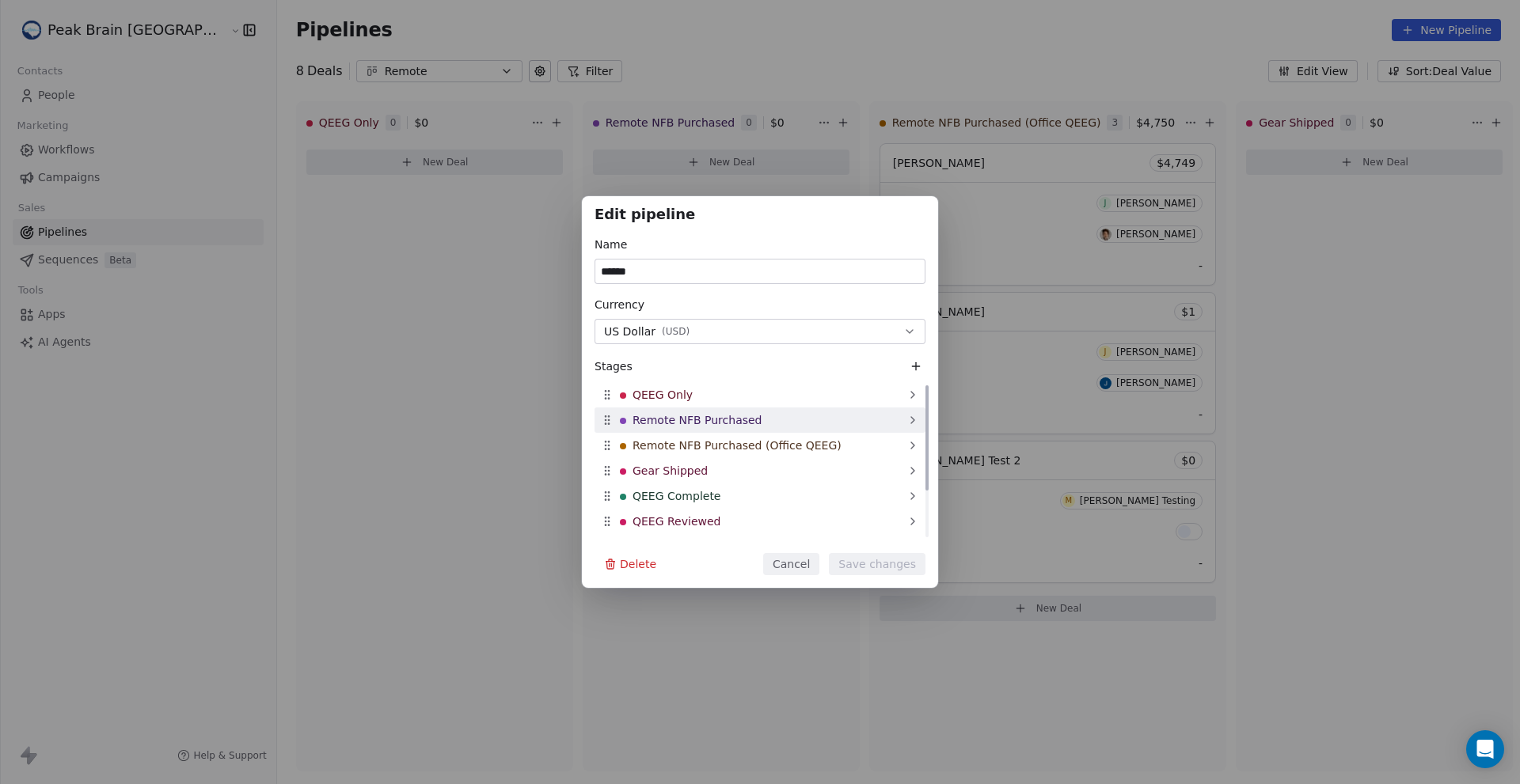
click at [768, 423] on div "Remote NFB Purchased" at bounding box center [760, 420] width 331 height 25
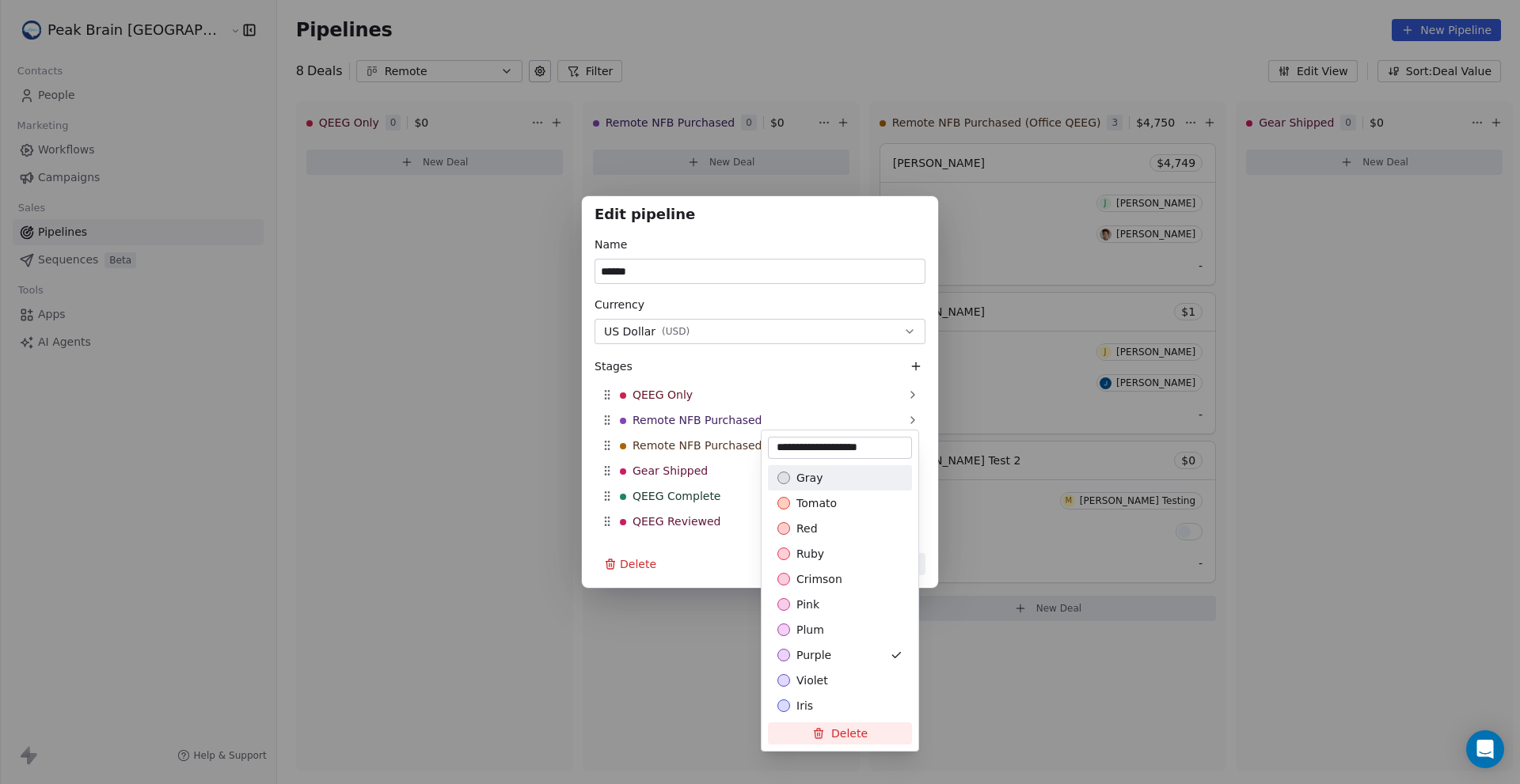
click at [748, 419] on div "Edit pipeline Name ****** Currency US Dollar ( USD ) Stages QEEG Only Remote NF…" at bounding box center [760, 393] width 1520 height 393
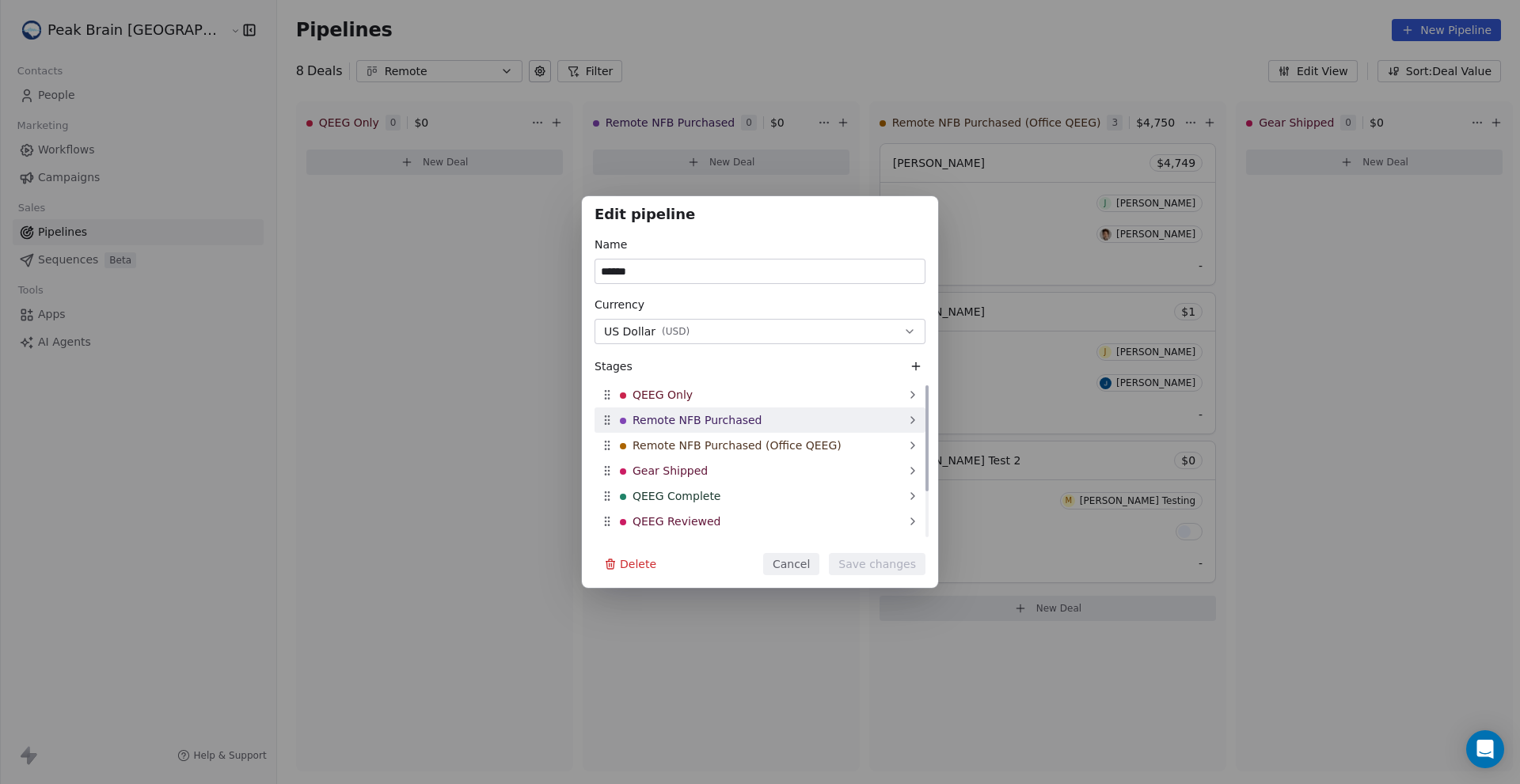
click at [723, 418] on span "Remote NFB Purchased" at bounding box center [698, 420] width 130 height 16
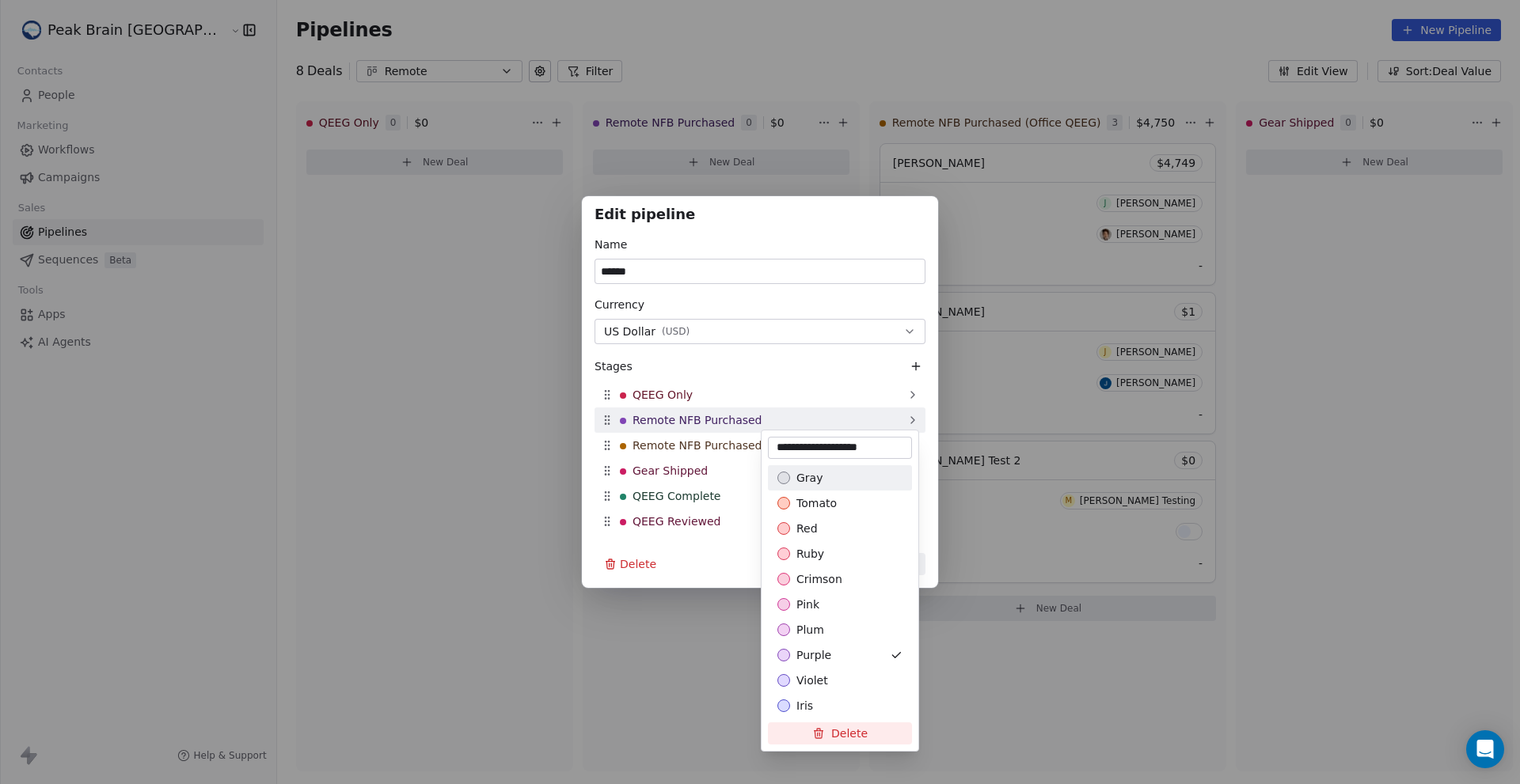
click at [723, 418] on div "Edit pipeline Name ****** Currency US Dollar ( USD ) Stages QEEG Only Remote NF…" at bounding box center [760, 393] width 1520 height 393
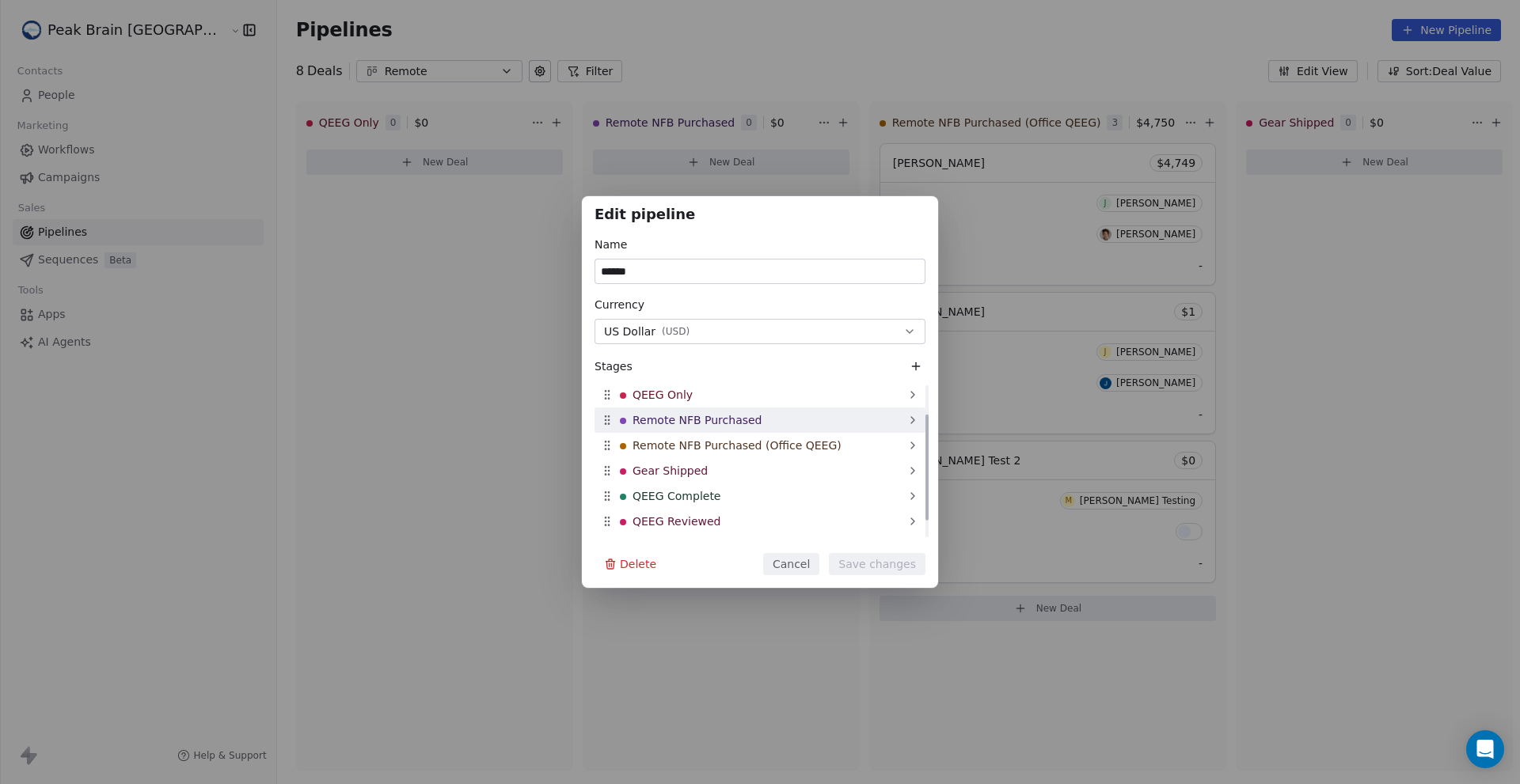
scroll to position [70, 0]
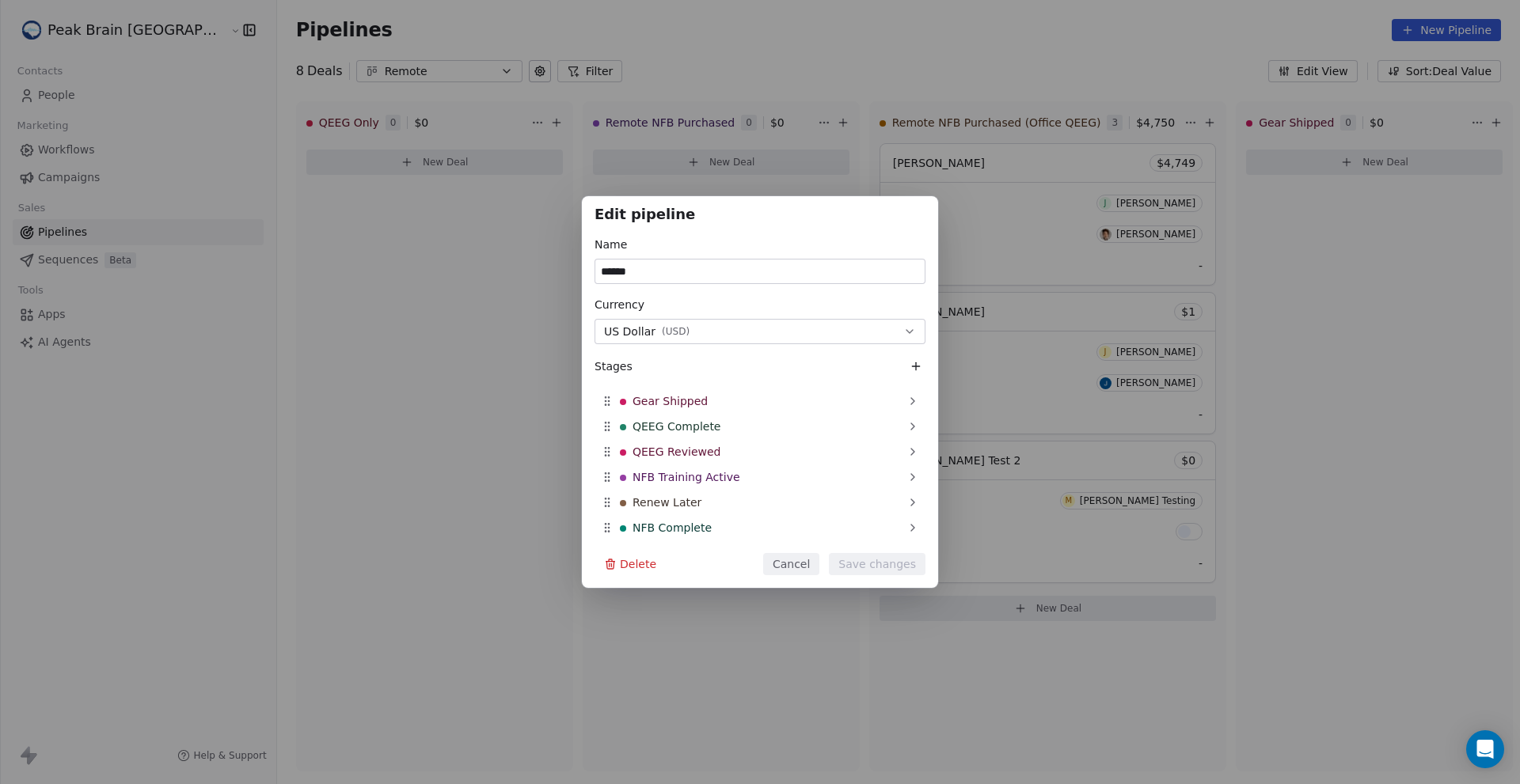
click at [793, 566] on button "Cancel" at bounding box center [791, 564] width 57 height 22
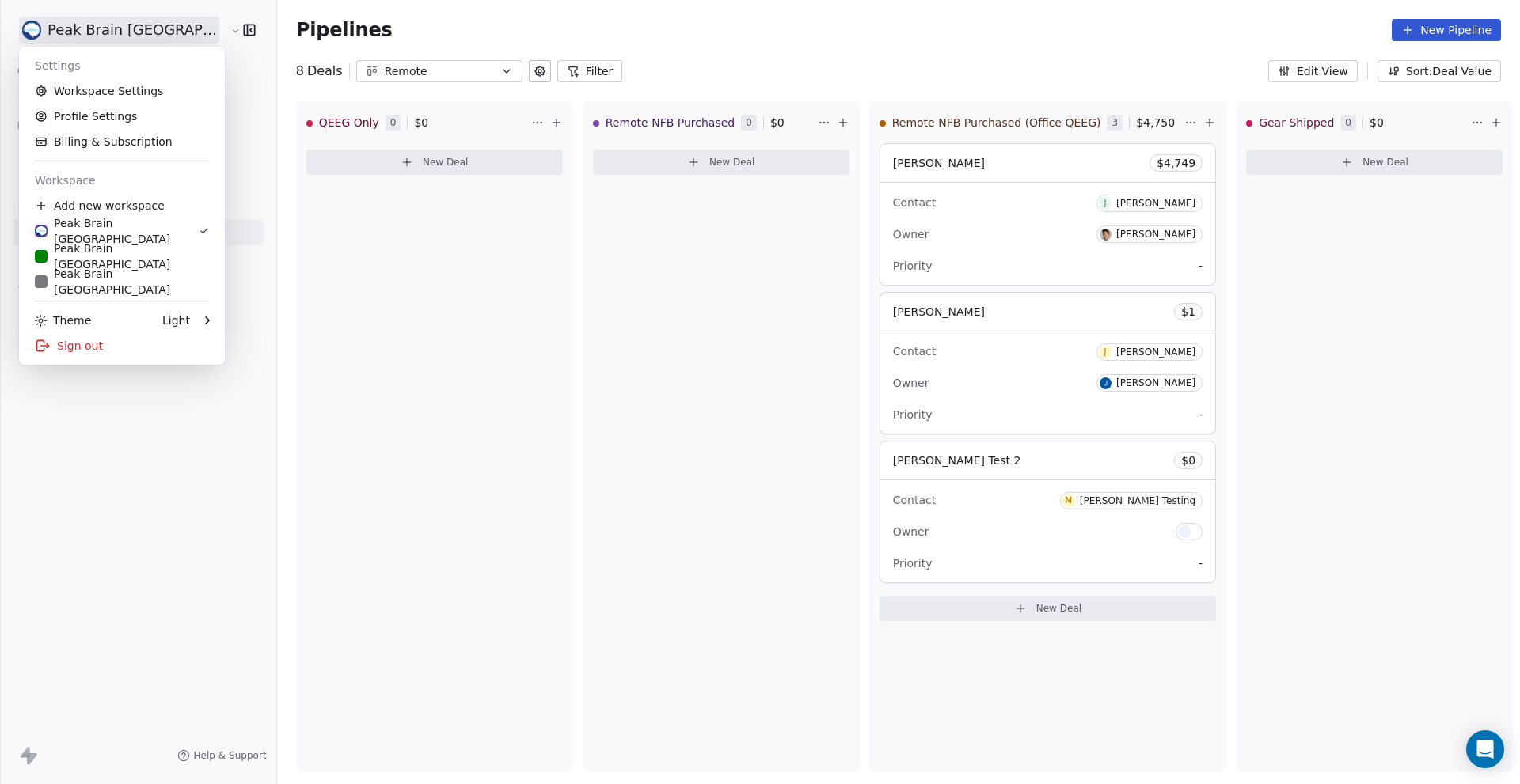
click at [132, 25] on html "Peak Brain USA Contacts People Marketing Workflows Campaigns Sales Pipelines Se…" at bounding box center [760, 392] width 1520 height 784
click at [144, 95] on link "Workspace Settings" at bounding box center [121, 91] width 193 height 25
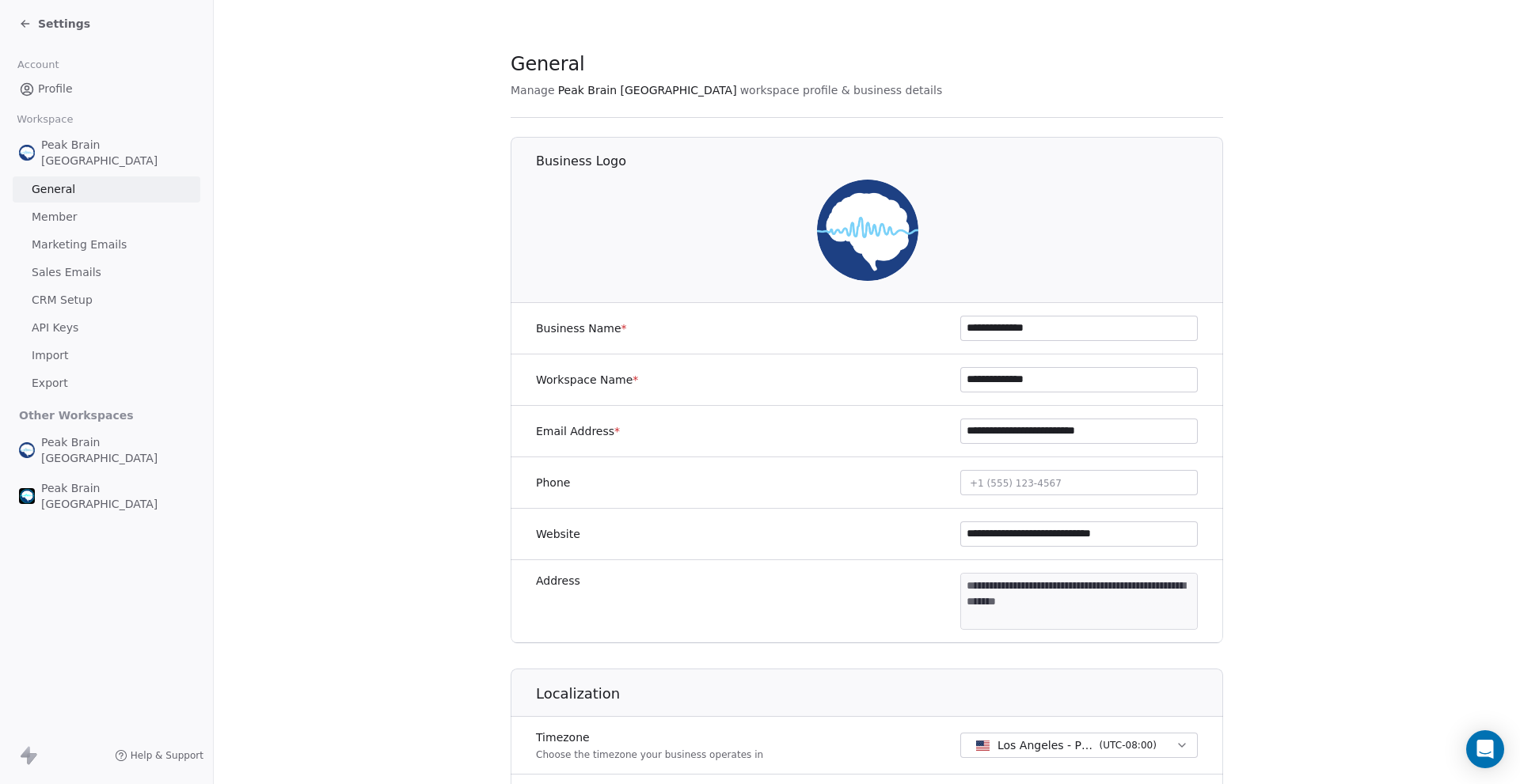
click at [85, 204] on link "Member" at bounding box center [106, 217] width 187 height 26
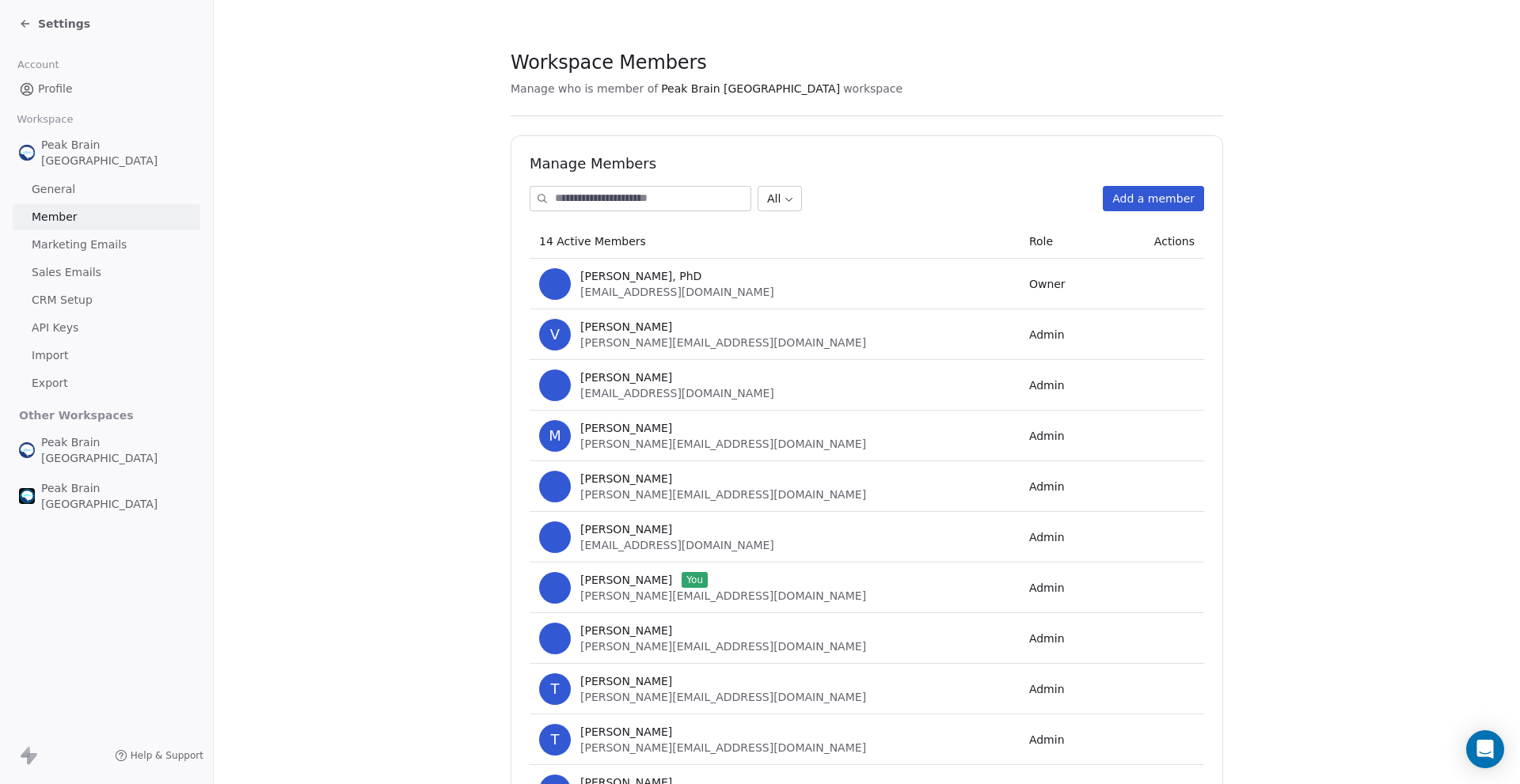
click at [99, 237] on span "Marketing Emails" at bounding box center [79, 245] width 95 height 17
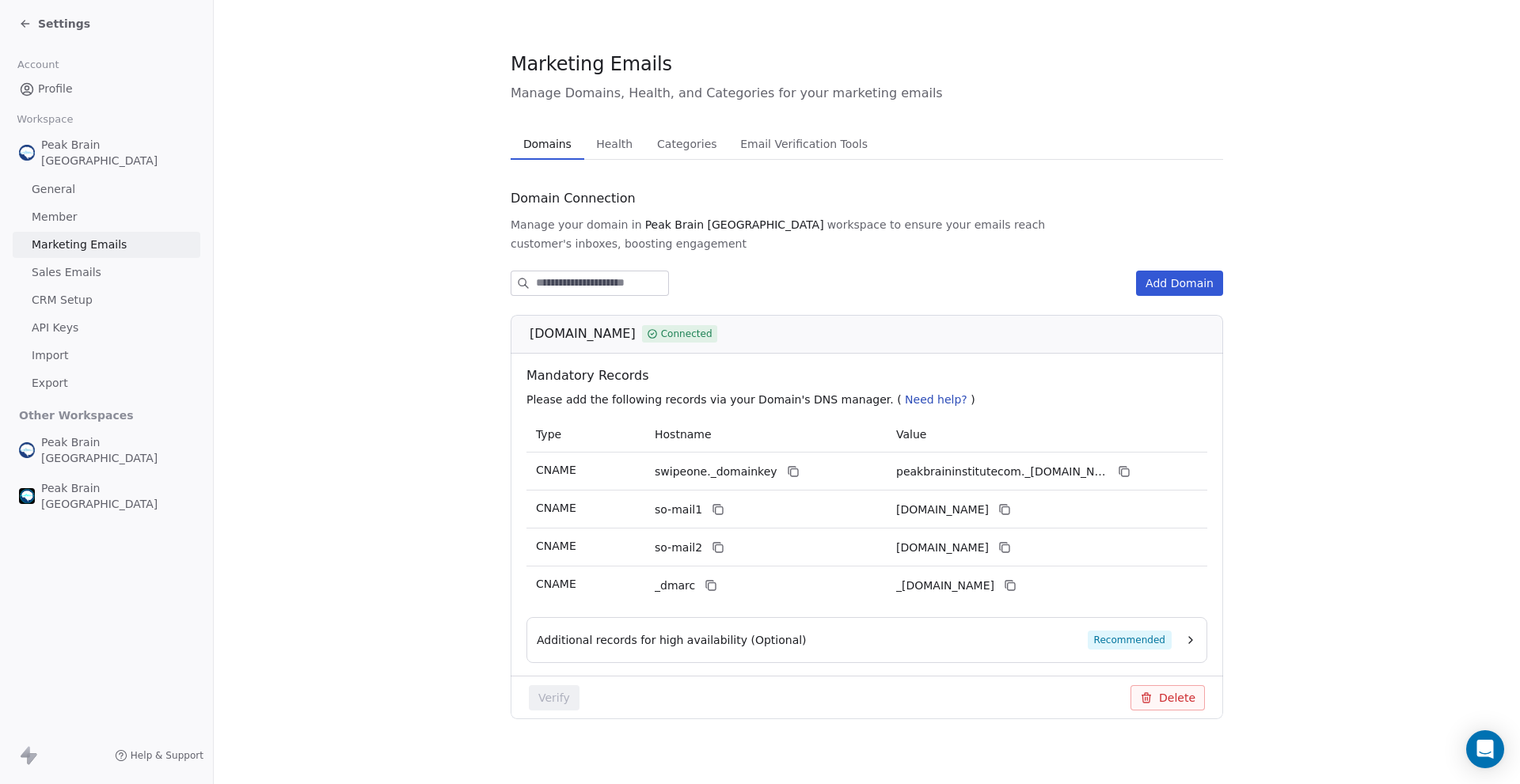
click at [97, 260] on link "Sales Emails" at bounding box center [106, 272] width 187 height 26
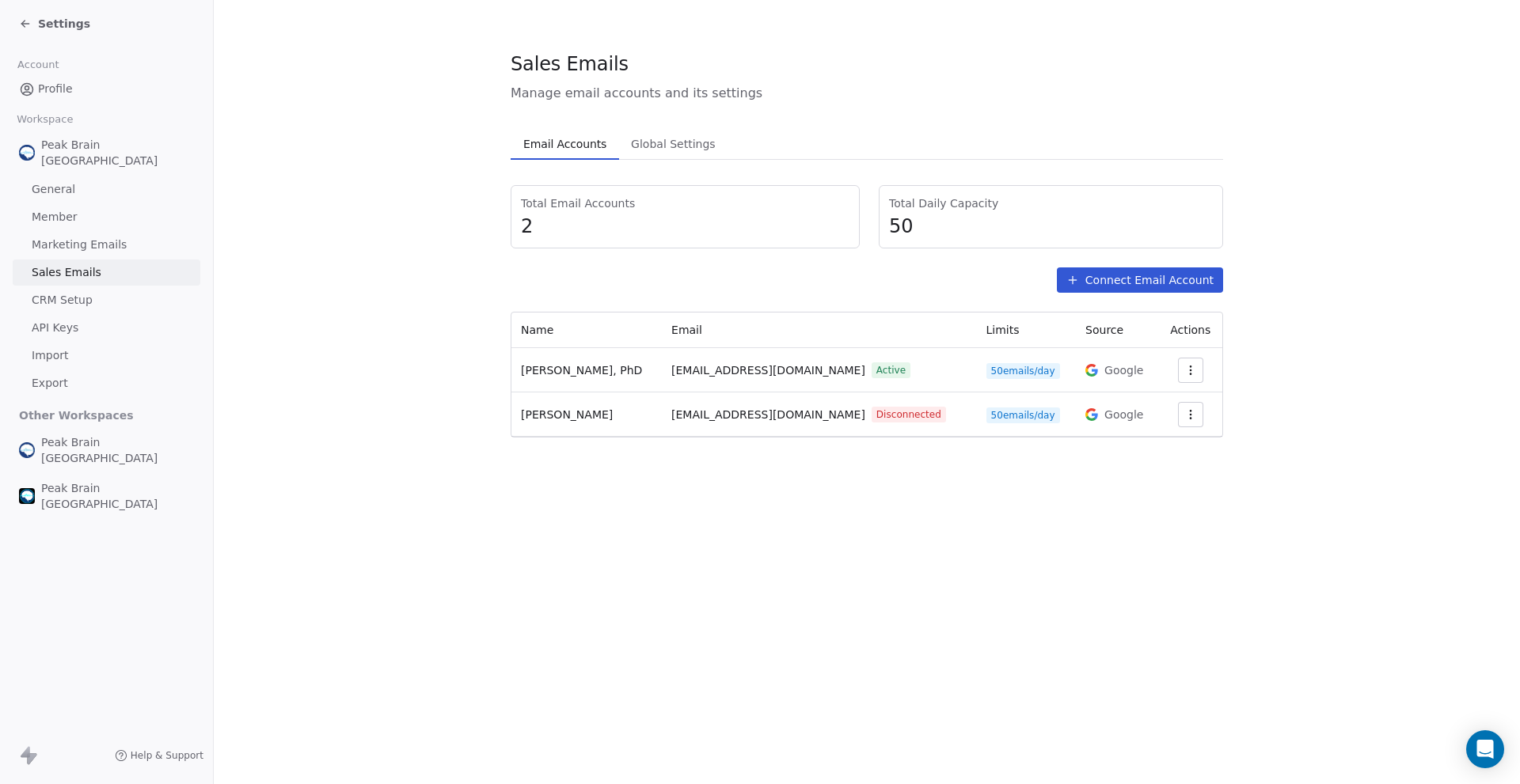
click at [84, 292] on span "CRM Setup" at bounding box center [62, 300] width 61 height 17
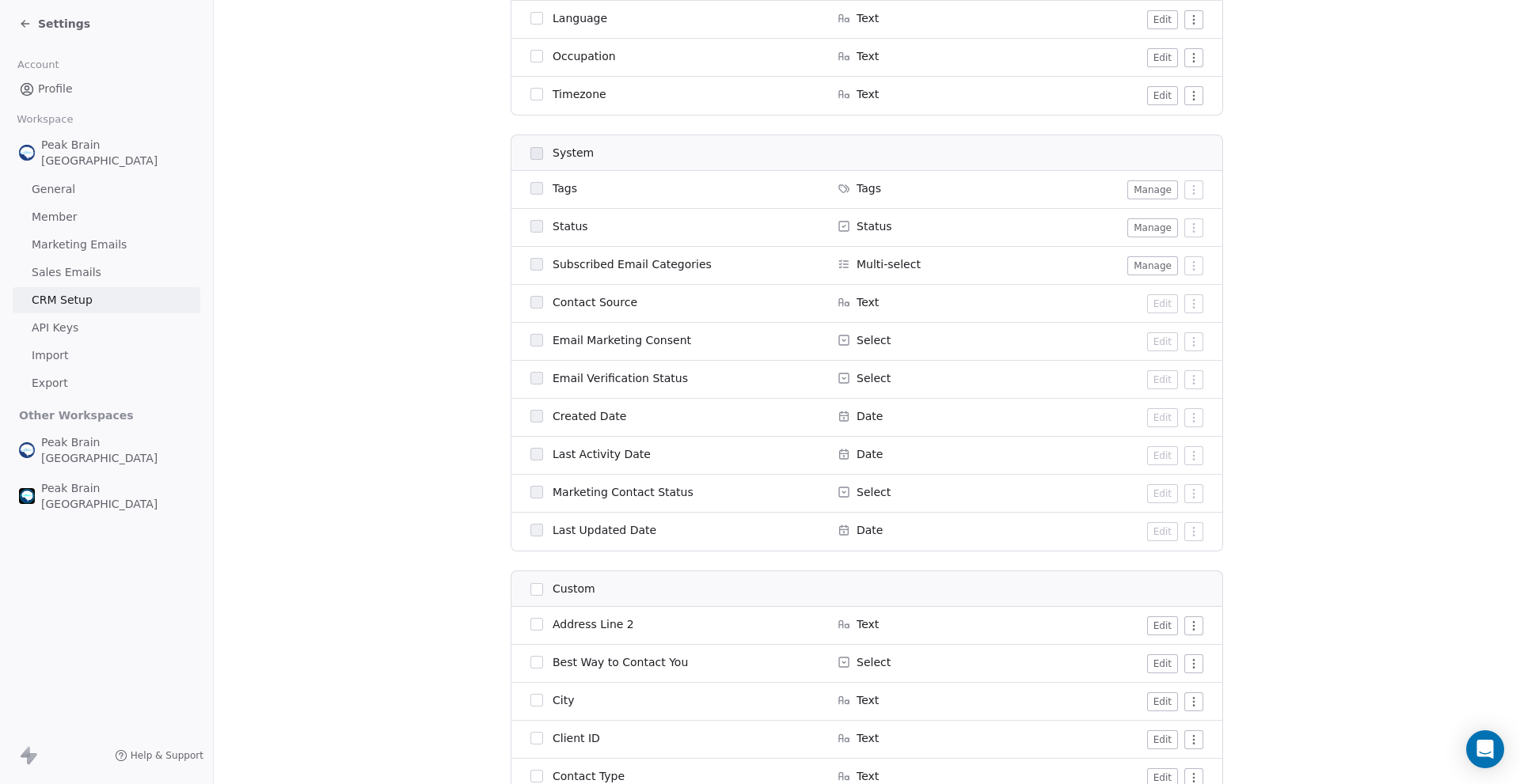
scroll to position [994, 0]
click at [97, 148] on span "Peak Brain [GEOGRAPHIC_DATA]" at bounding box center [117, 153] width 153 height 32
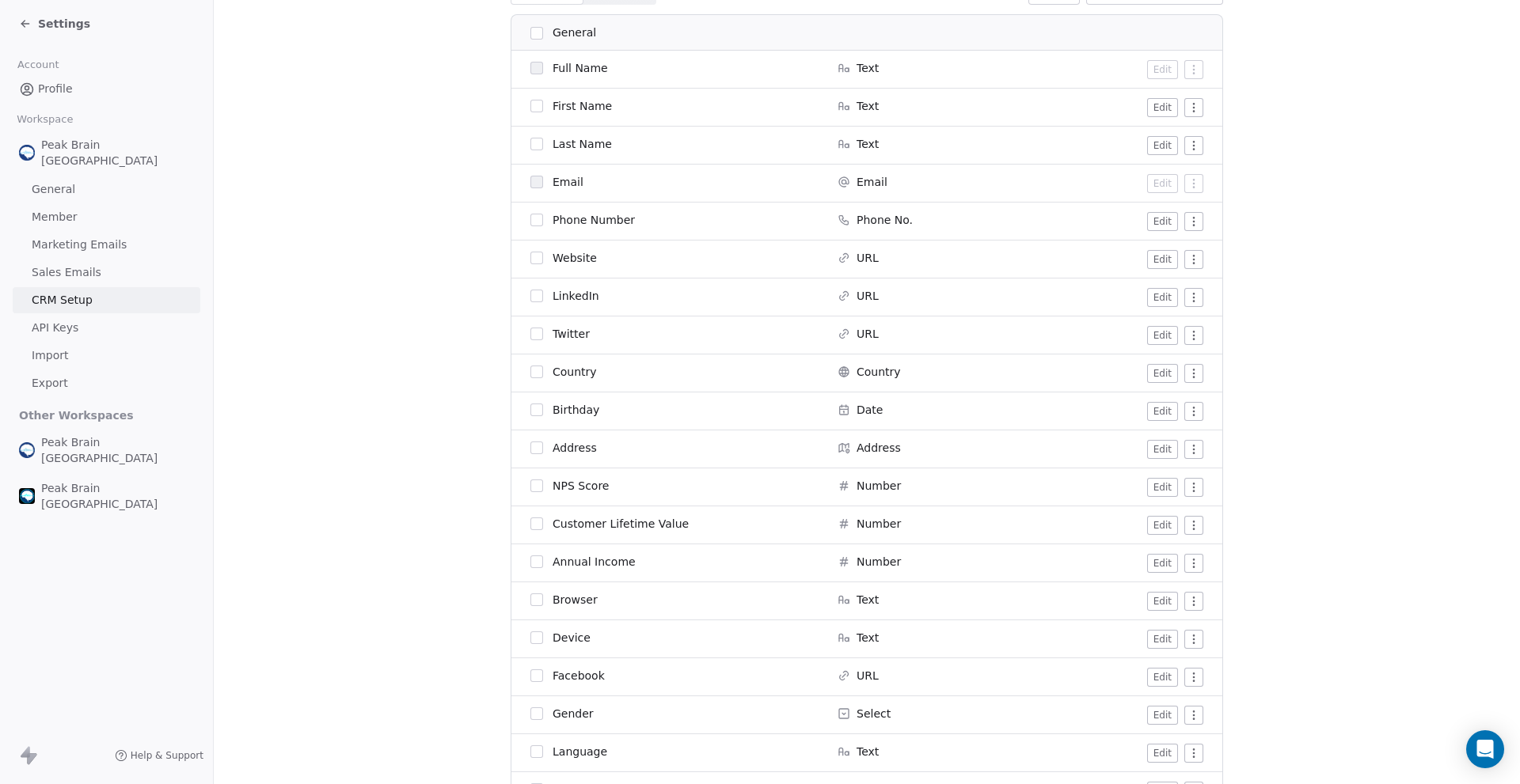
scroll to position [0, 0]
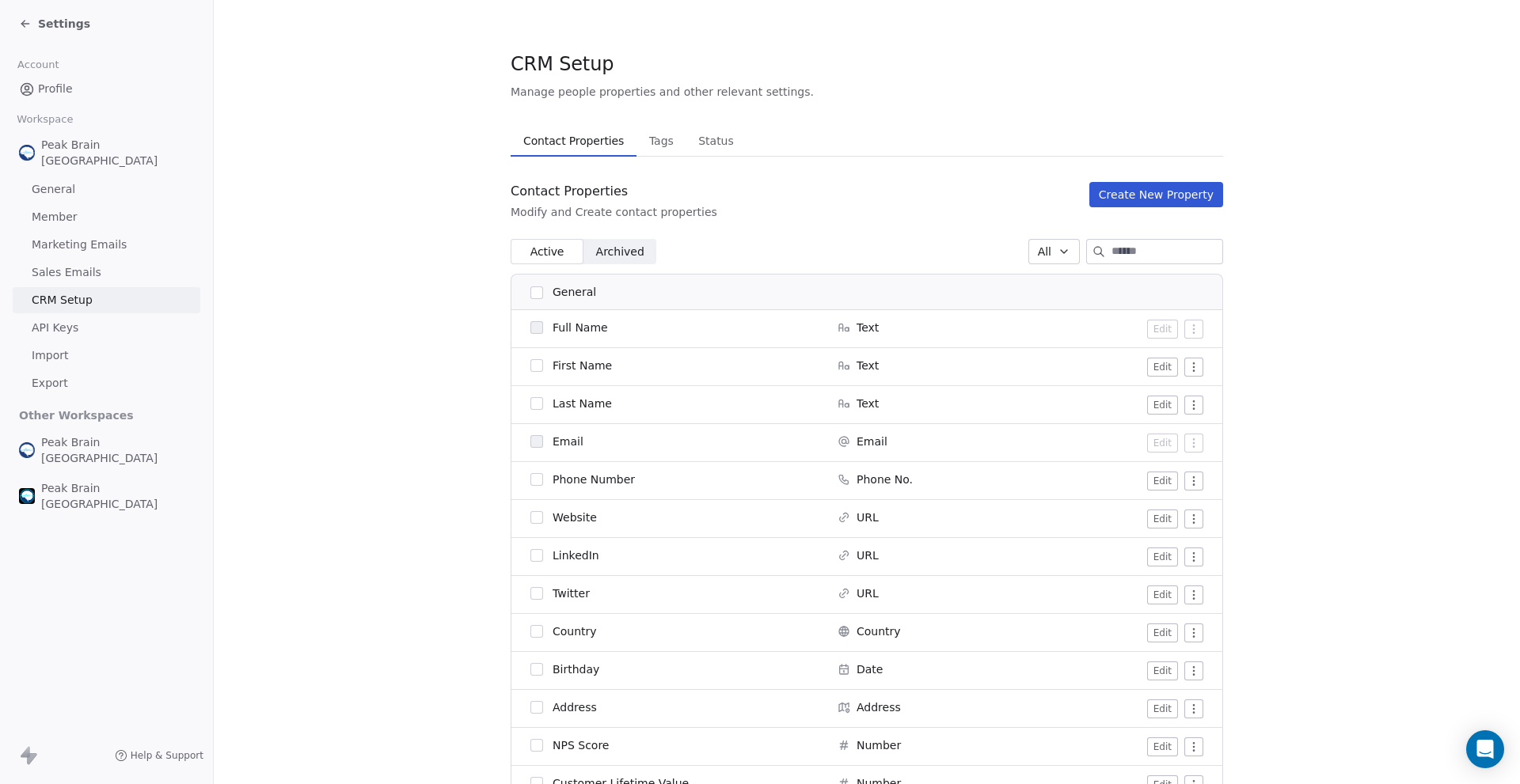
click at [643, 145] on span "Tags" at bounding box center [661, 141] width 37 height 22
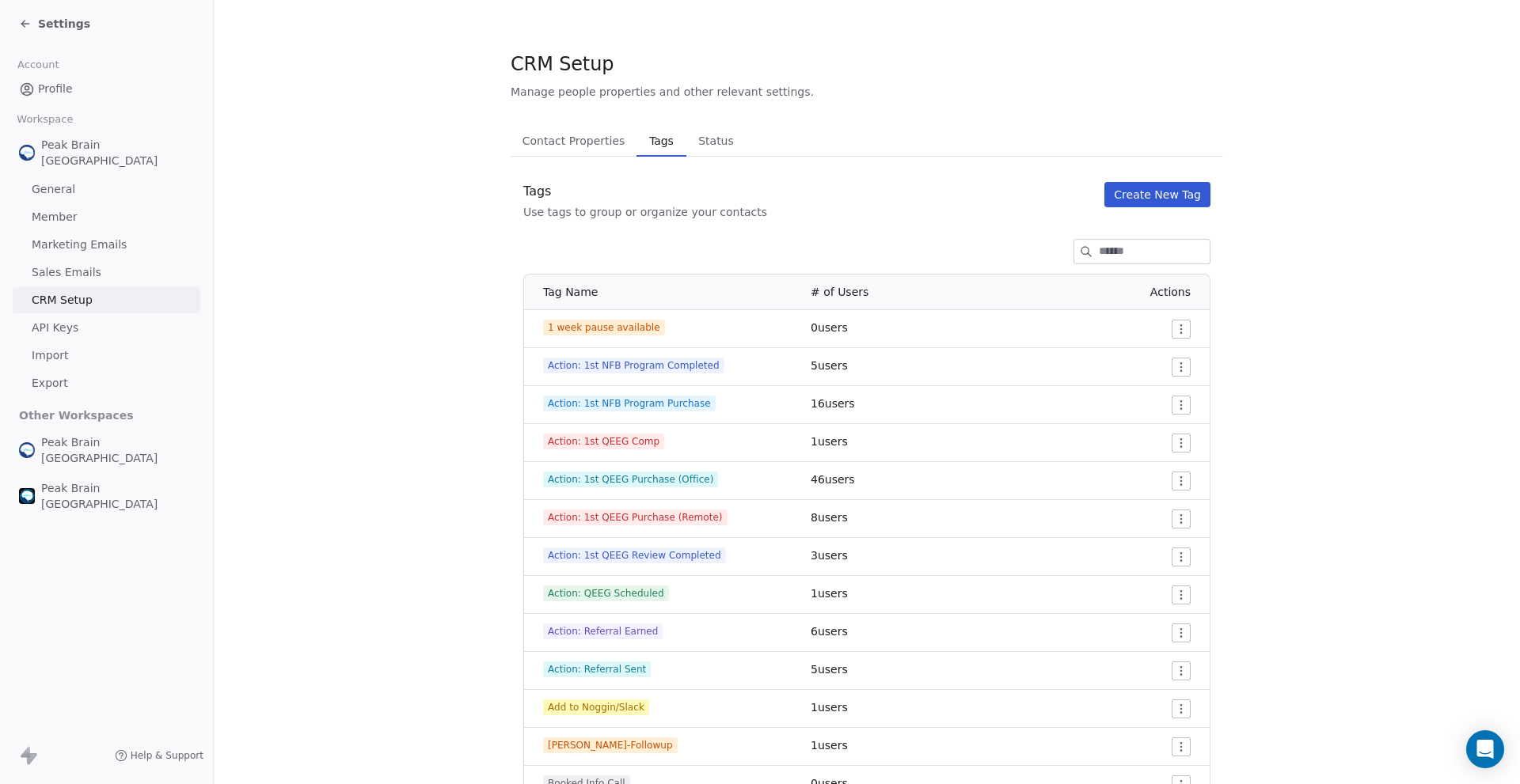
click at [696, 142] on span "Status" at bounding box center [715, 141] width 48 height 22
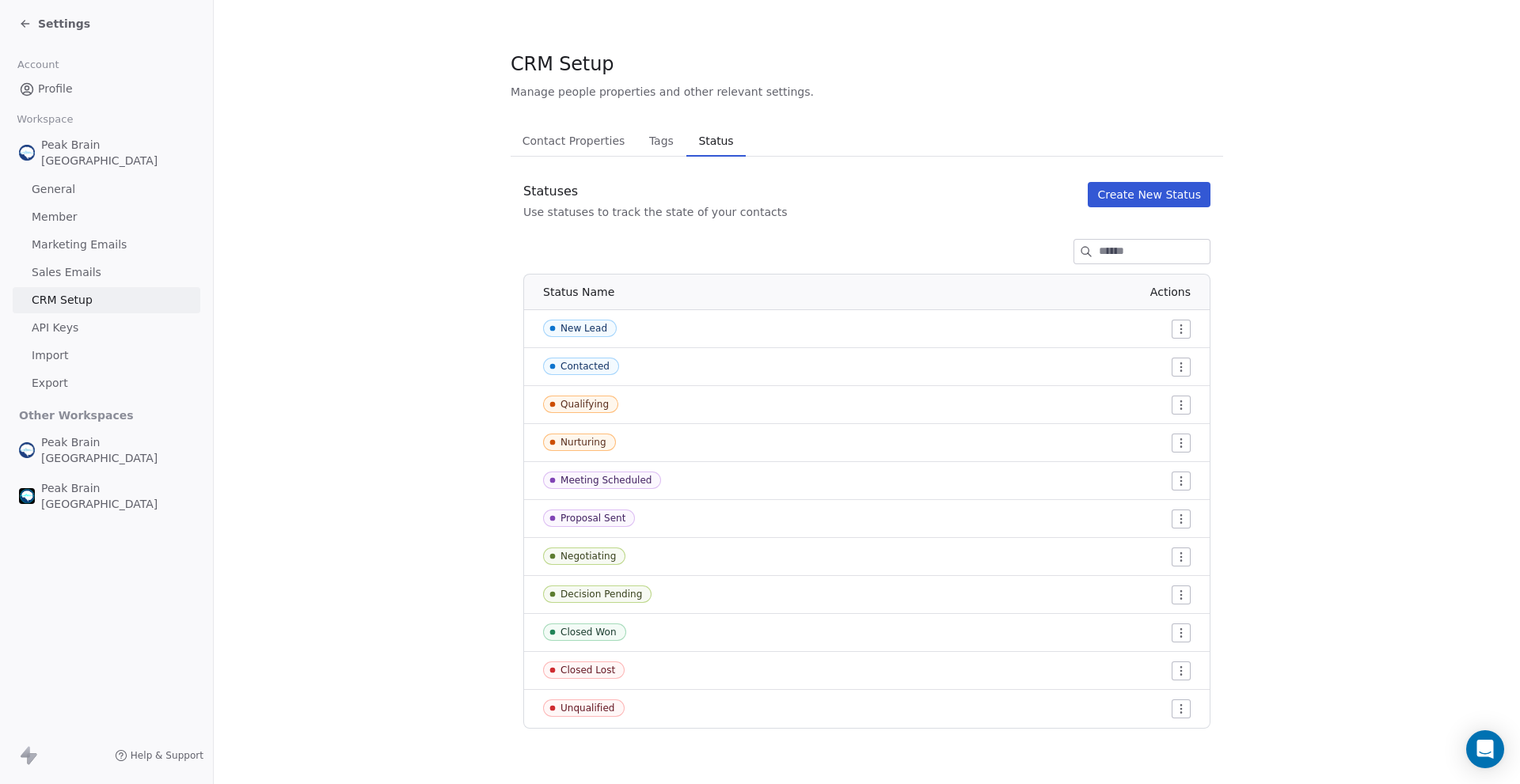
click at [1180, 329] on html "Settings Account Profile Workspace Peak Brain USA General Member Marketing Emai…" at bounding box center [760, 392] width 1520 height 784
click at [1144, 357] on span "Edit" at bounding box center [1152, 361] width 21 height 16
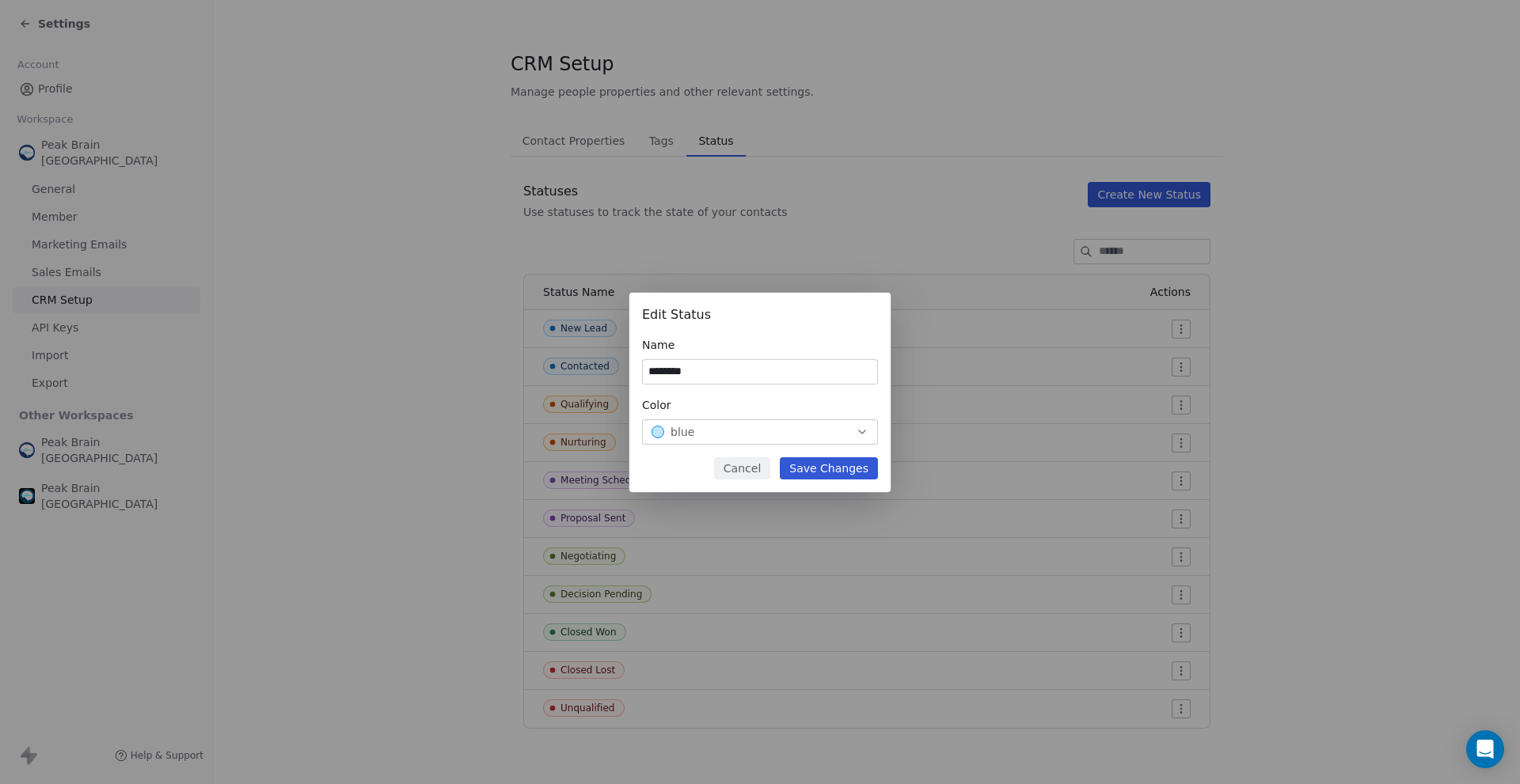
click at [757, 472] on button "Cancel" at bounding box center [742, 469] width 57 height 22
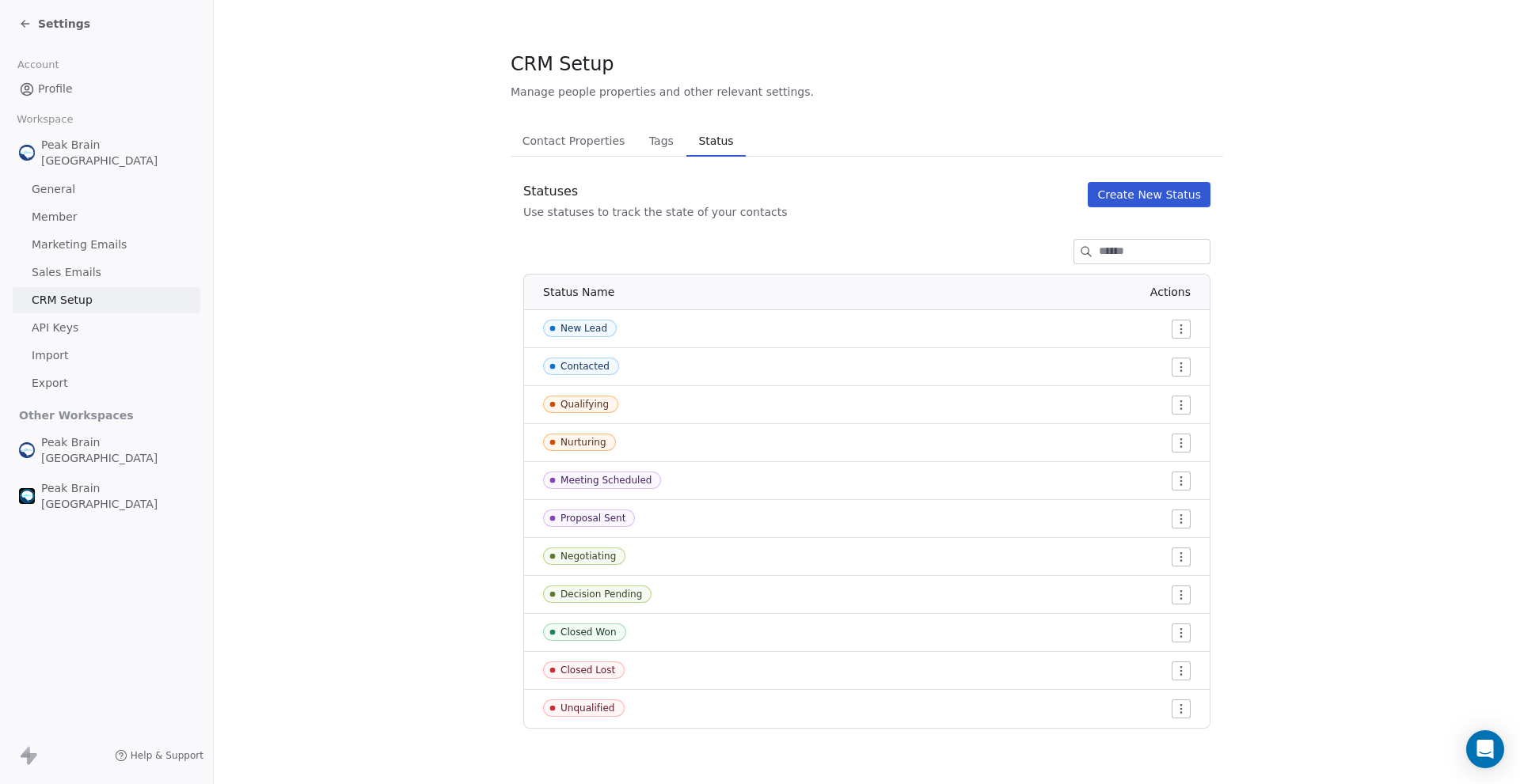
click at [24, 24] on icon at bounding box center [25, 24] width 13 height 13
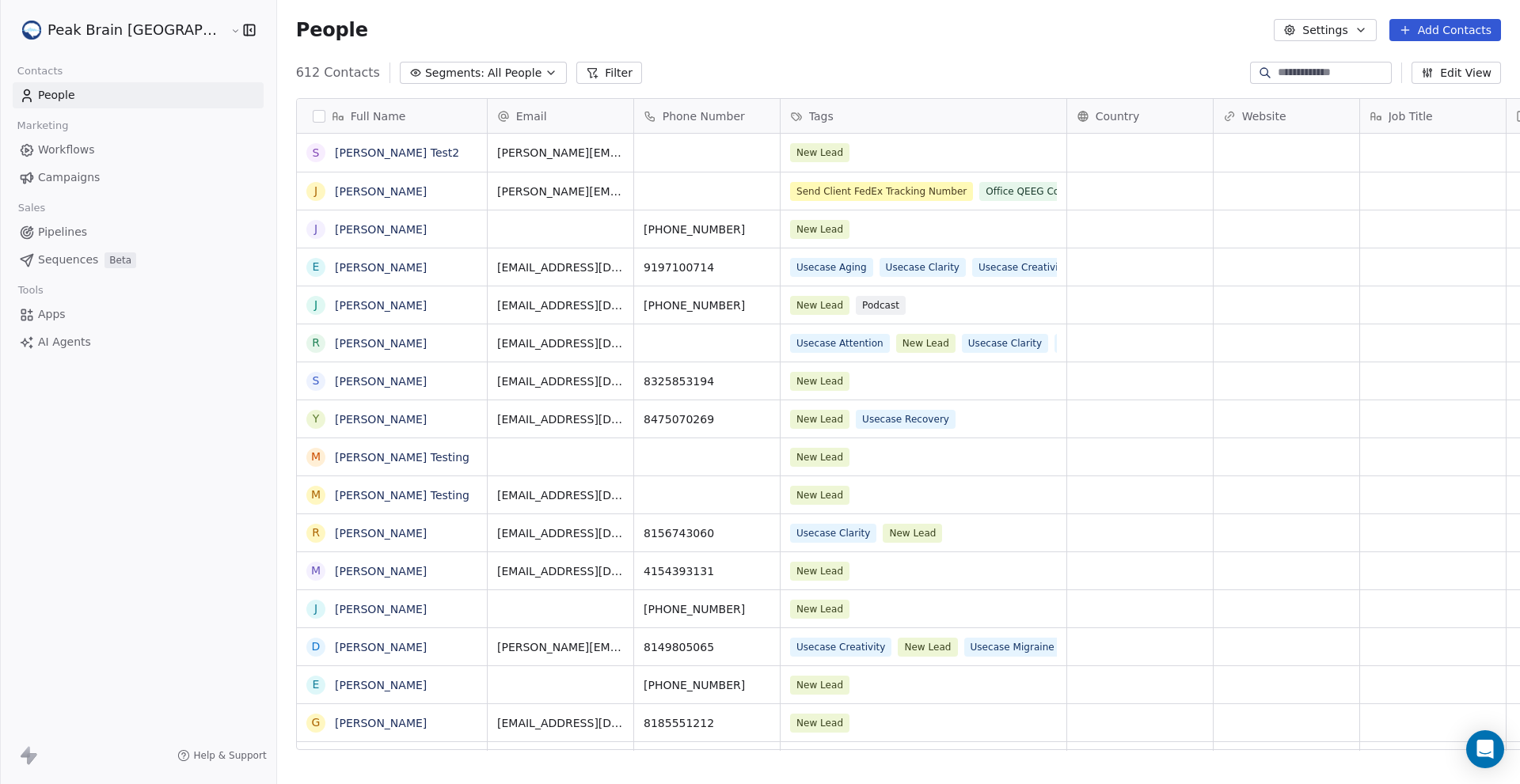
scroll to position [678, 1295]
click at [68, 153] on span "Workflows" at bounding box center [67, 150] width 57 height 17
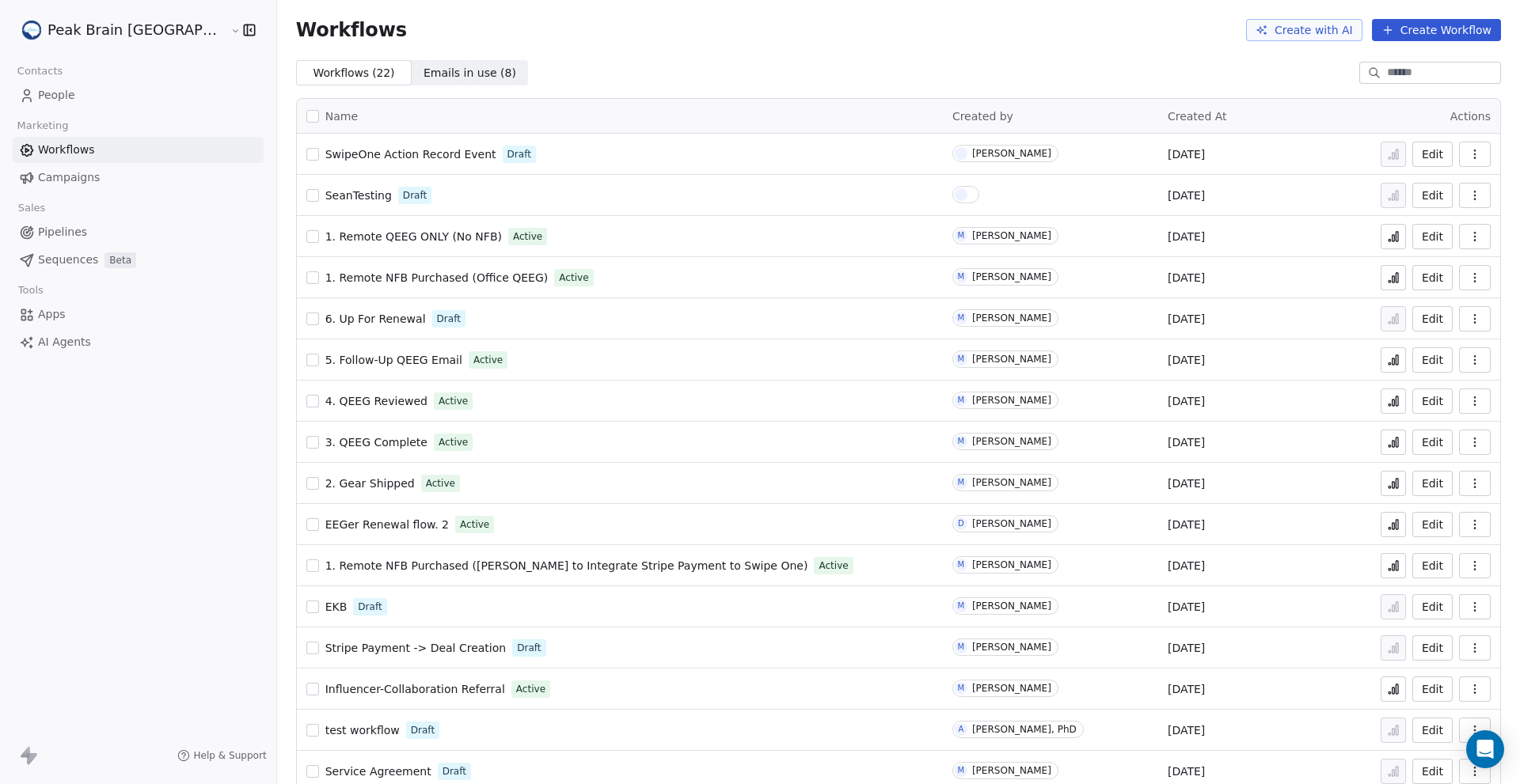
drag, startPoint x: 68, startPoint y: 153, endPoint x: 723, endPoint y: 18, distance: 668.8
click at [723, 18] on div "Workflows Create with AI Create Workflow" at bounding box center [899, 30] width 1243 height 60
click at [1418, 277] on button "Edit" at bounding box center [1433, 277] width 40 height 25
click at [62, 238] on span "Pipelines" at bounding box center [62, 233] width 49 height 17
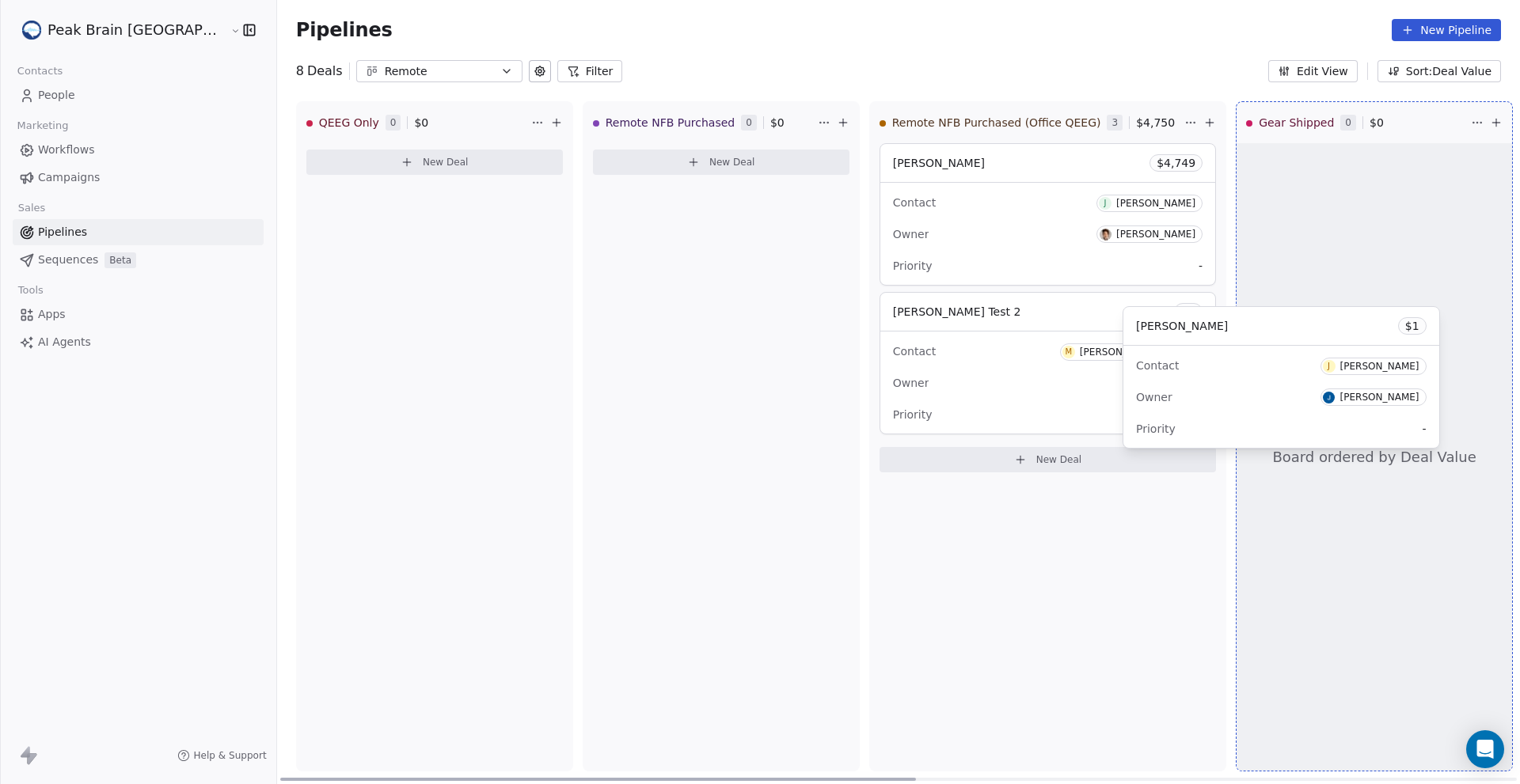
drag, startPoint x: 944, startPoint y: 311, endPoint x: 1250, endPoint y: 325, distance: 306.3
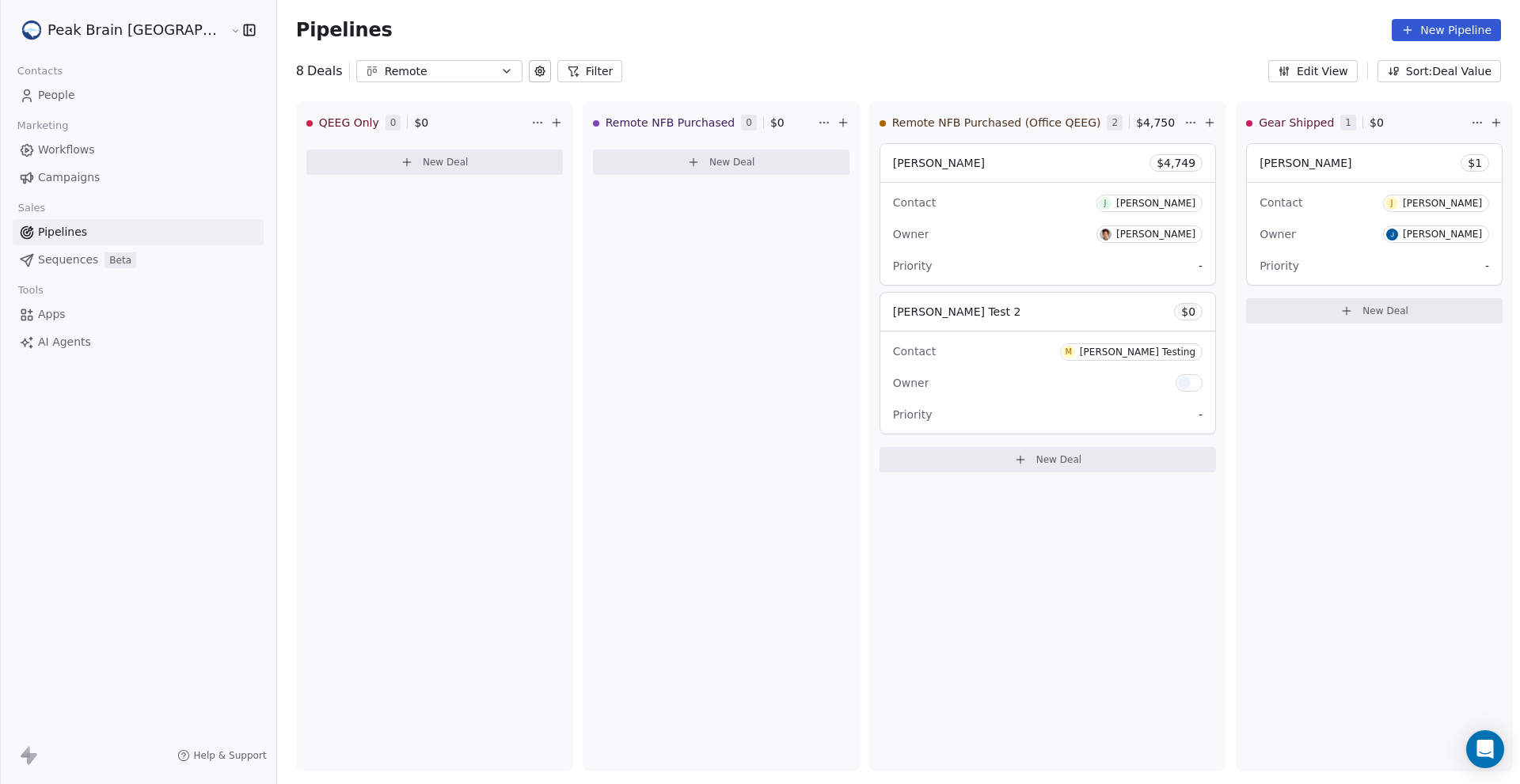
click at [55, 91] on span "People" at bounding box center [57, 95] width 37 height 17
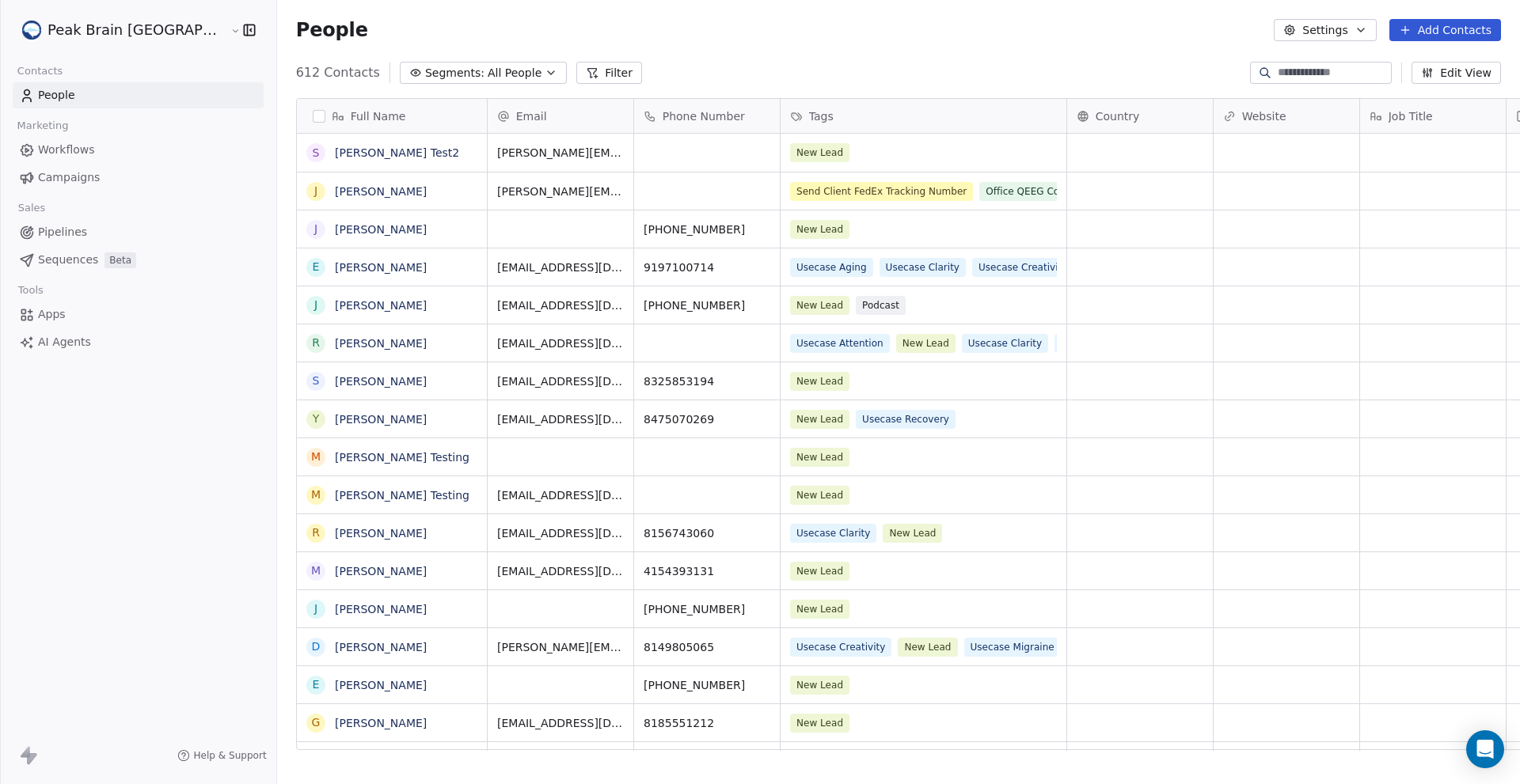
scroll to position [678, 1295]
click at [340, 186] on link "[PERSON_NAME]" at bounding box center [380, 191] width 92 height 13
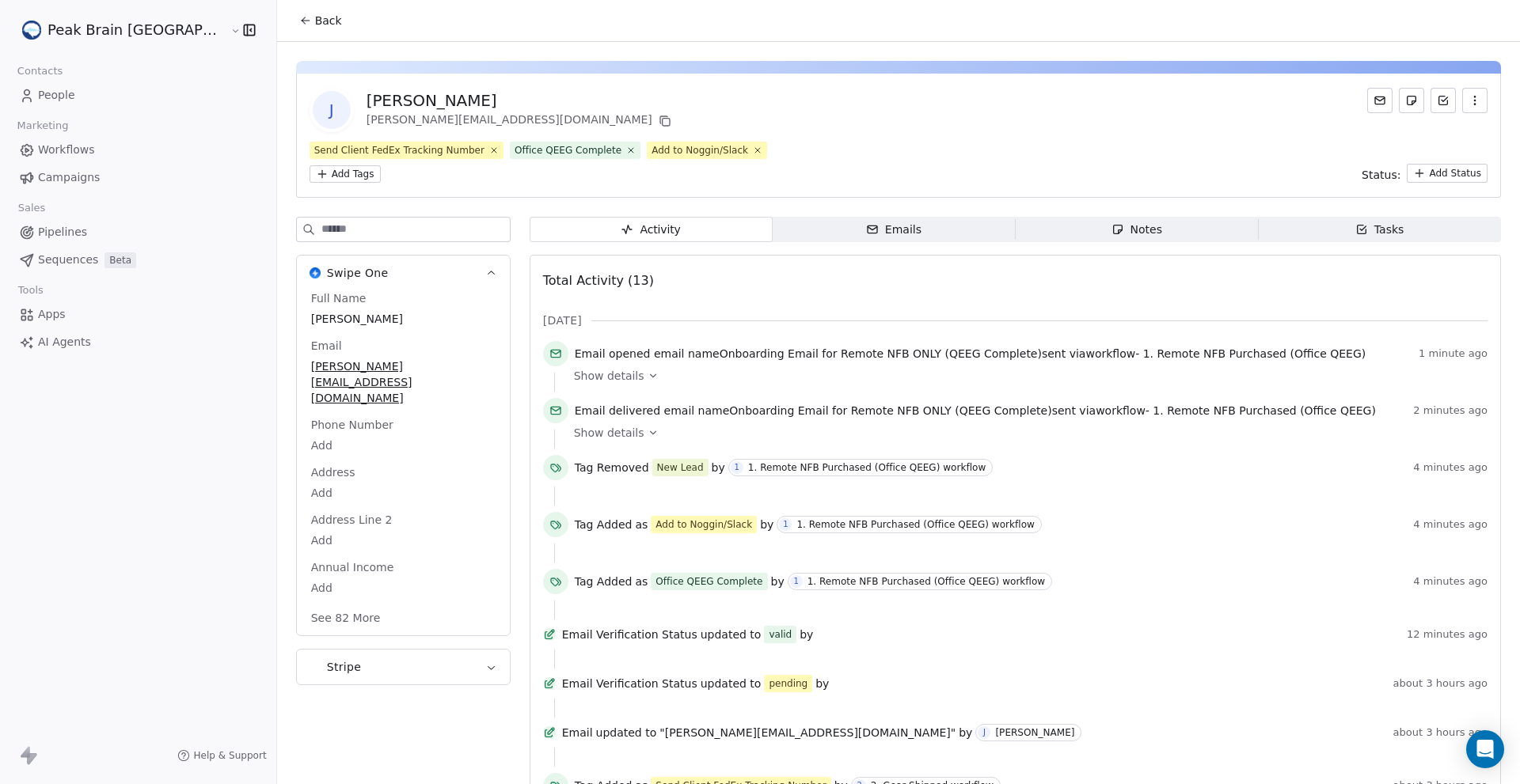
click at [650, 377] on icon at bounding box center [653, 376] width 6 height 3
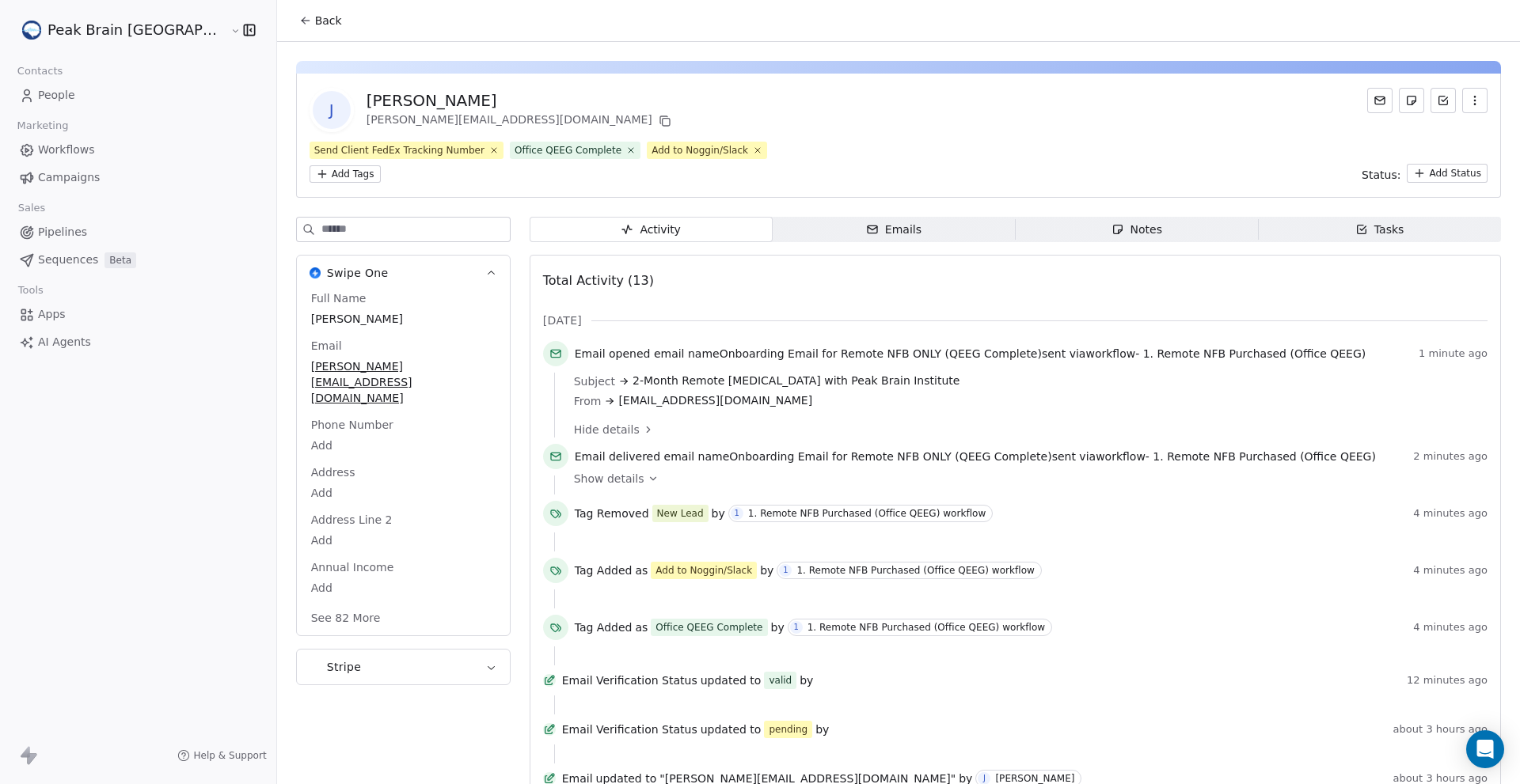
click at [643, 429] on icon at bounding box center [648, 429] width 11 height 11
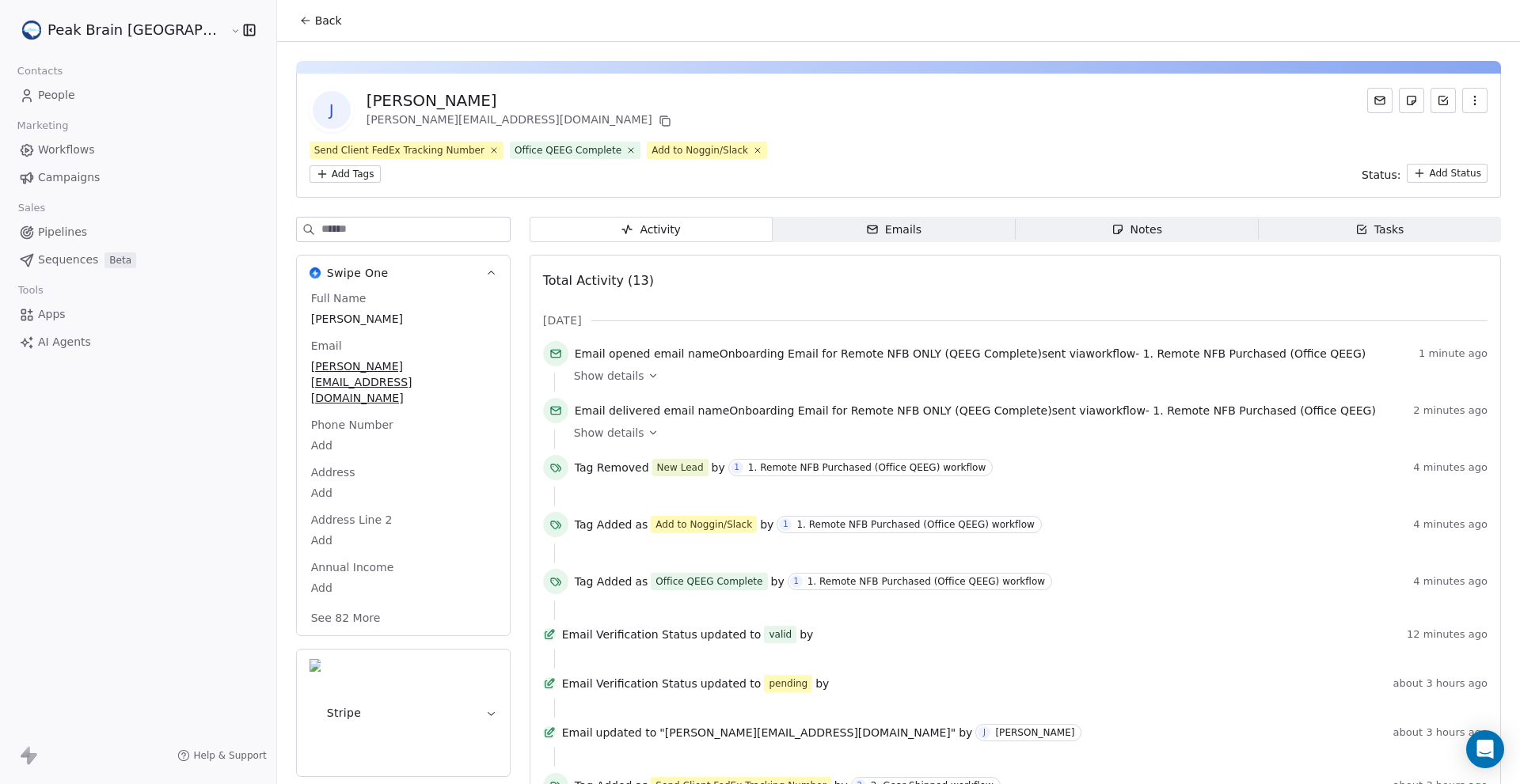
click at [31, 97] on icon at bounding box center [27, 95] width 16 height 16
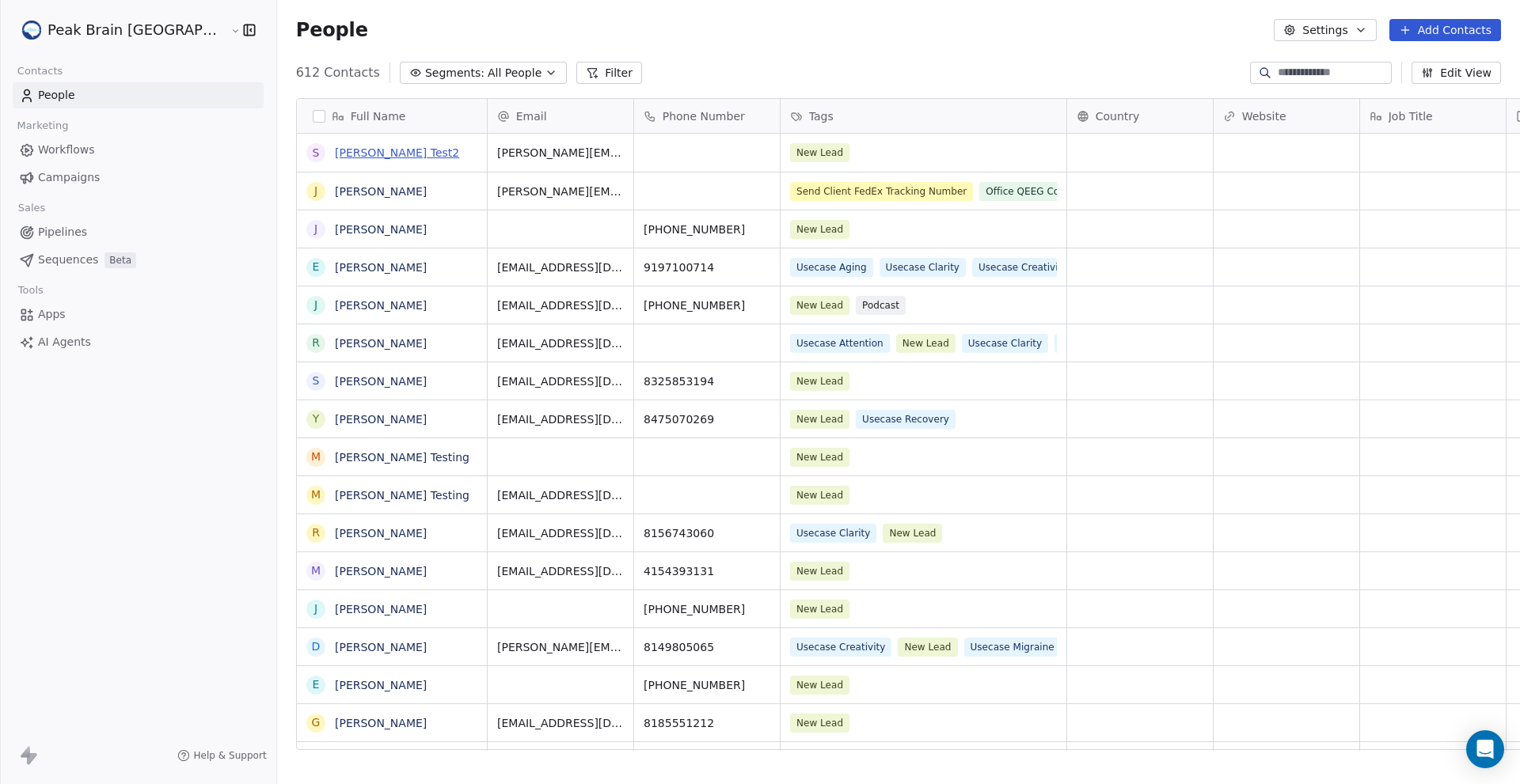
click at [335, 152] on link "[PERSON_NAME] Test2" at bounding box center [396, 153] width 124 height 13
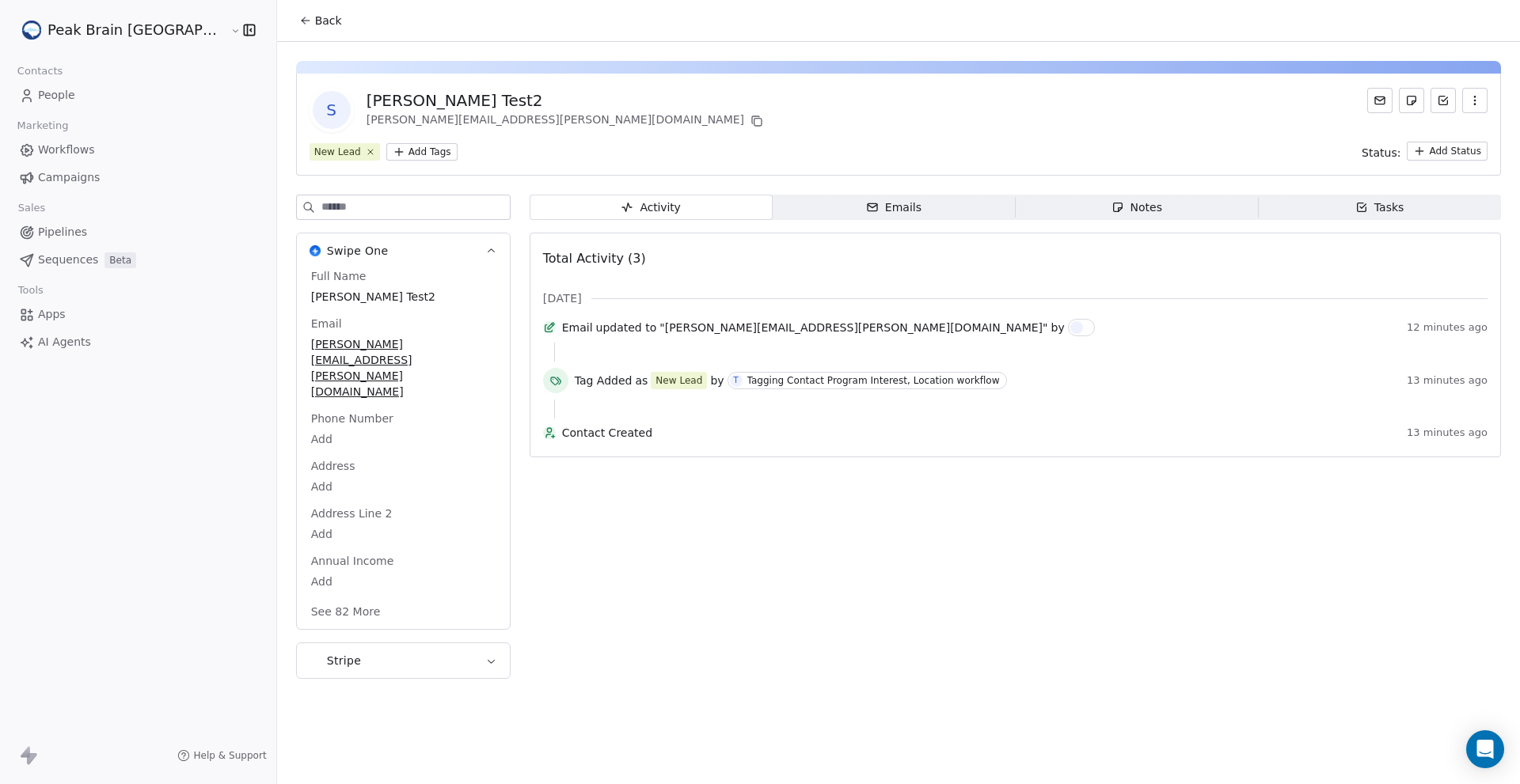
click at [315, 22] on span "Back" at bounding box center [329, 20] width 27 height 16
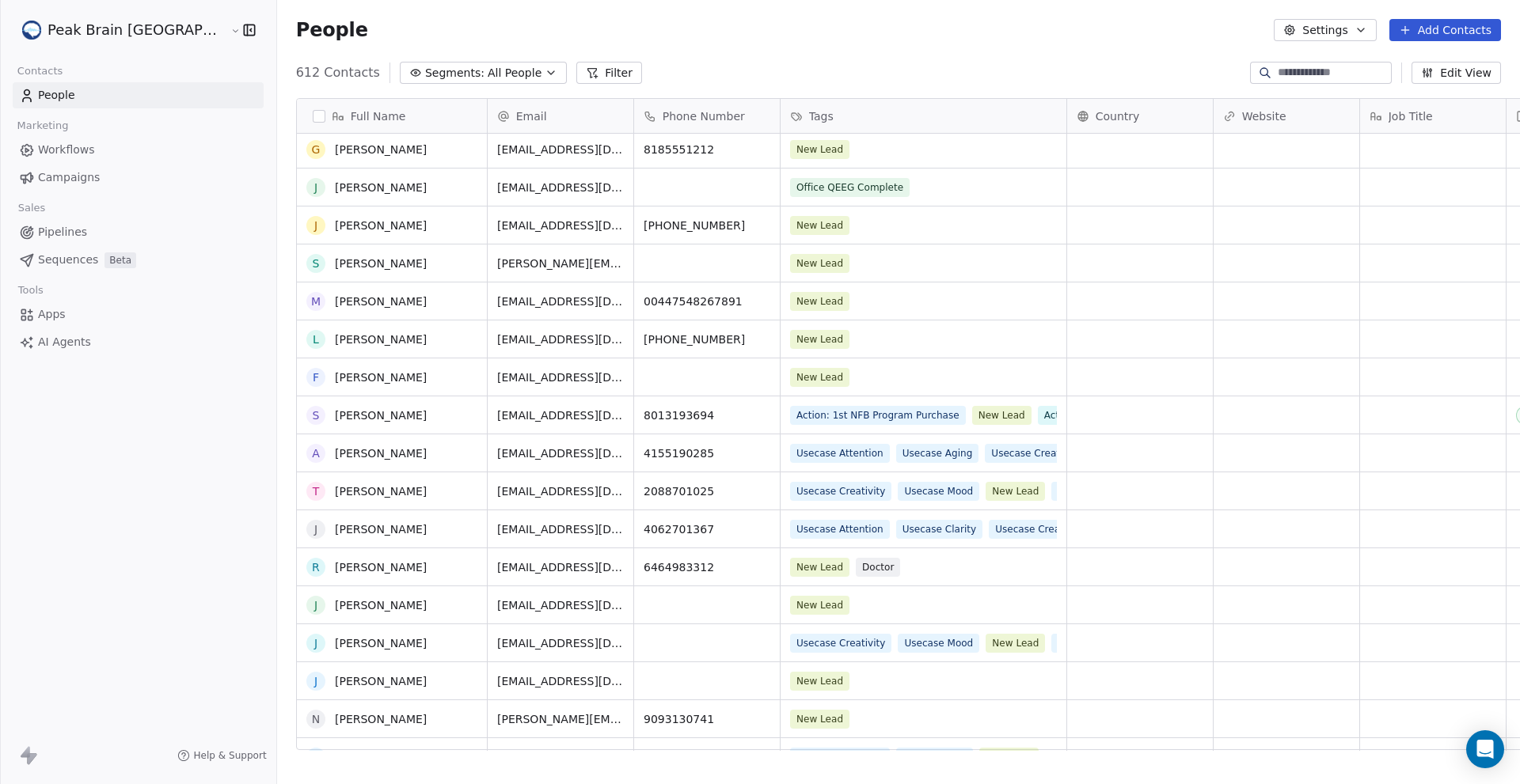
scroll to position [574, 0]
click at [335, 261] on link "Sean Test" at bounding box center [380, 262] width 92 height 13
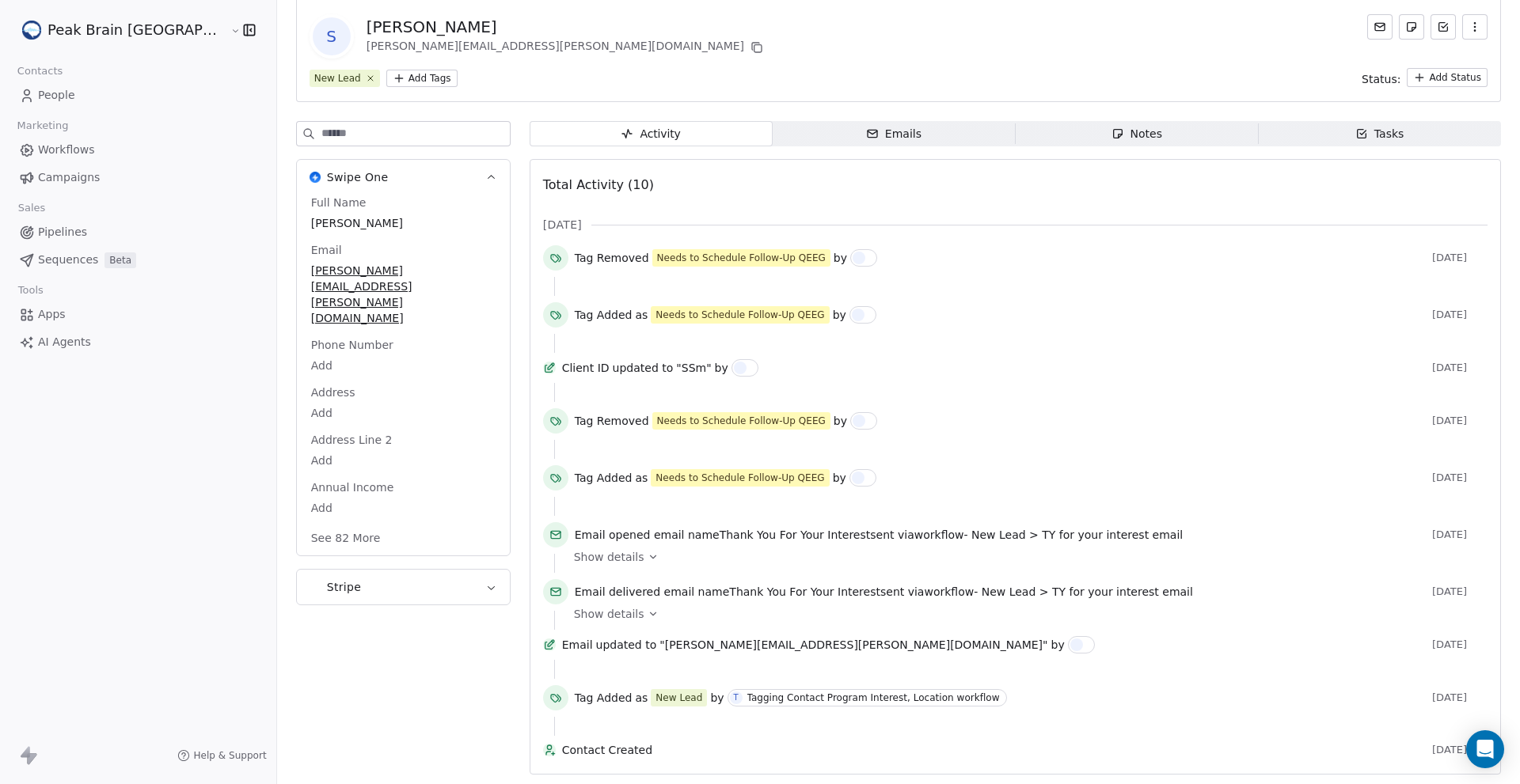
scroll to position [99, 0]
click at [43, 92] on span "People" at bounding box center [57, 95] width 37 height 17
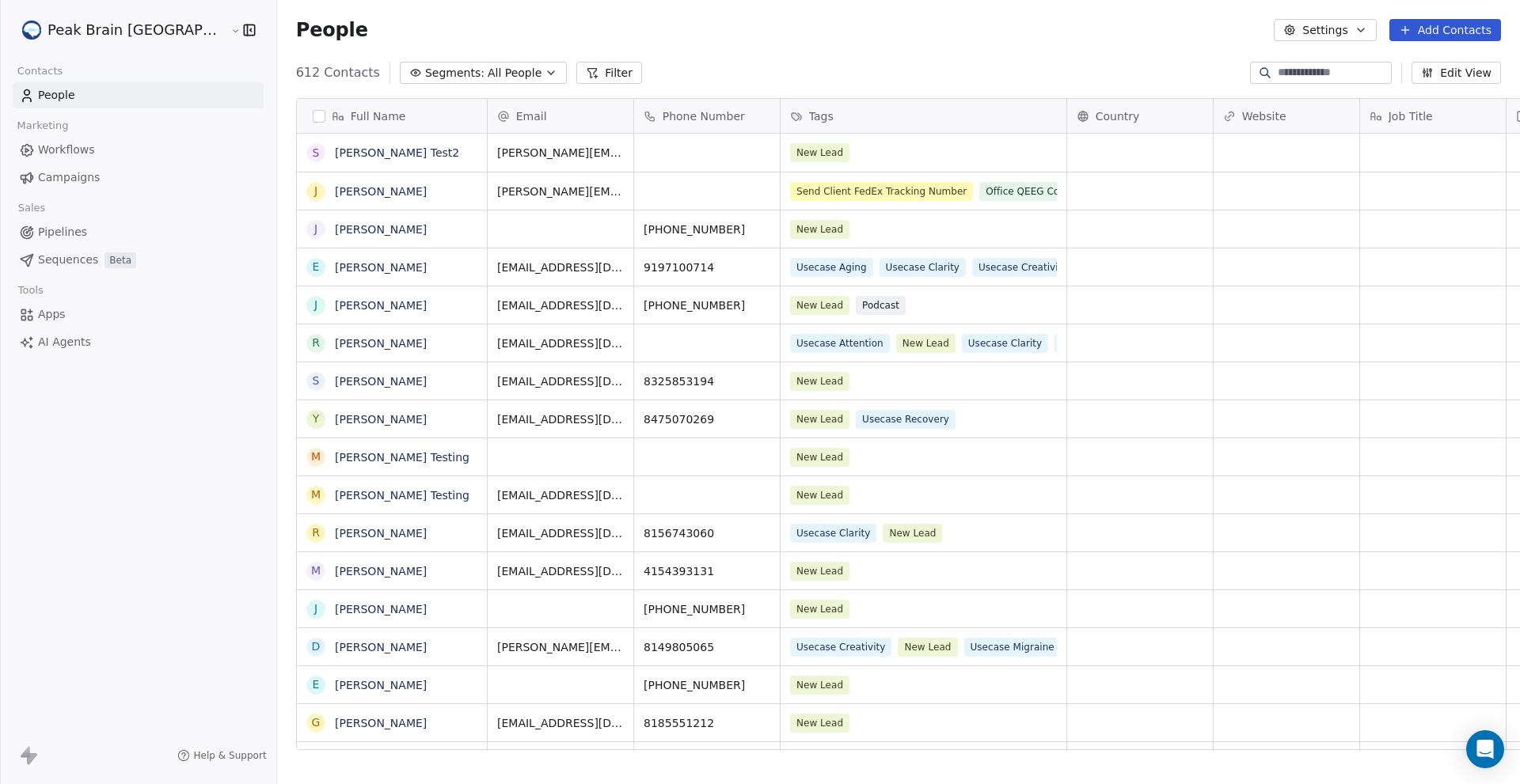
scroll to position [678, 1295]
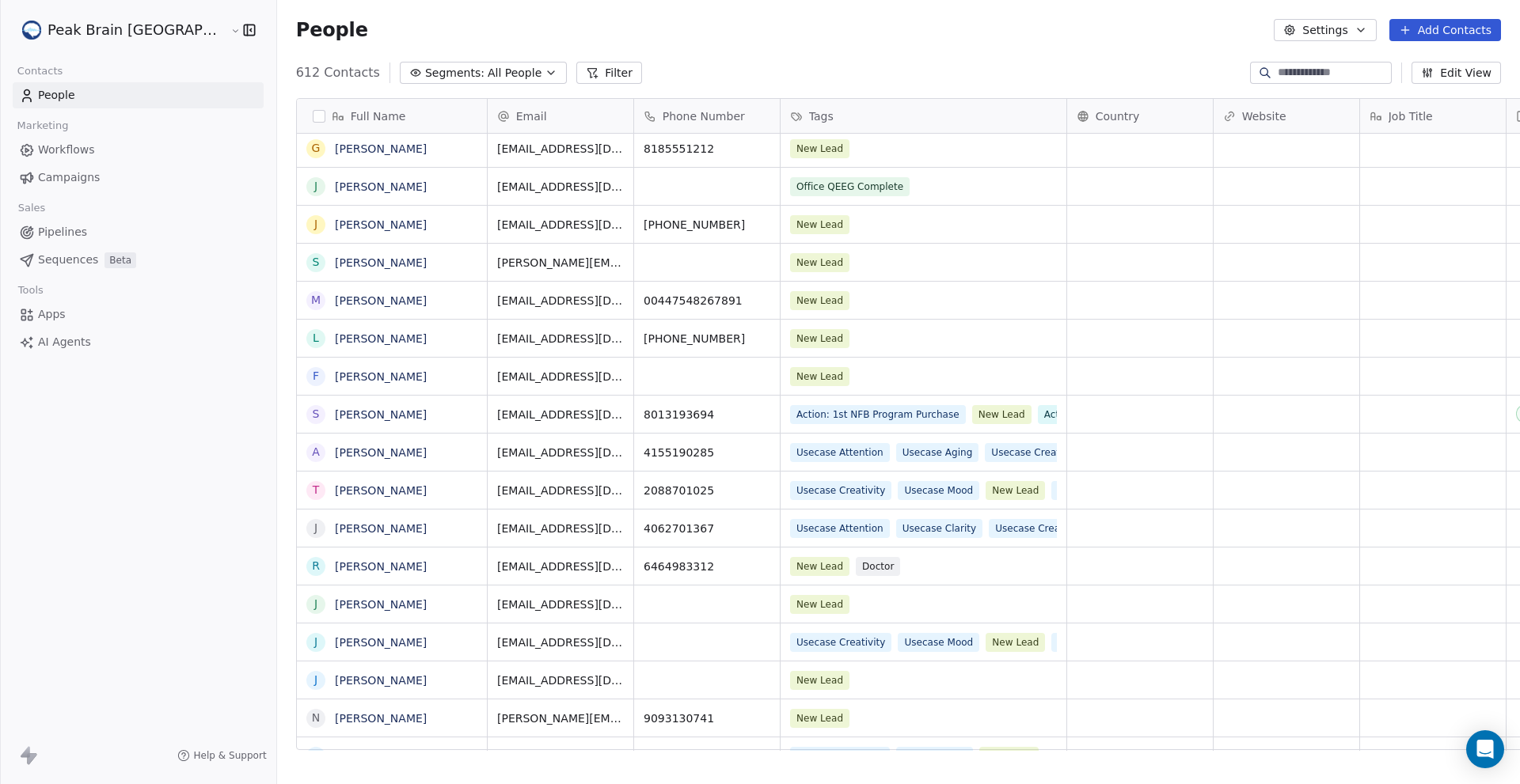
click at [43, 92] on span "People" at bounding box center [57, 95] width 37 height 17
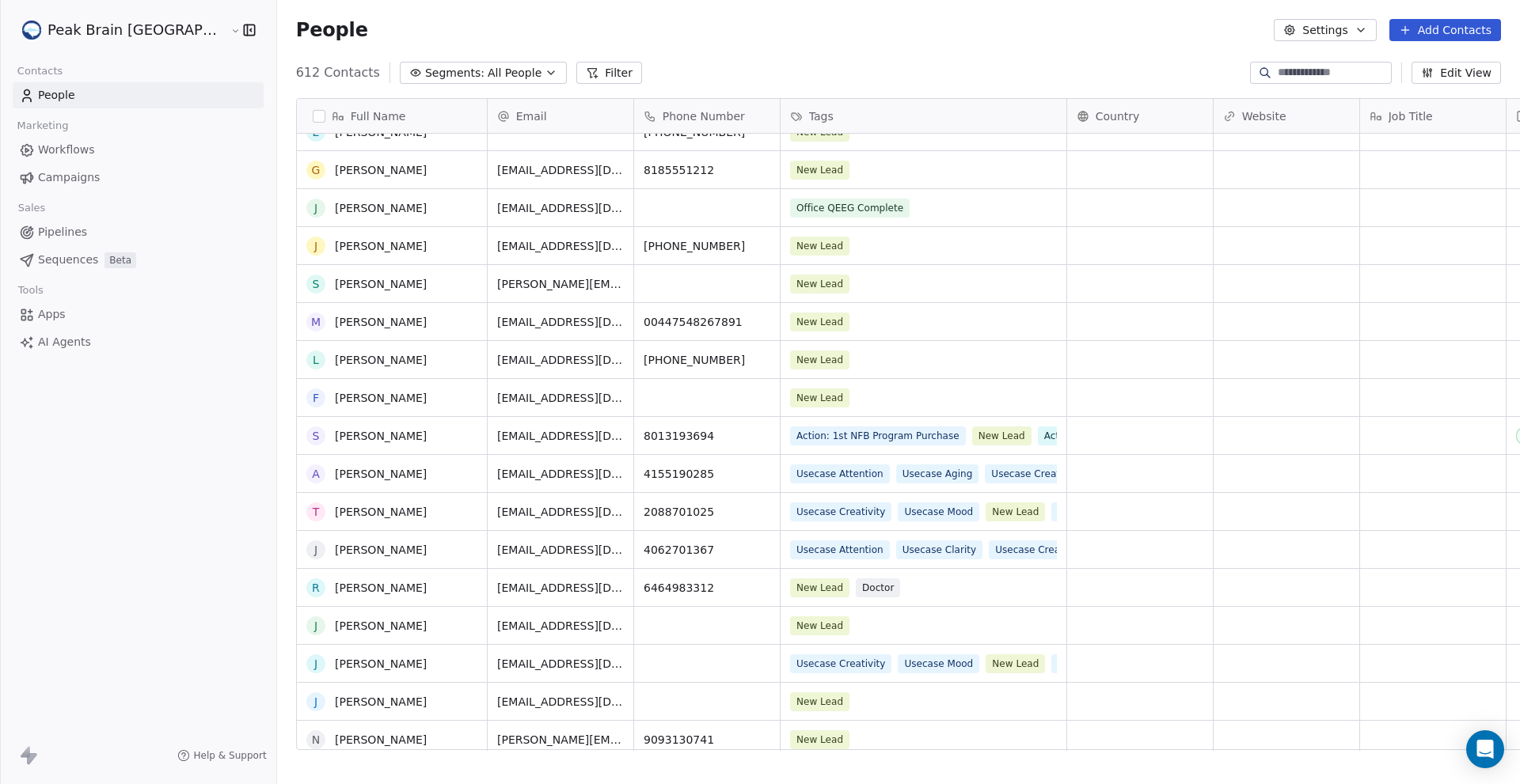
scroll to position [552, 0]
click at [335, 287] on link "[PERSON_NAME]" at bounding box center [380, 284] width 92 height 13
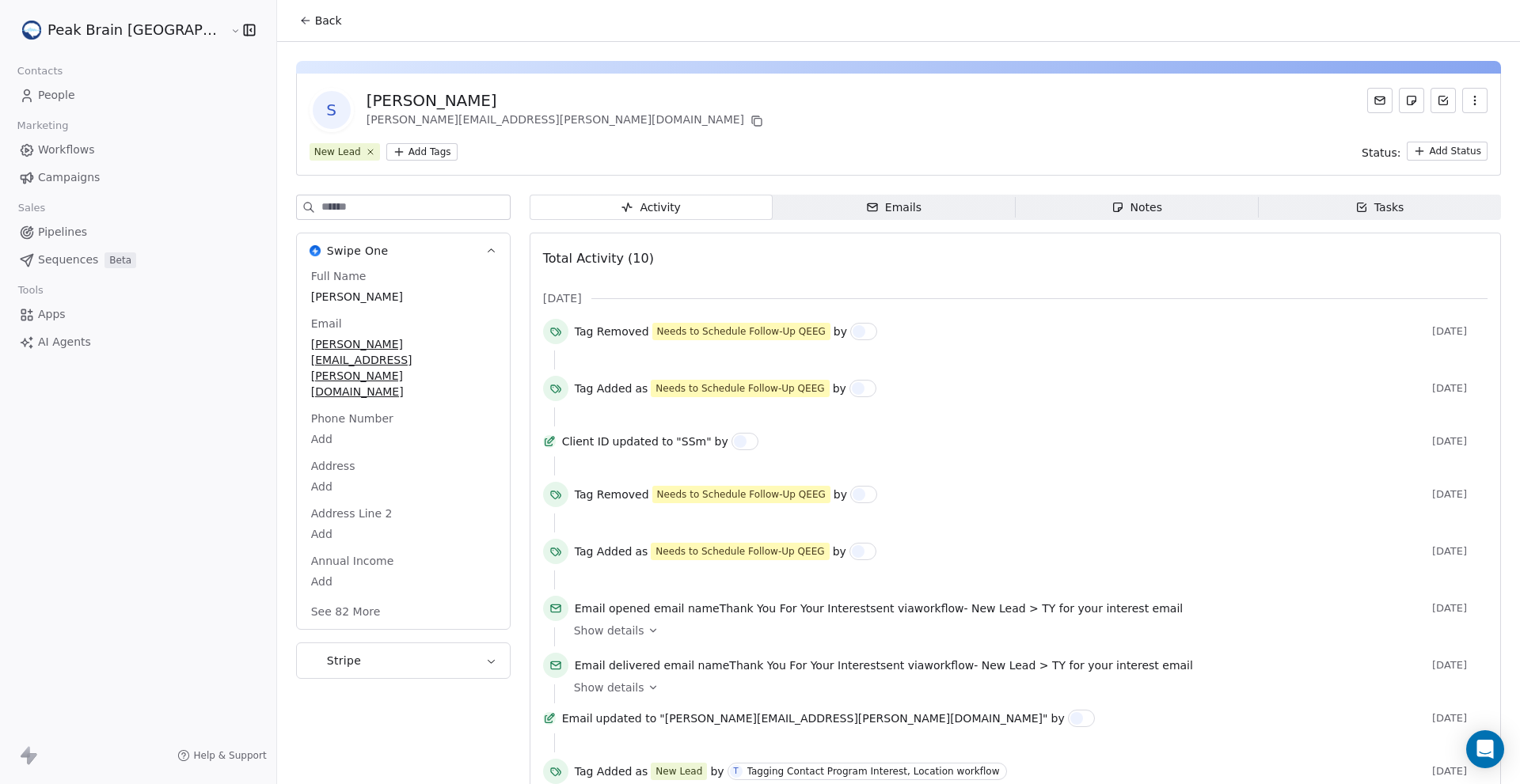
scroll to position [99, 0]
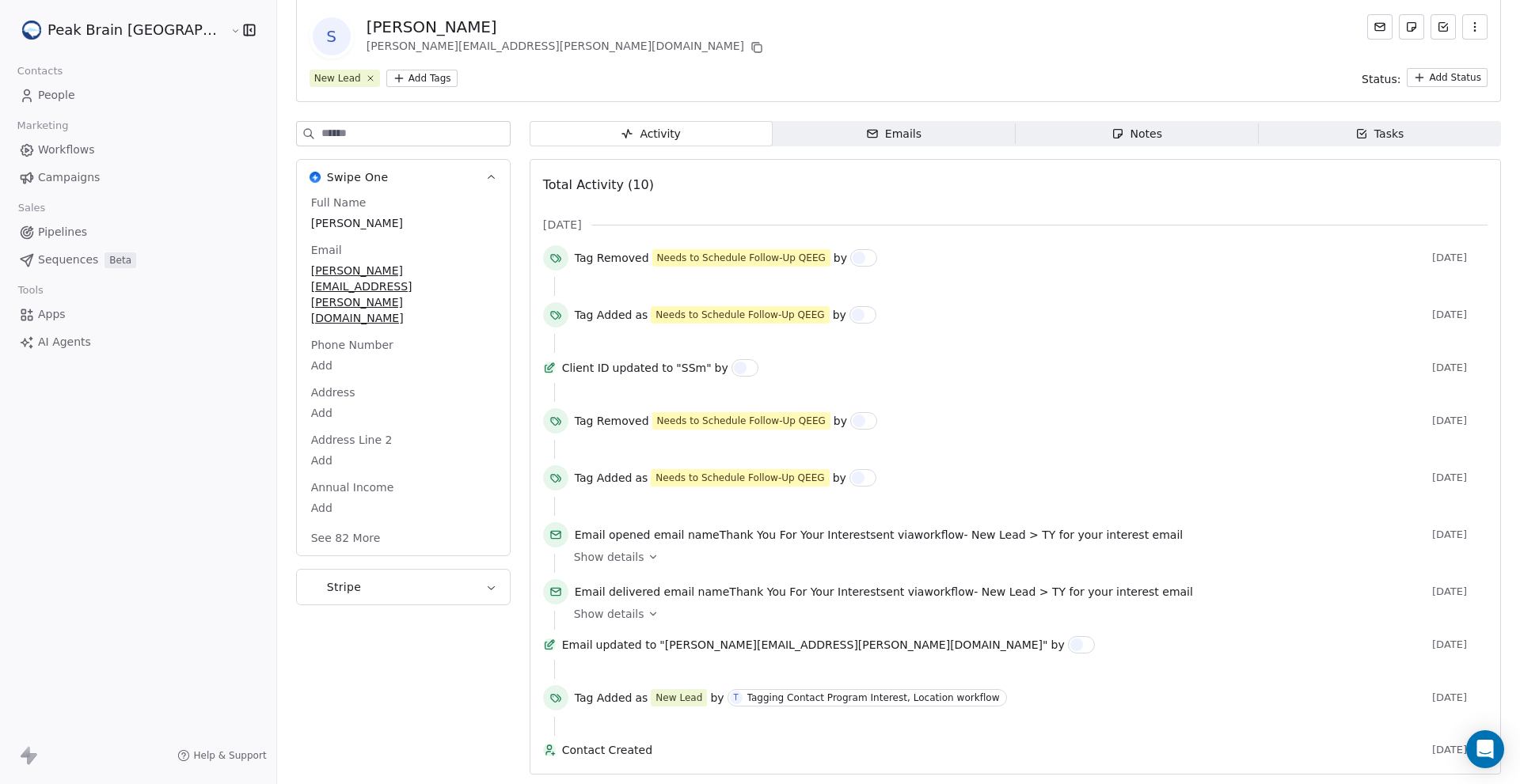
click at [747, 758] on div "Contact Created 4 days ago" at bounding box center [1016, 753] width 945 height 22
click at [562, 750] on span "Contact Created" at bounding box center [994, 749] width 864 height 16
click at [574, 690] on span "Tag Added" at bounding box center [603, 697] width 58 height 16
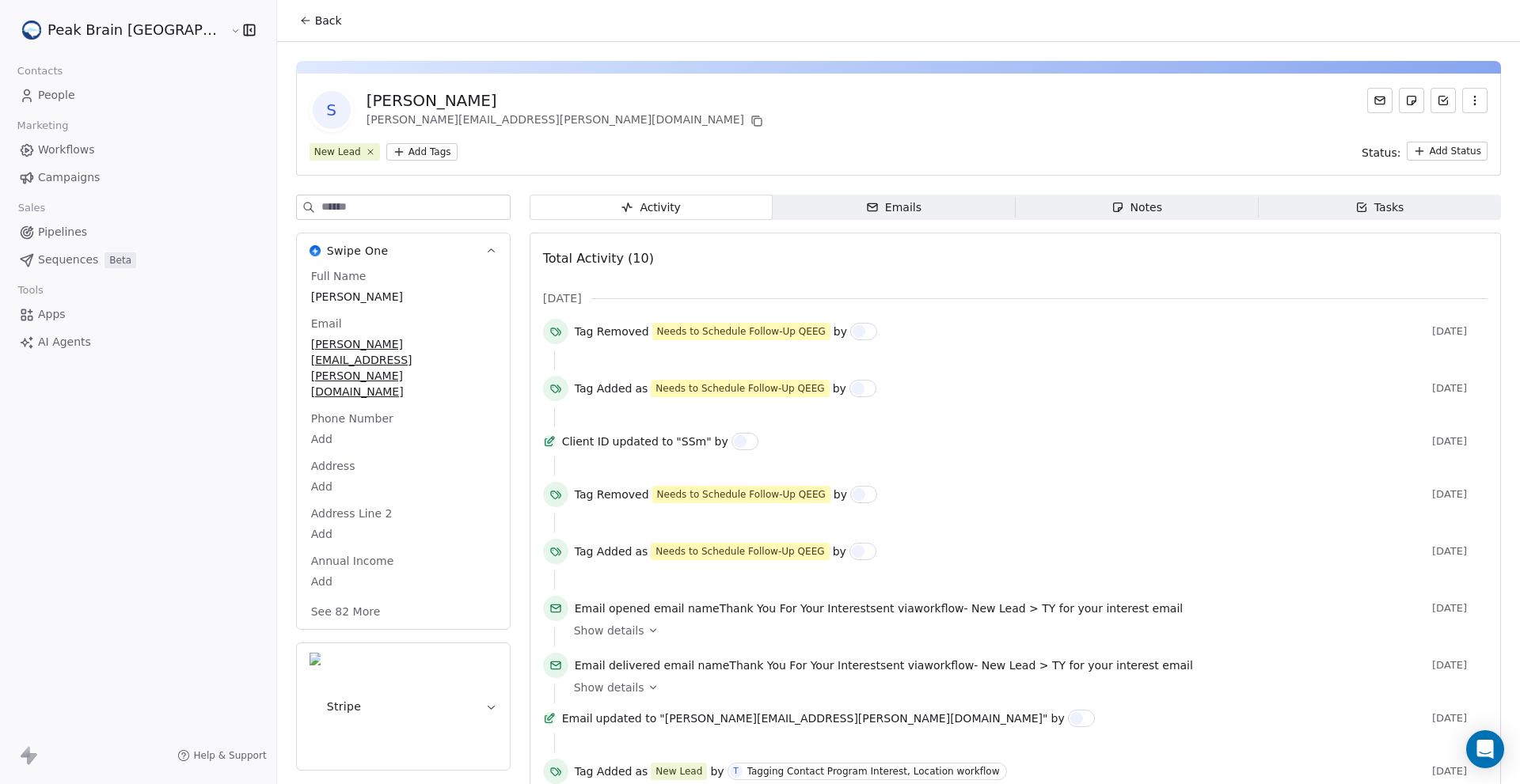
click at [290, 24] on button "Back" at bounding box center [321, 21] width 62 height 29
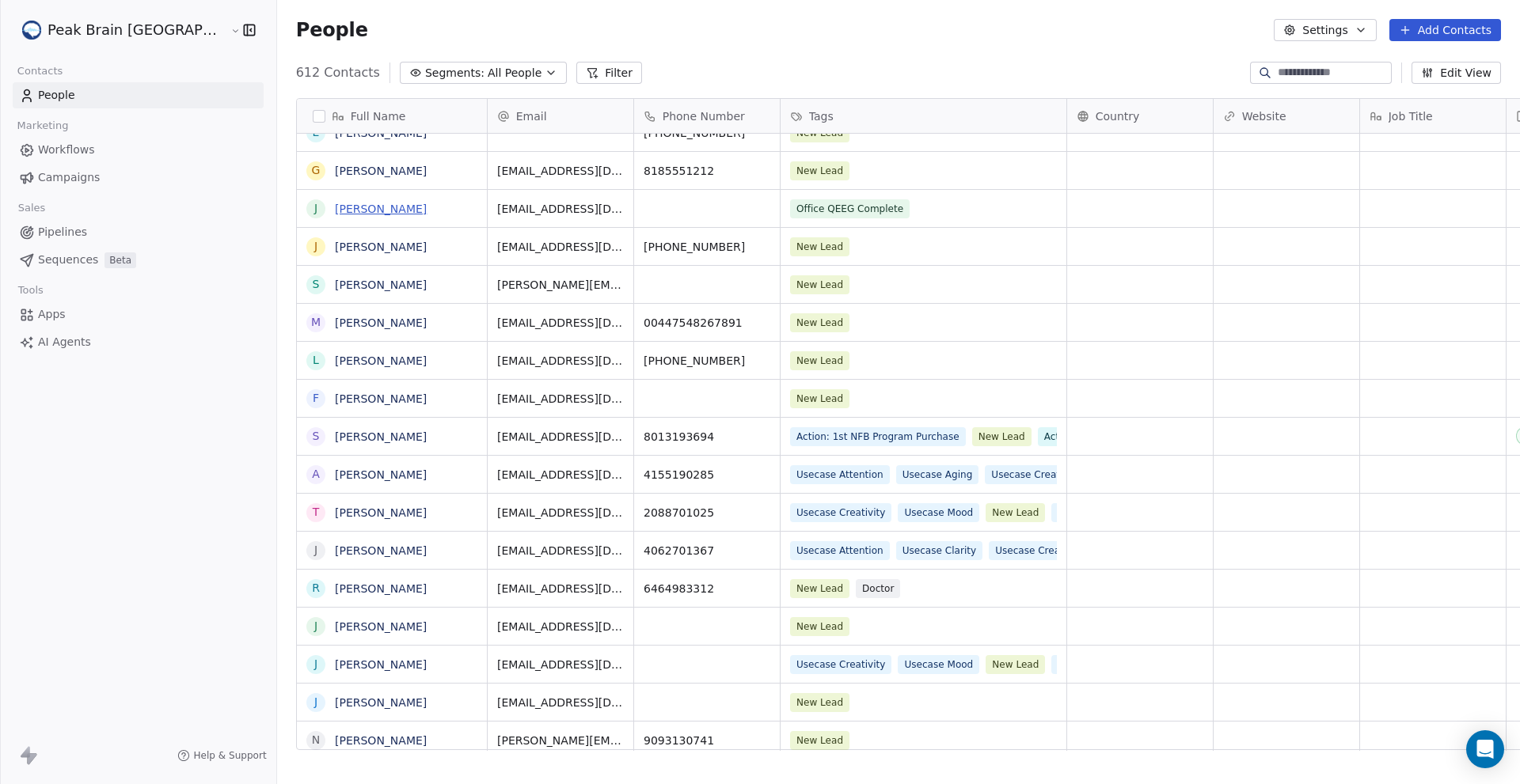
click at [335, 212] on link "[PERSON_NAME]" at bounding box center [380, 208] width 92 height 13
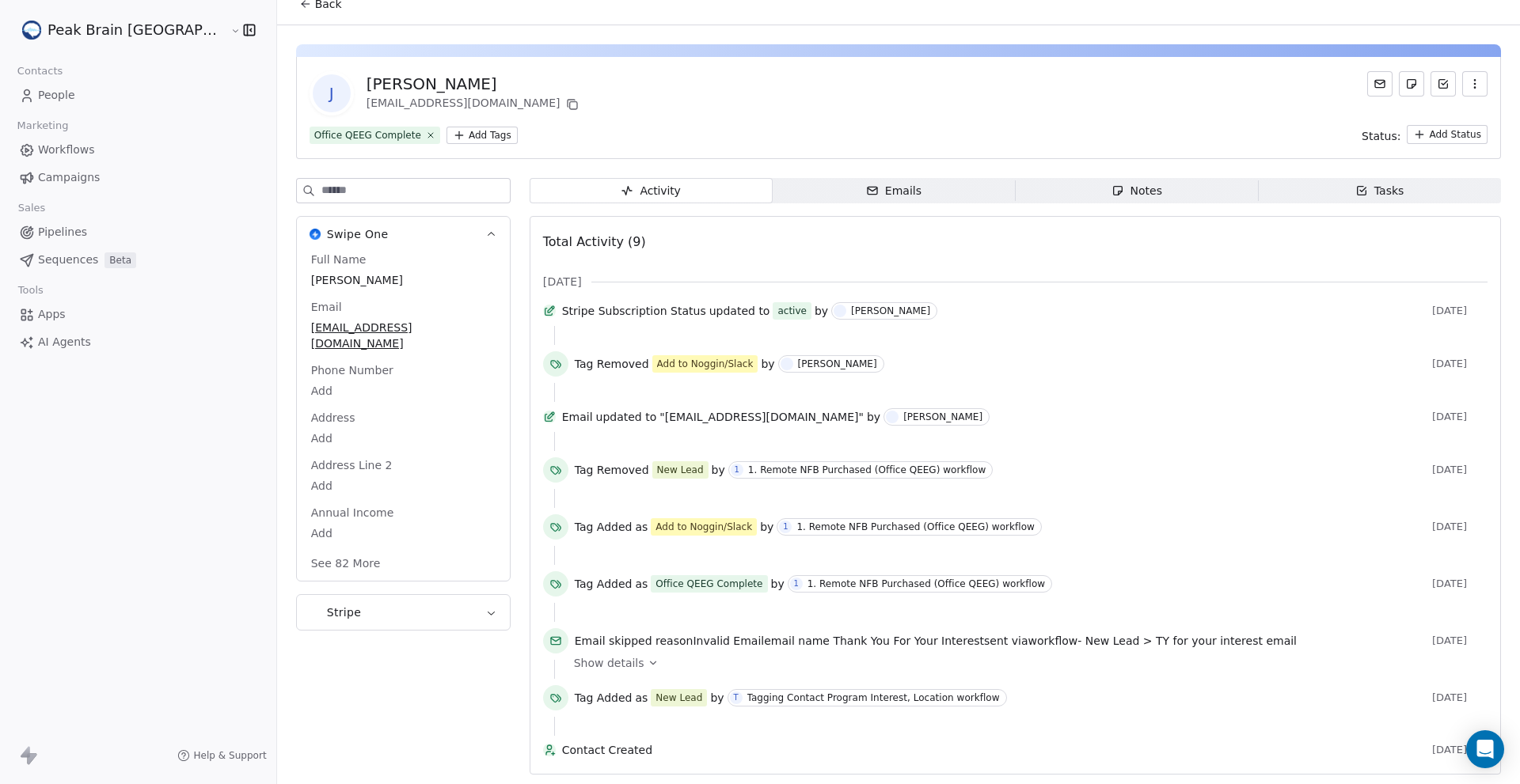
click at [55, 100] on span "People" at bounding box center [57, 95] width 37 height 17
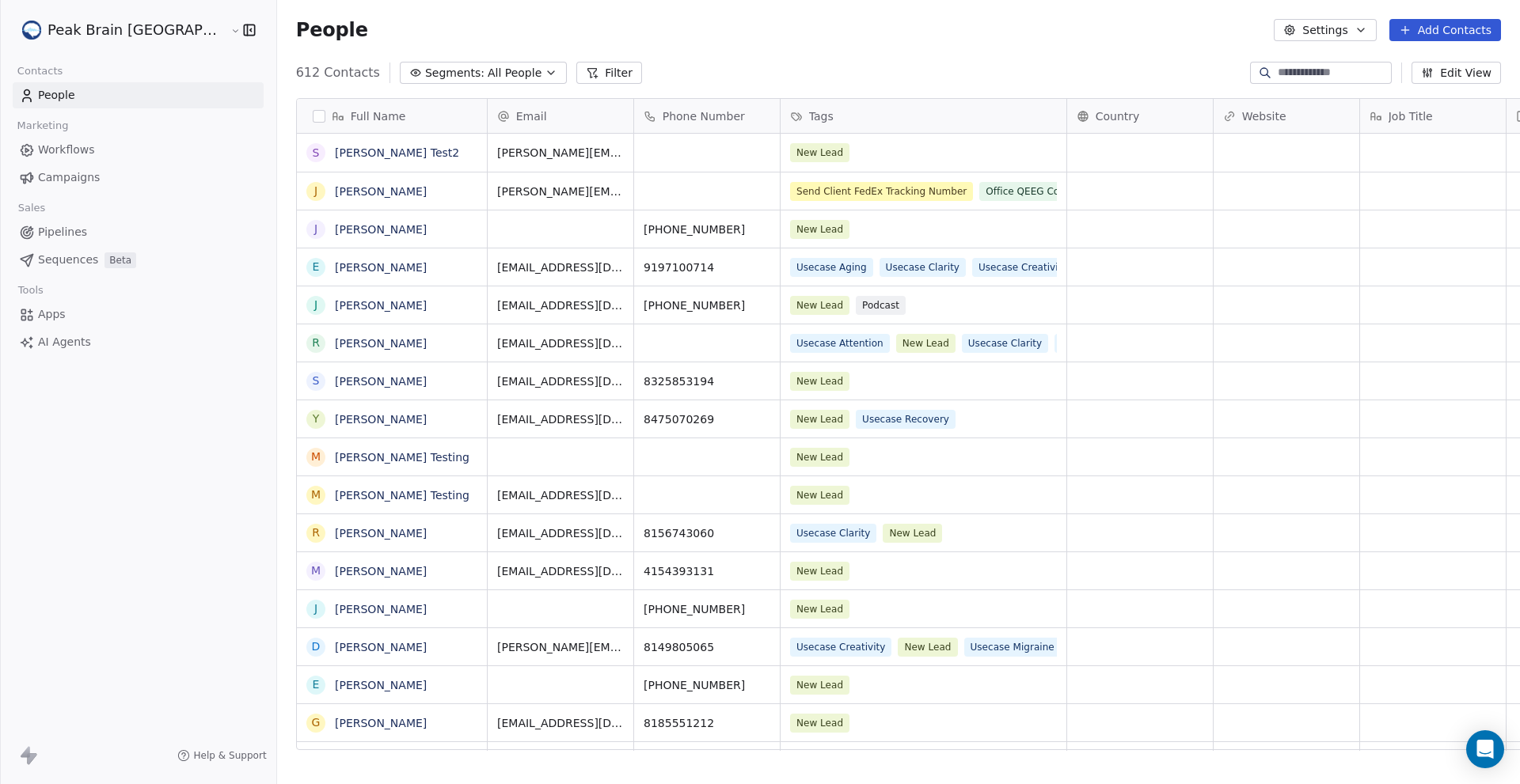
click at [46, 147] on span "Workflows" at bounding box center [67, 150] width 57 height 17
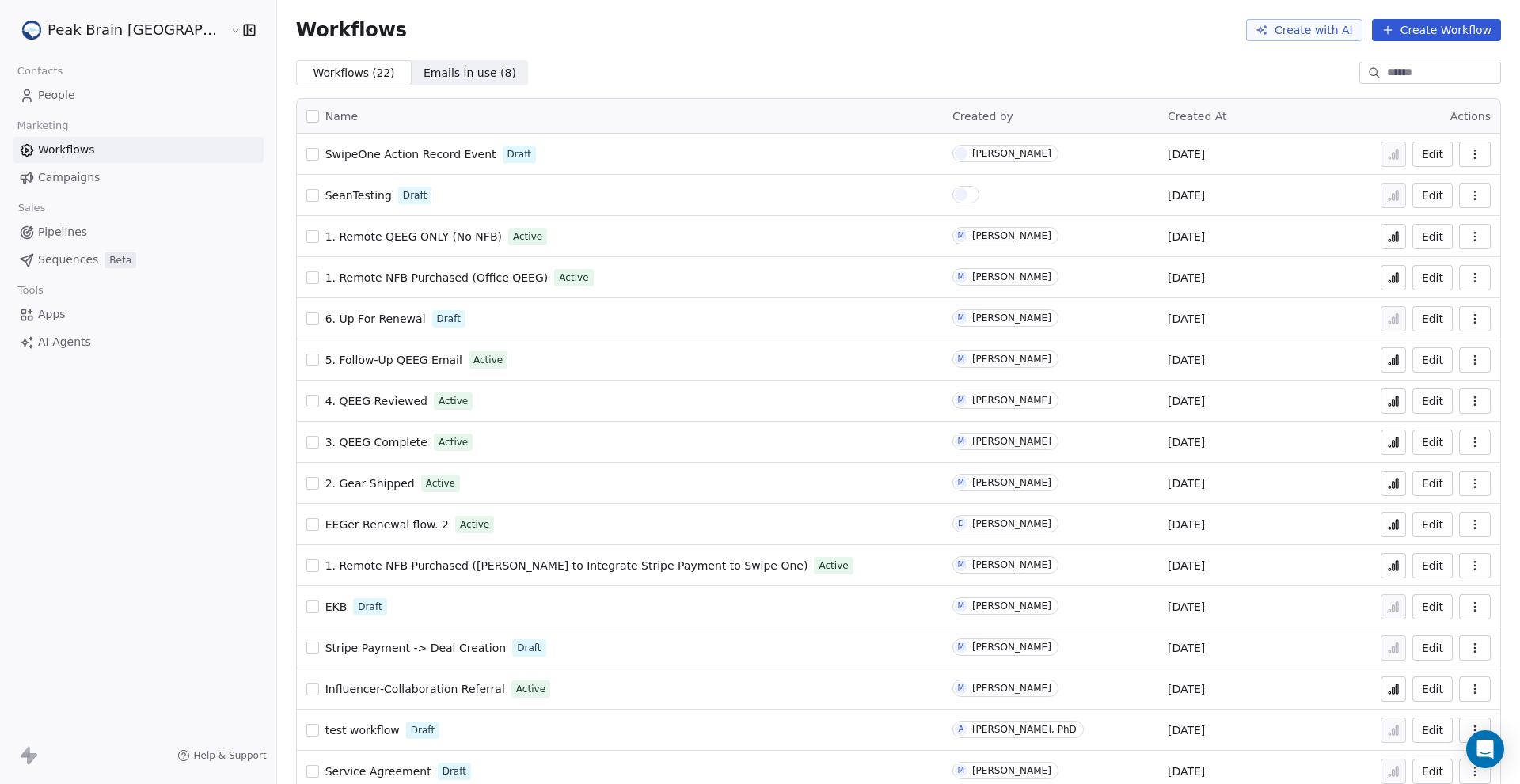
click at [57, 147] on span "Workflows" at bounding box center [67, 150] width 57 height 17
click at [70, 240] on link "Pipelines" at bounding box center [138, 232] width 251 height 26
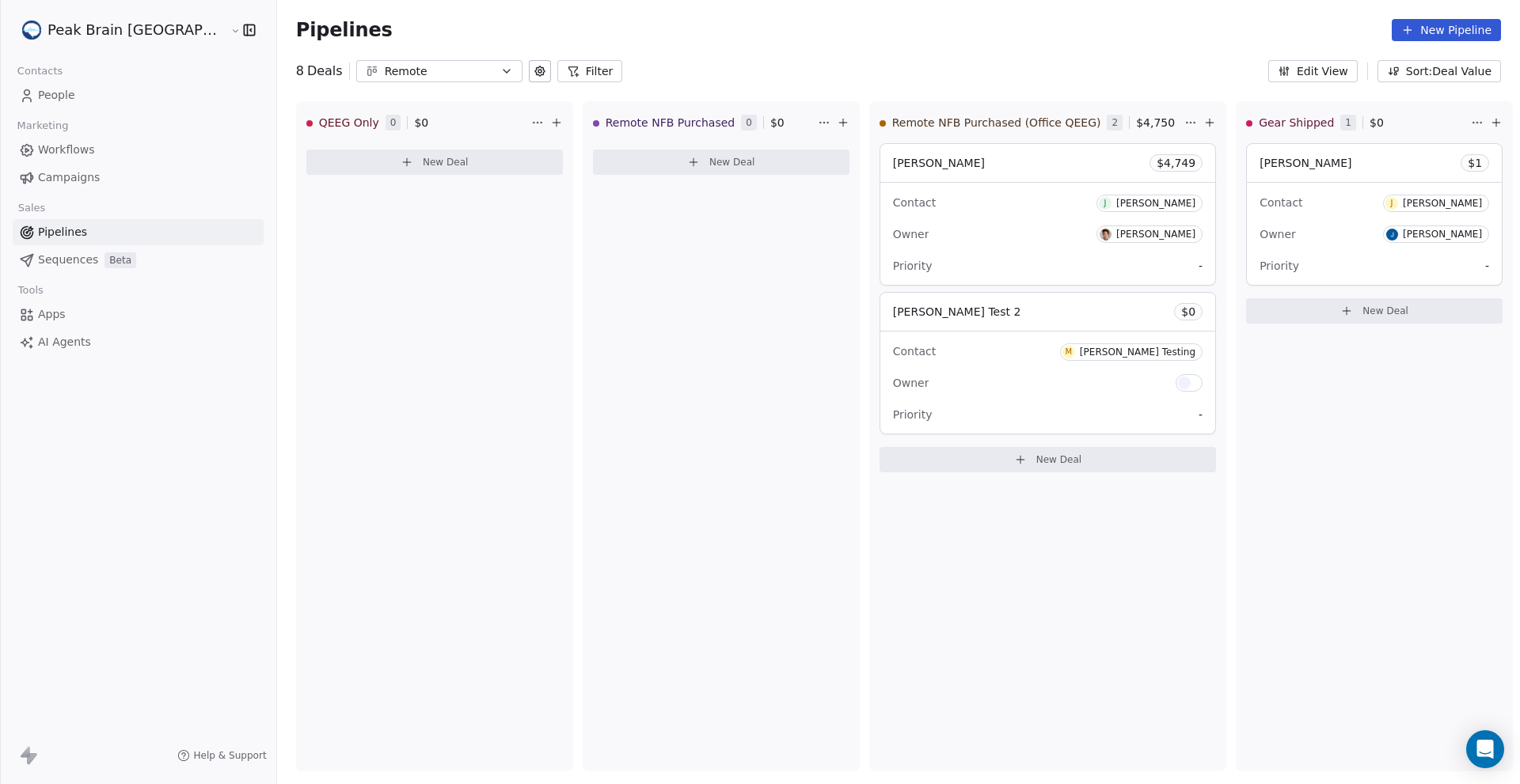
click at [60, 142] on span "Workflows" at bounding box center [67, 150] width 57 height 17
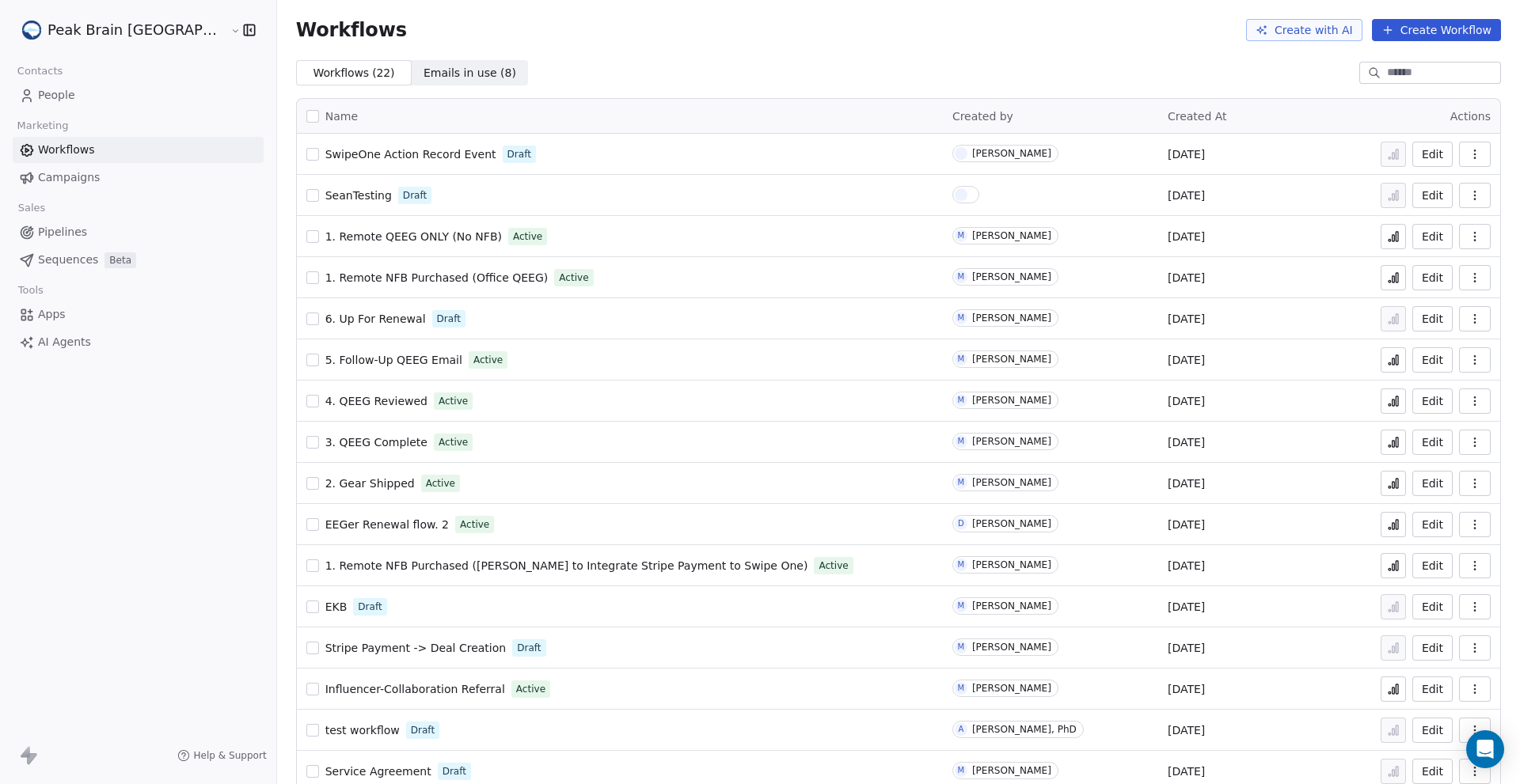
click at [326, 198] on span "SeanTesting" at bounding box center [358, 195] width 67 height 13
click at [952, 200] on span at bounding box center [966, 195] width 27 height 18
click at [973, 362] on div "[PERSON_NAME]" at bounding box center [1012, 359] width 79 height 11
click at [101, 233] on link "Pipelines" at bounding box center [138, 232] width 251 height 26
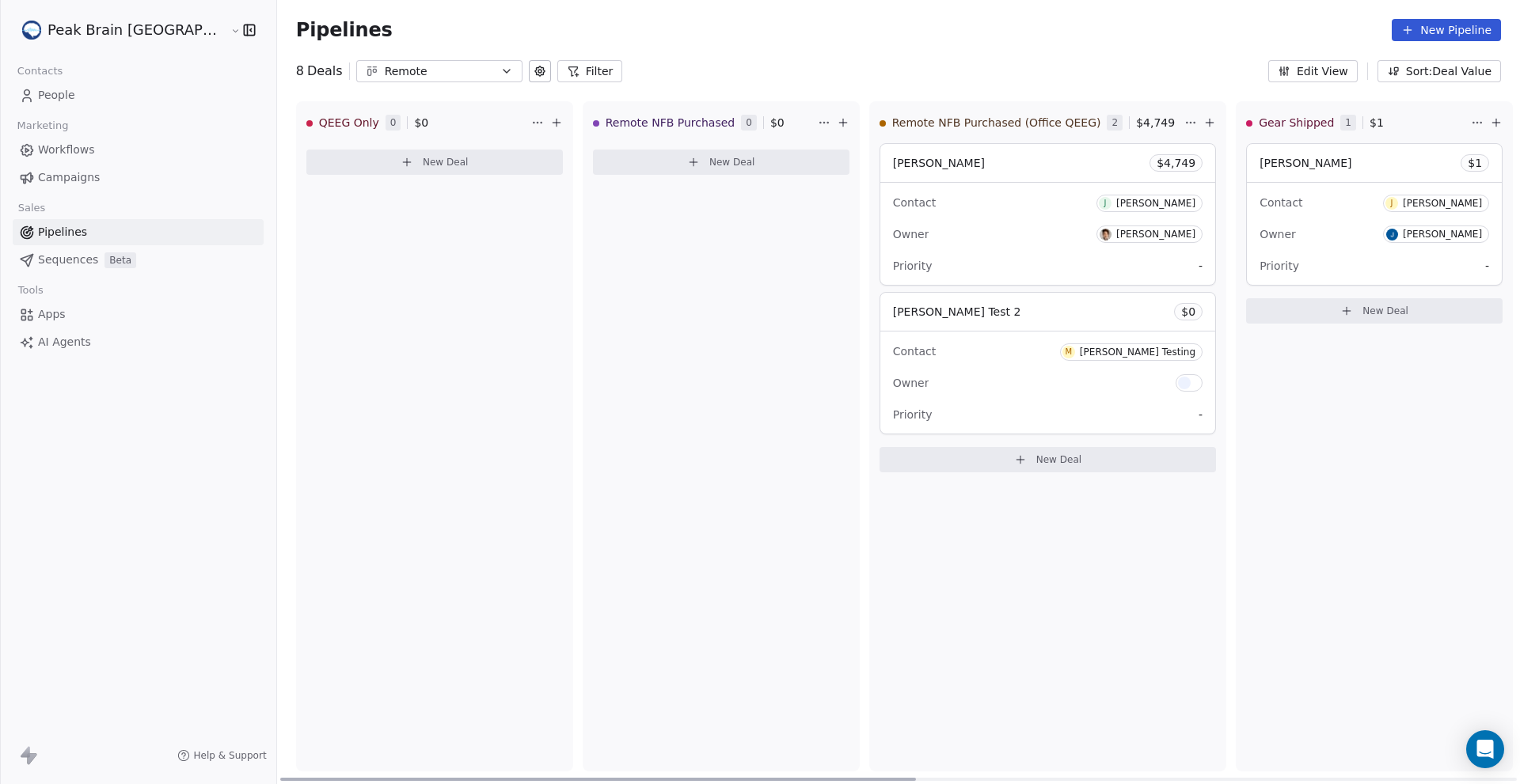
click at [1247, 167] on div "[PERSON_NAME] $ 1" at bounding box center [1374, 163] width 255 height 38
click at [994, 320] on span "Gear Shipped" at bounding box center [1023, 319] width 68 height 14
click at [352, 24] on span "Back" at bounding box center [356, 21] width 27 height 16
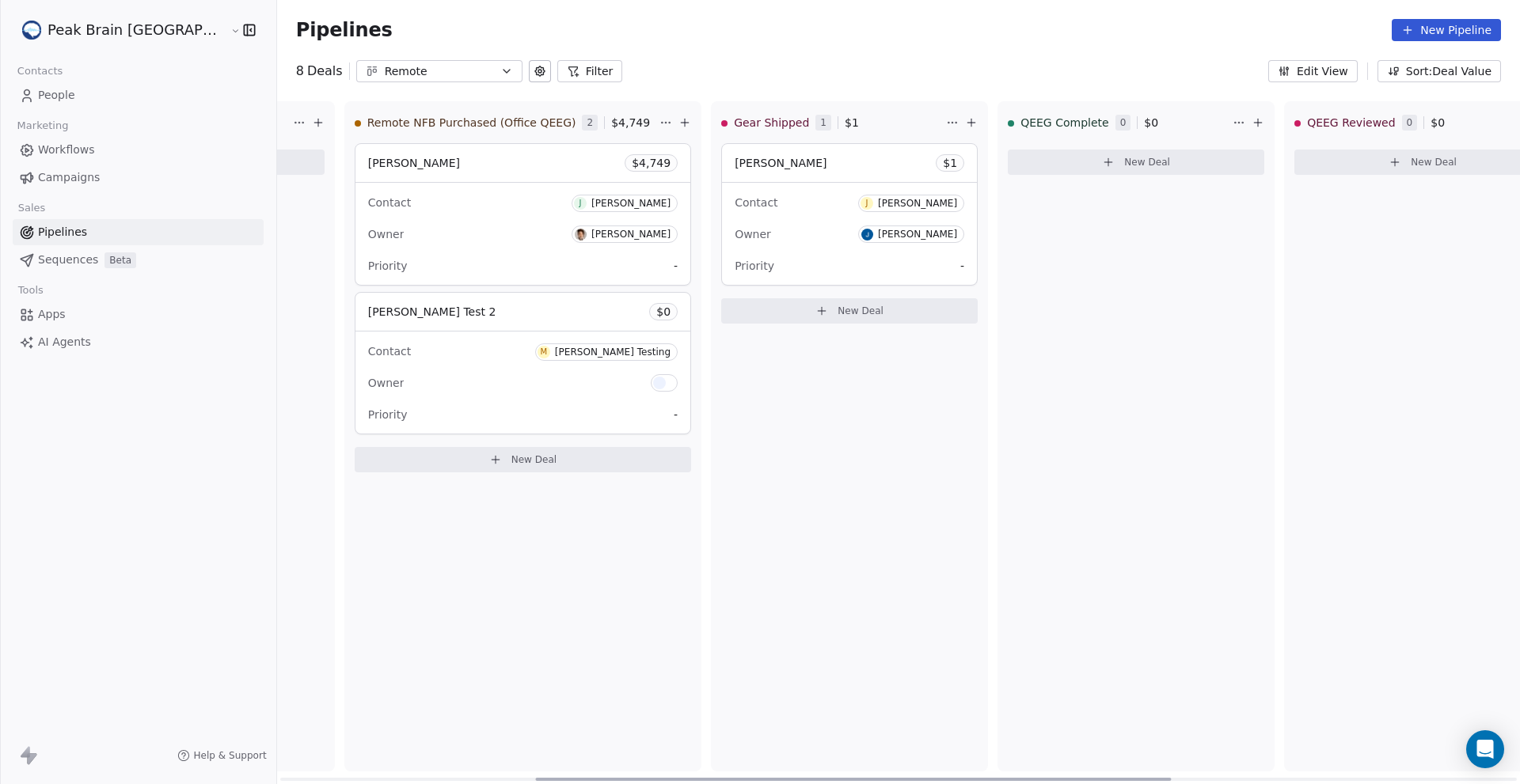
scroll to position [0, 526]
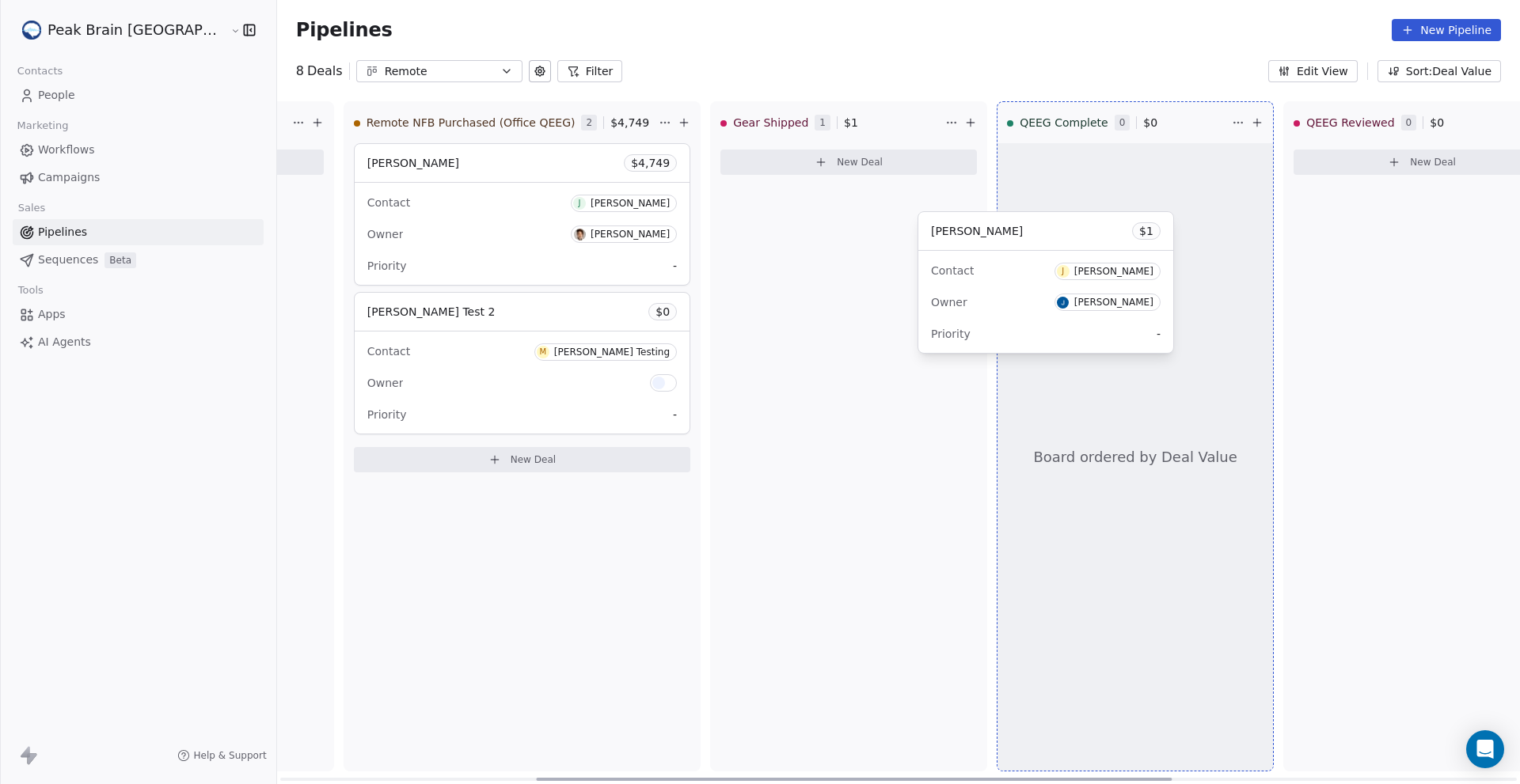
drag, startPoint x: 771, startPoint y: 171, endPoint x: 1054, endPoint y: 239, distance: 291.1
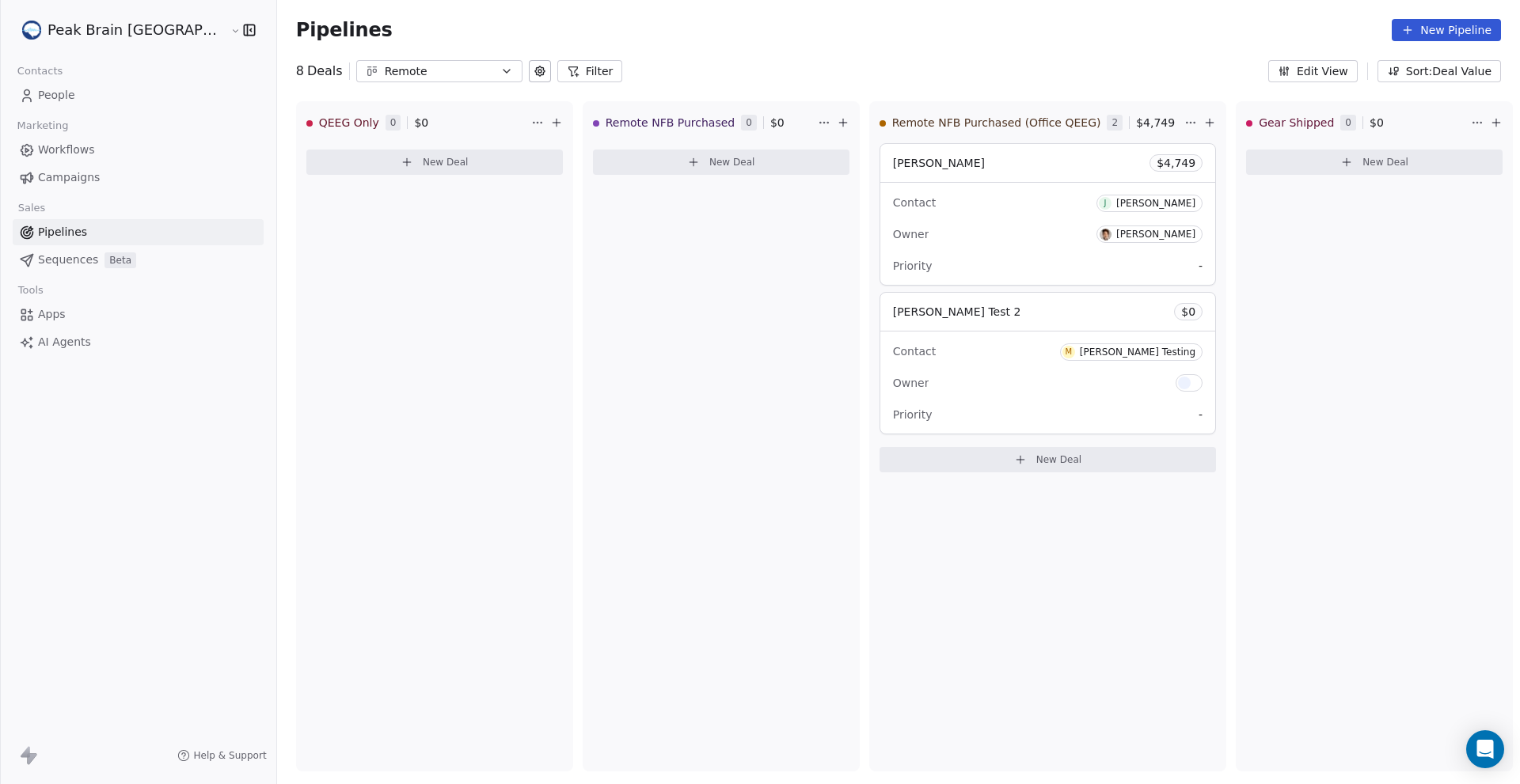
click at [73, 94] on link "People" at bounding box center [138, 95] width 251 height 26
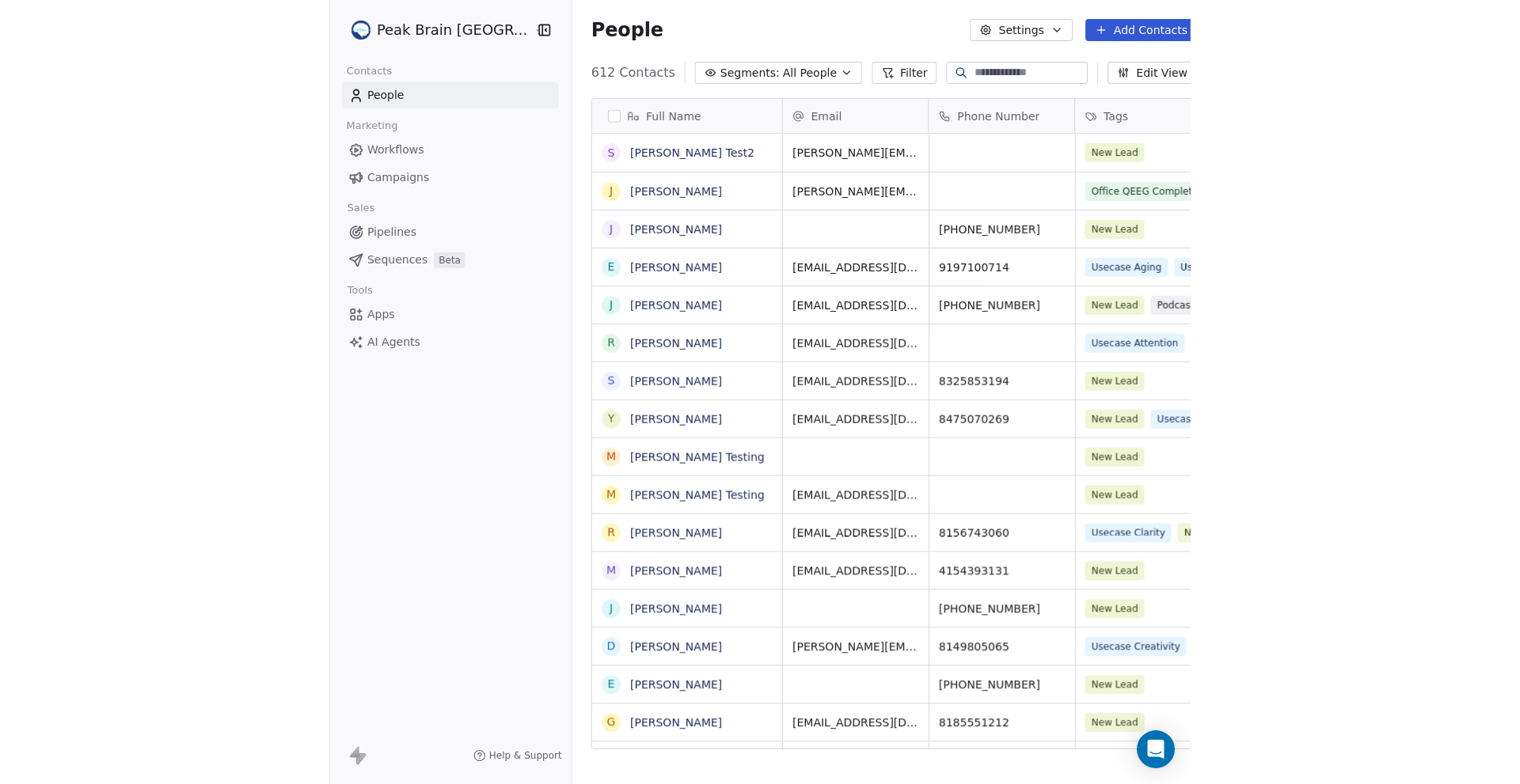
scroll to position [678, 1295]
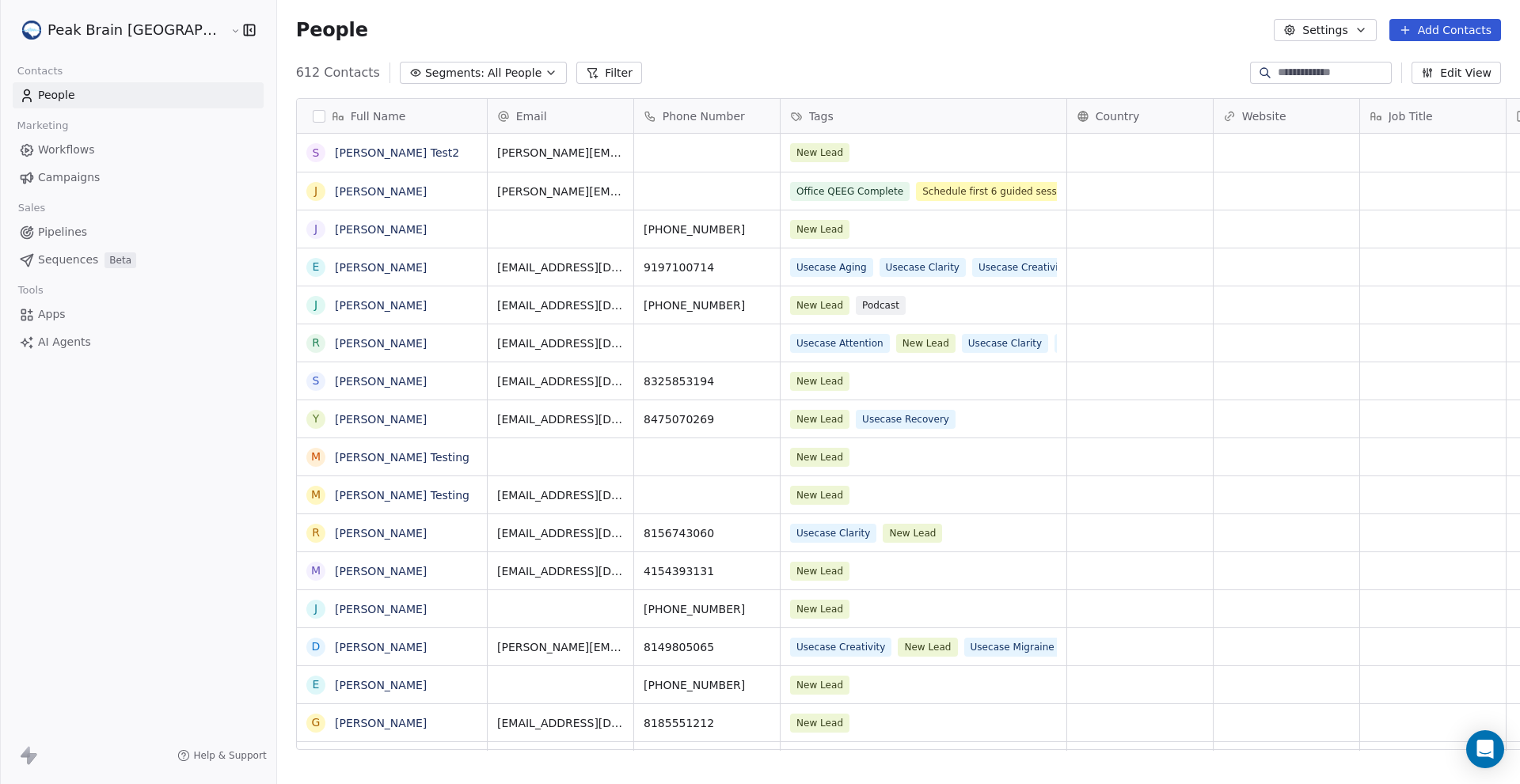
click at [74, 237] on span "Pipelines" at bounding box center [62, 233] width 49 height 17
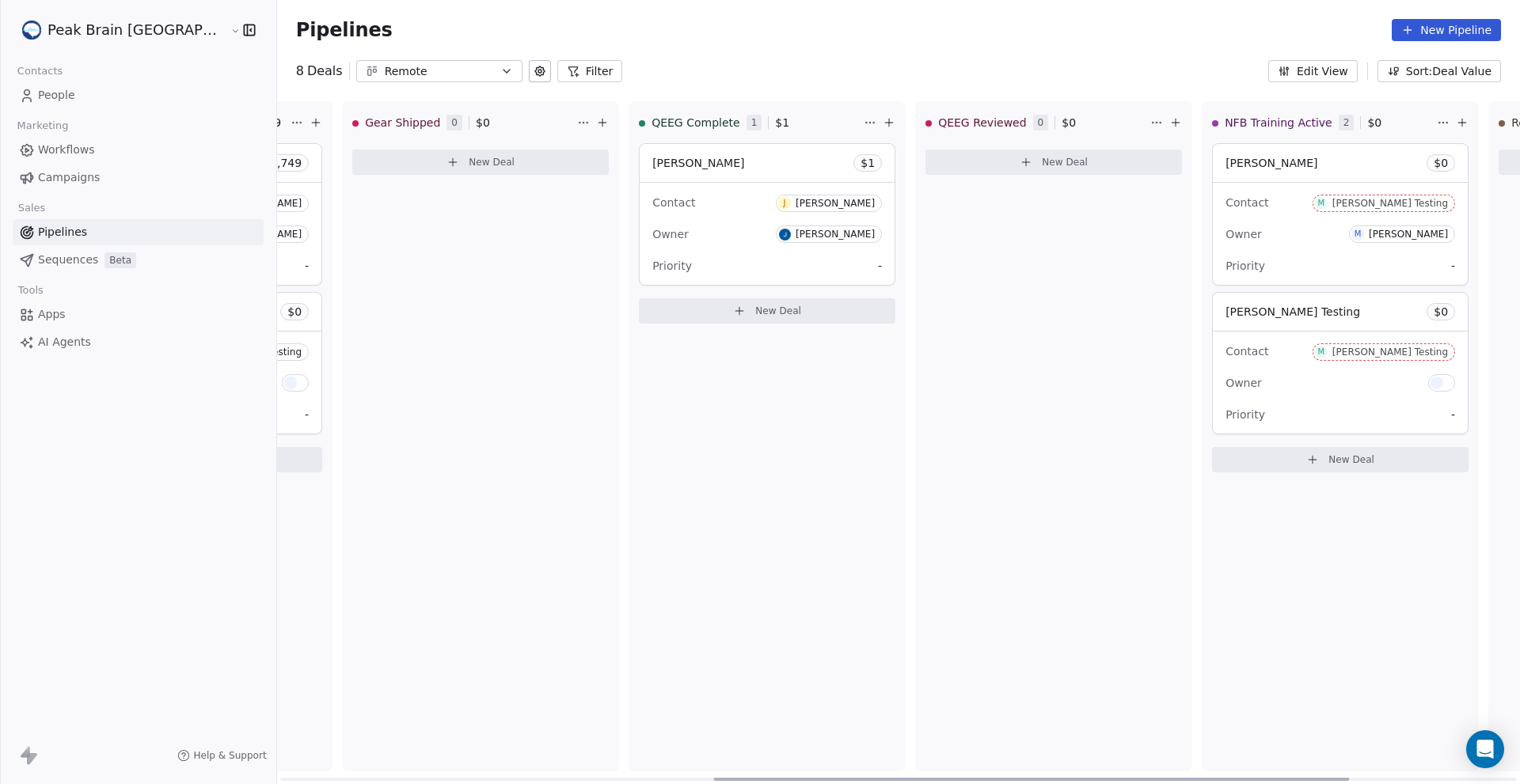
scroll to position [0, 895]
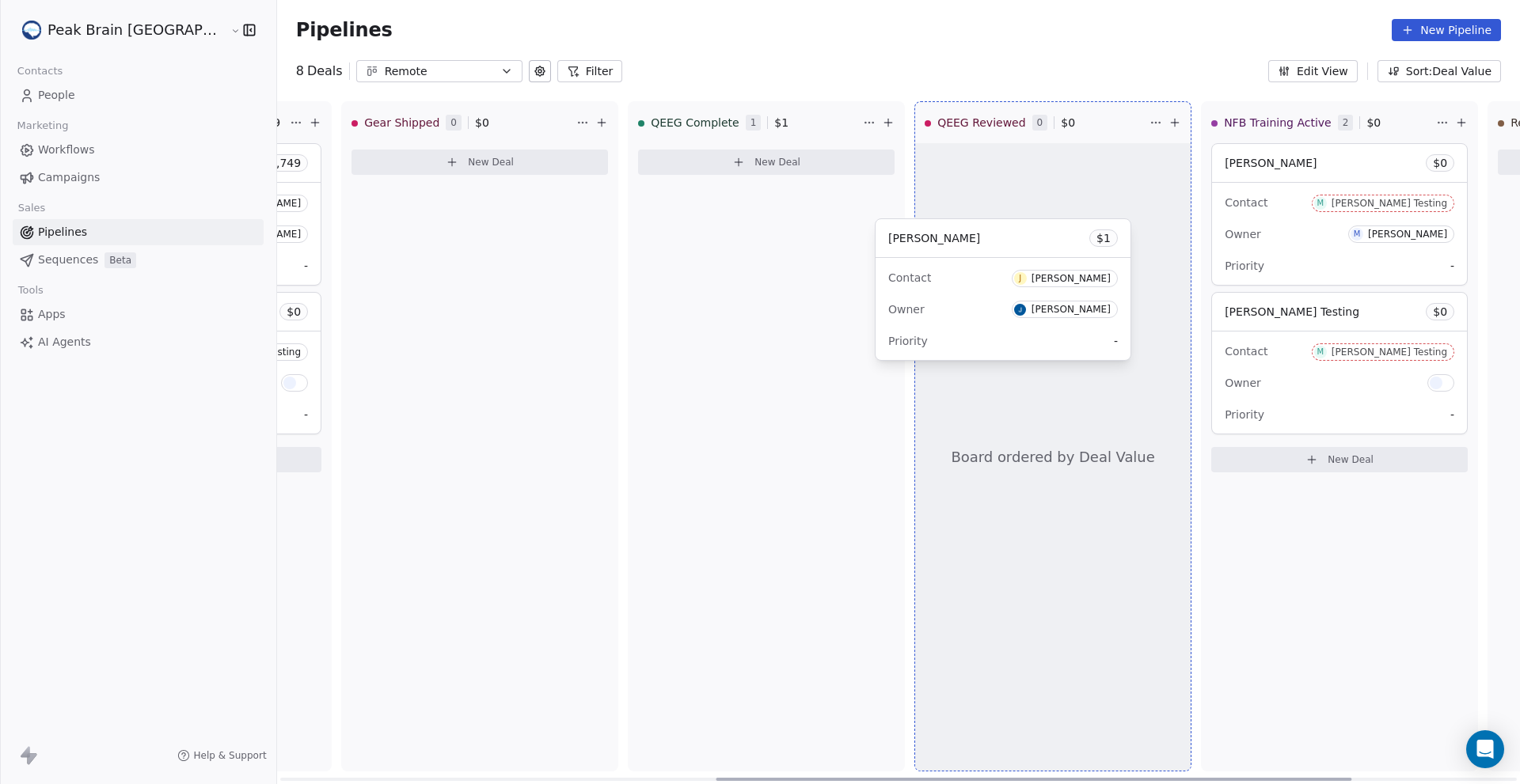
drag, startPoint x: 651, startPoint y: 155, endPoint x: 976, endPoint y: 230, distance: 333.5
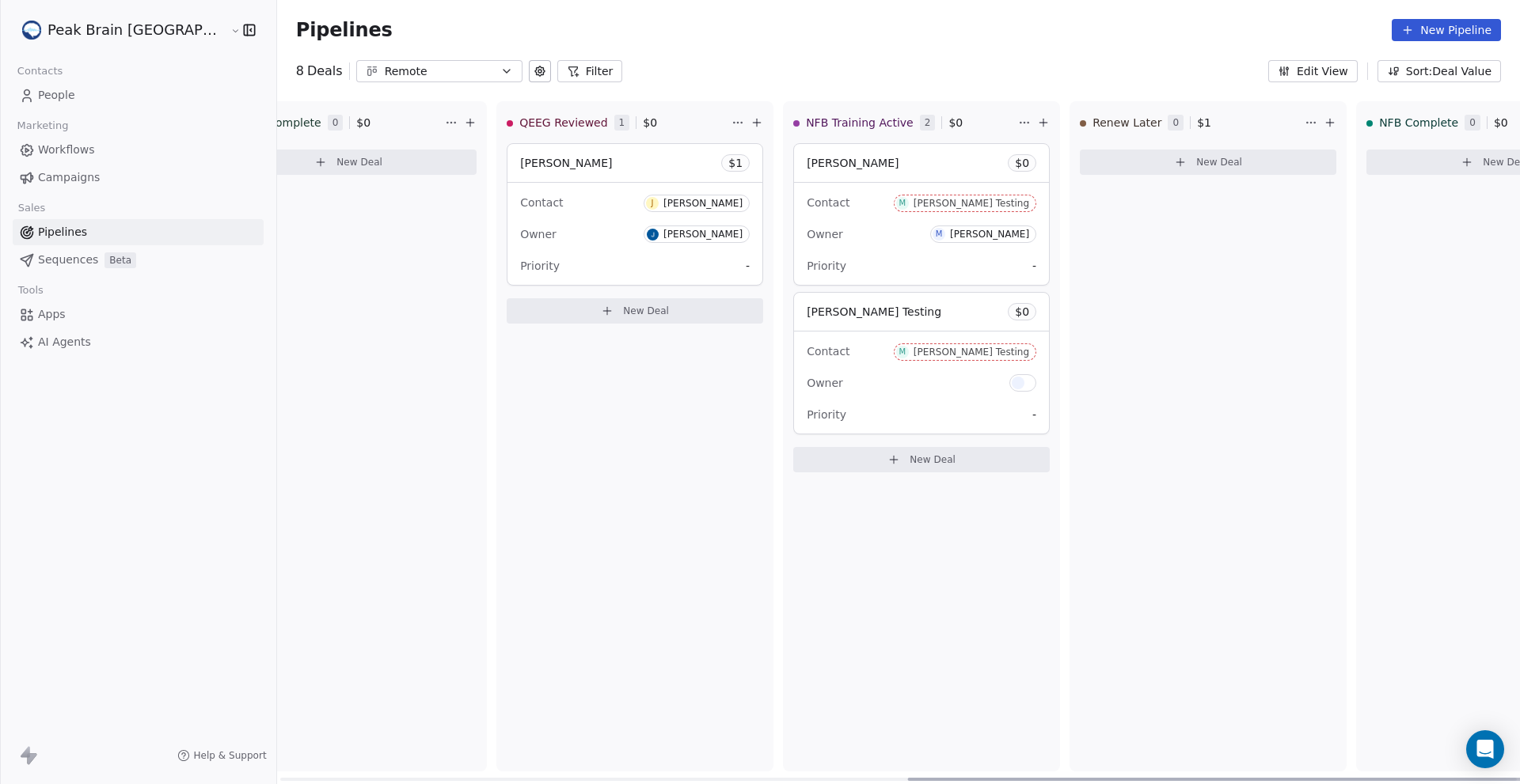
scroll to position [0, 1270]
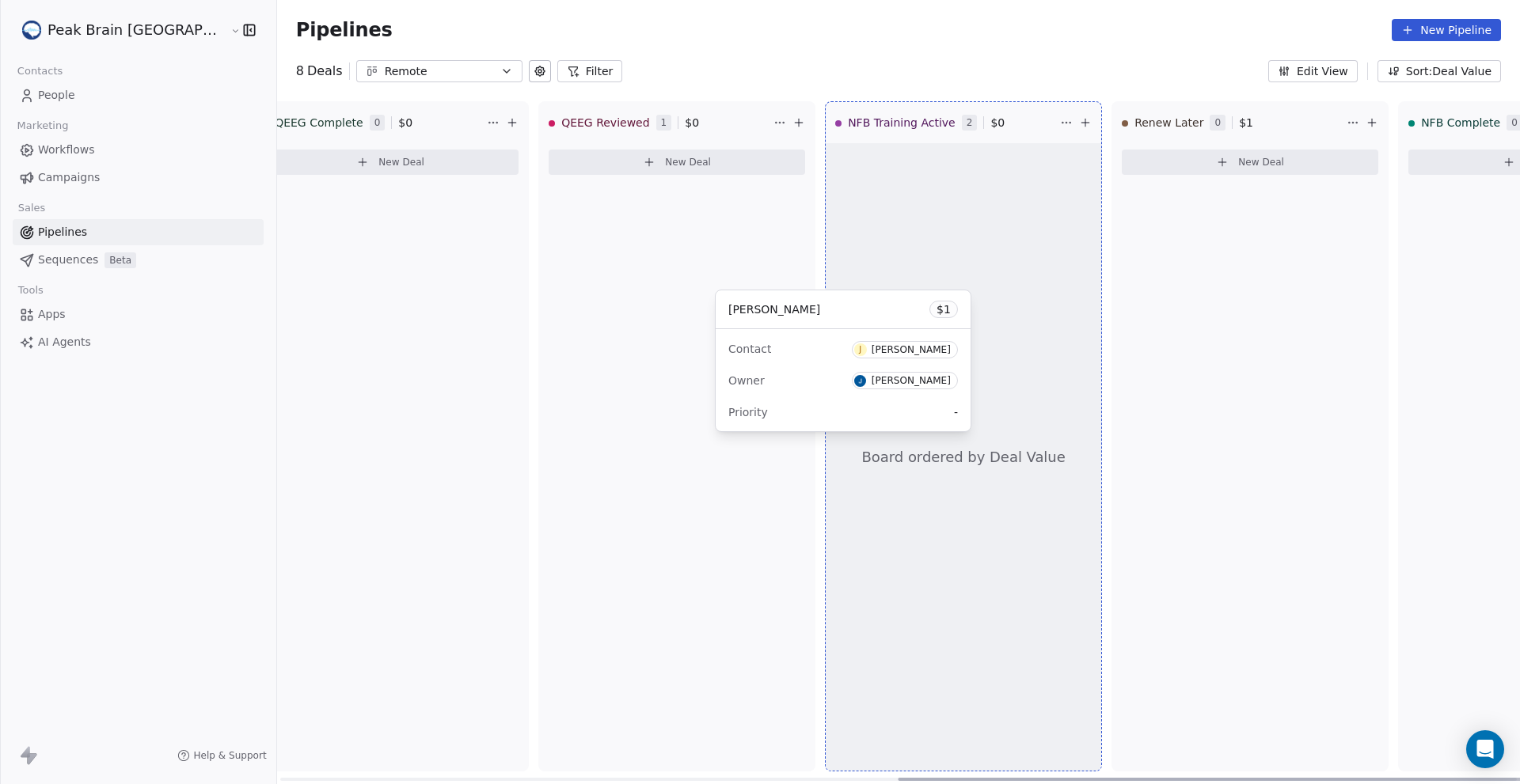
drag, startPoint x: 590, startPoint y: 172, endPoint x: 860, endPoint y: 330, distance: 312.8
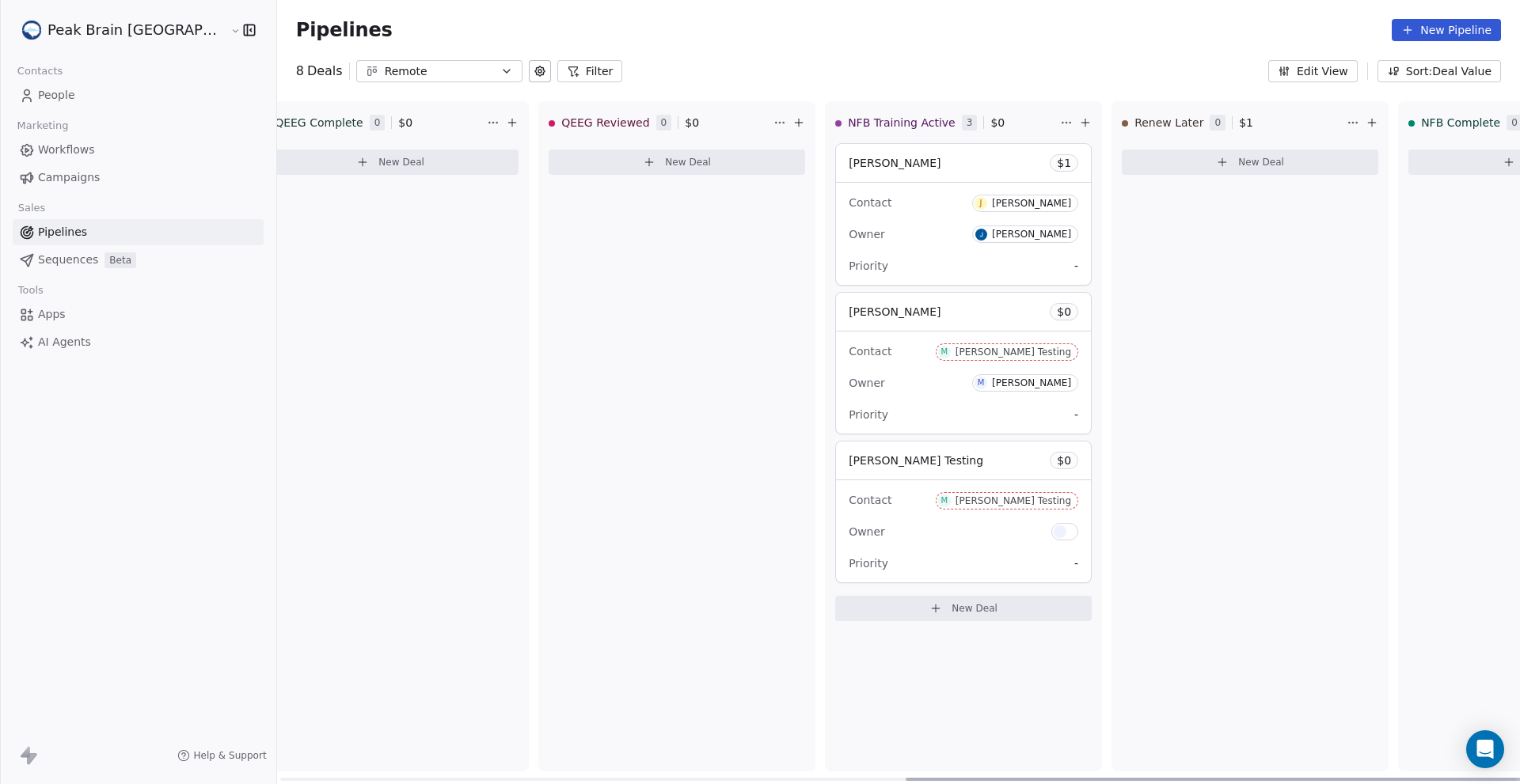
scroll to position [0, 1362]
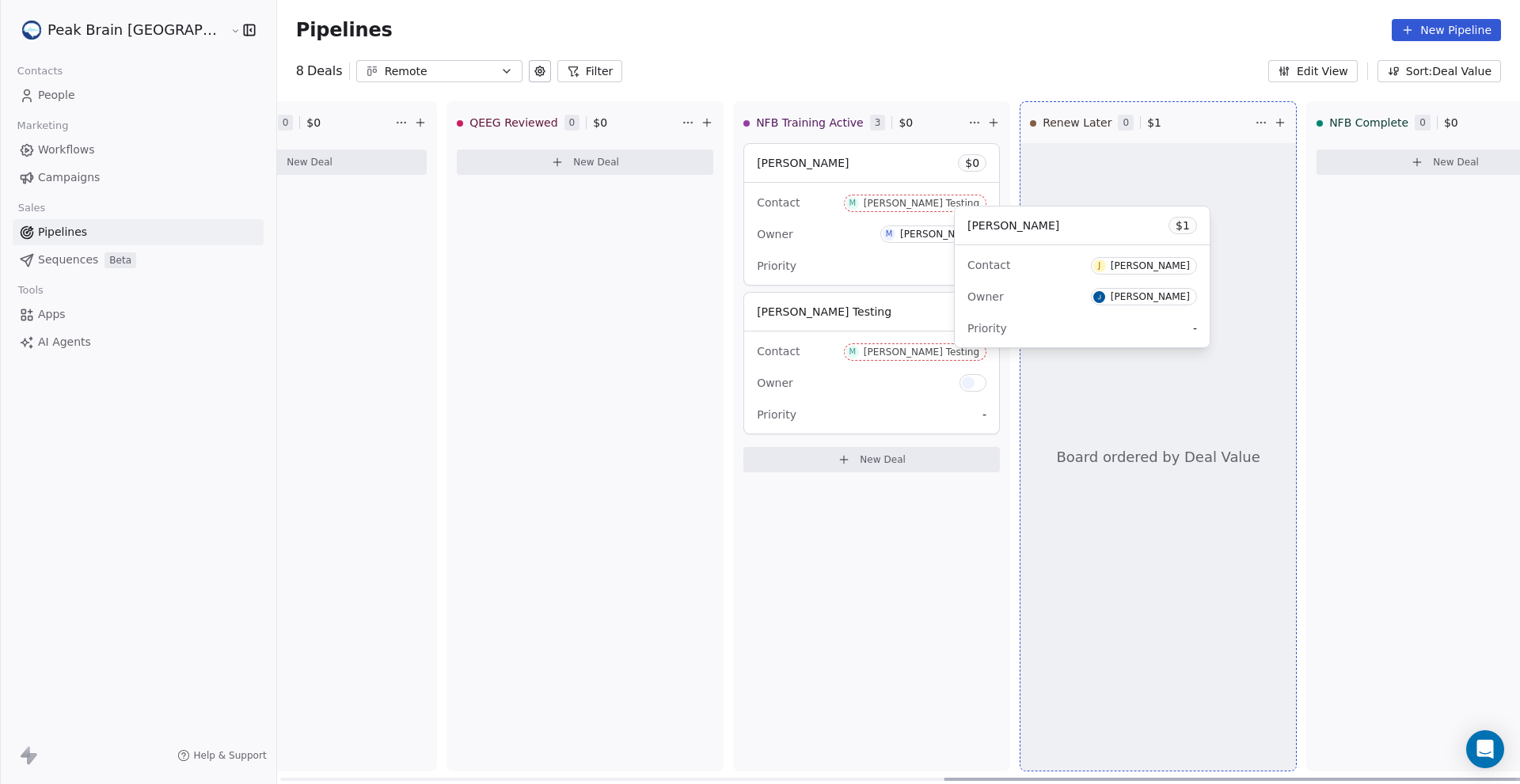
drag, startPoint x: 777, startPoint y: 153, endPoint x: 1057, endPoint y: 212, distance: 286.1
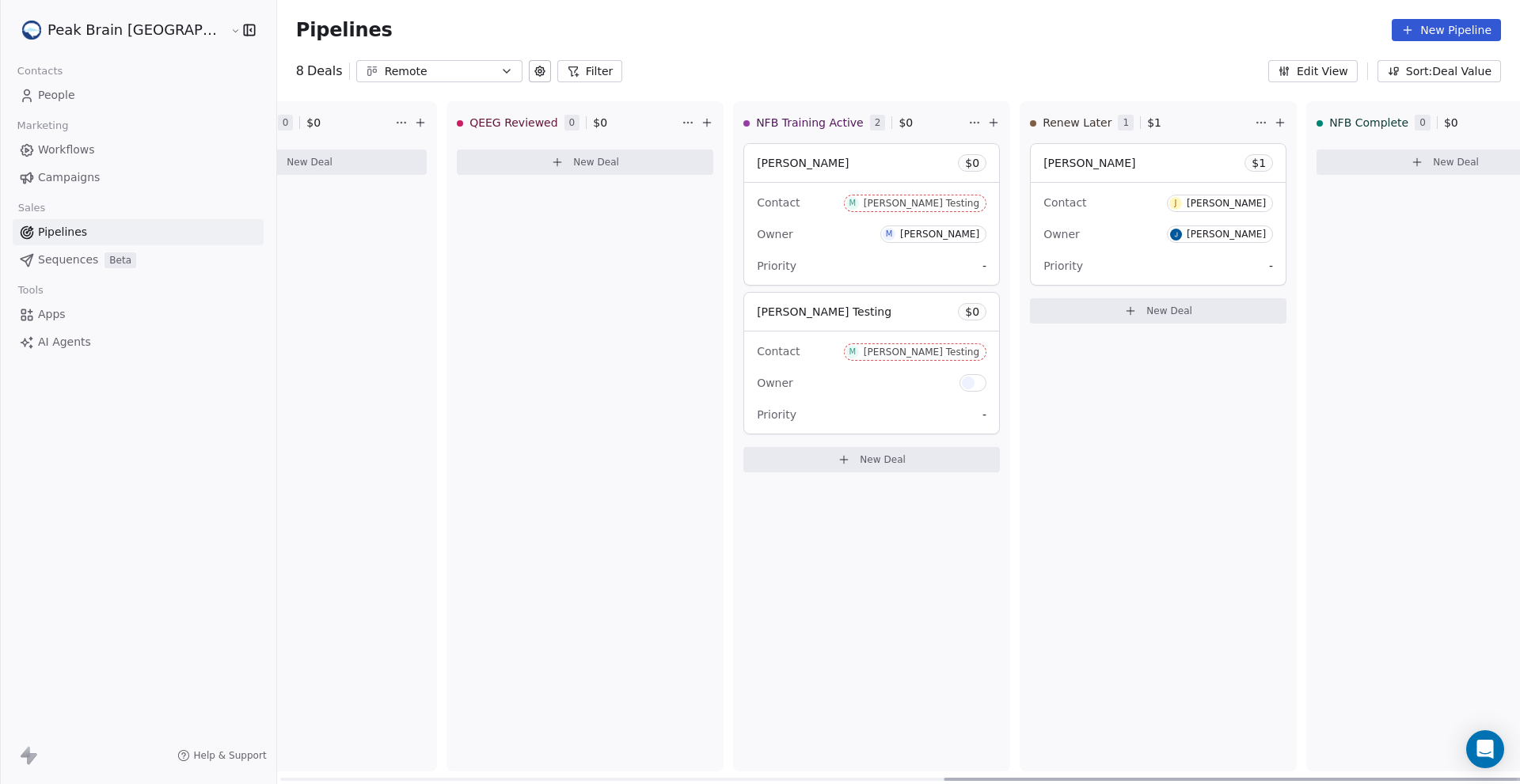
click at [1043, 170] on div "[PERSON_NAME] $ 1" at bounding box center [1158, 163] width 255 height 38
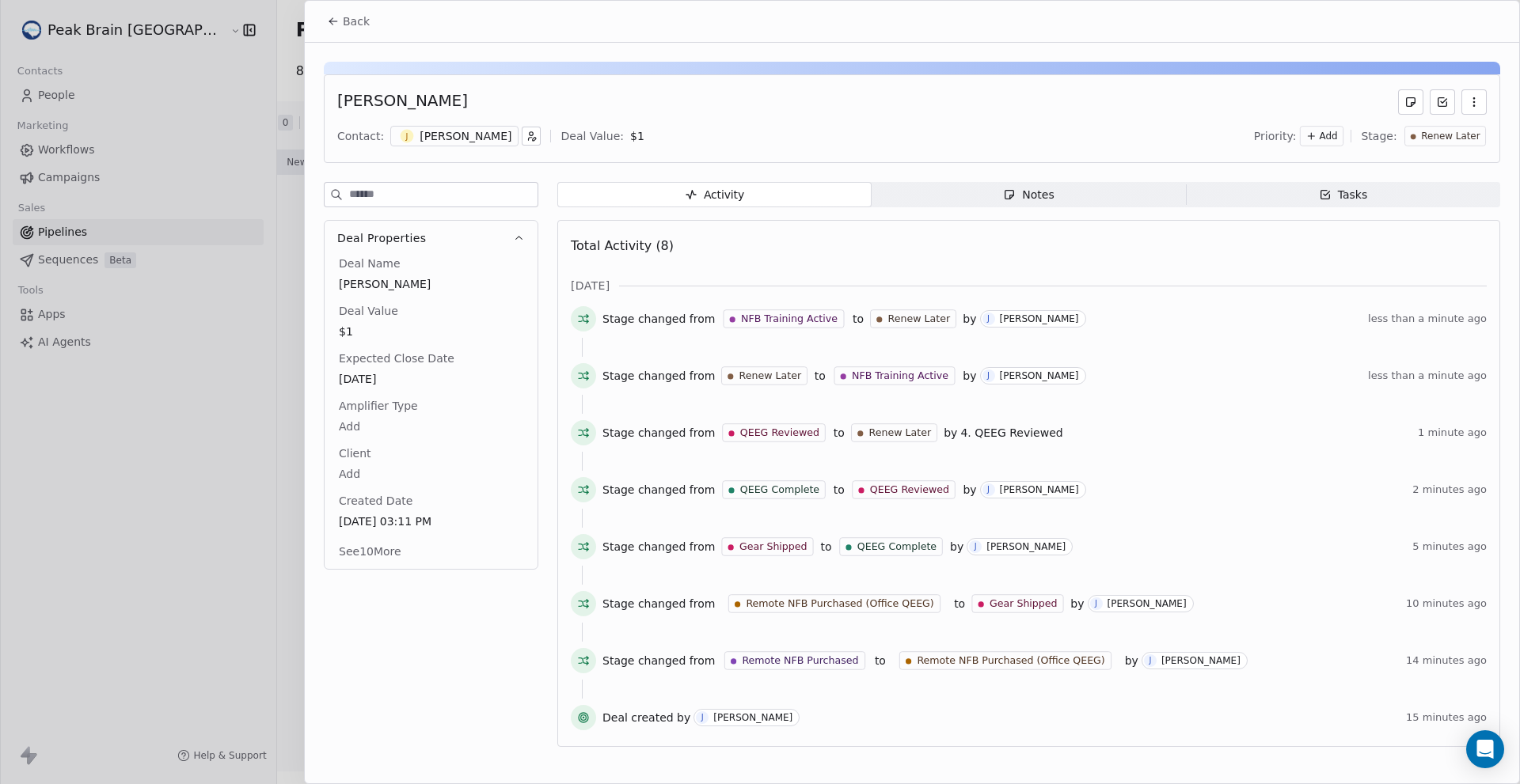
click at [342, 20] on button "Back" at bounding box center [348, 21] width 62 height 29
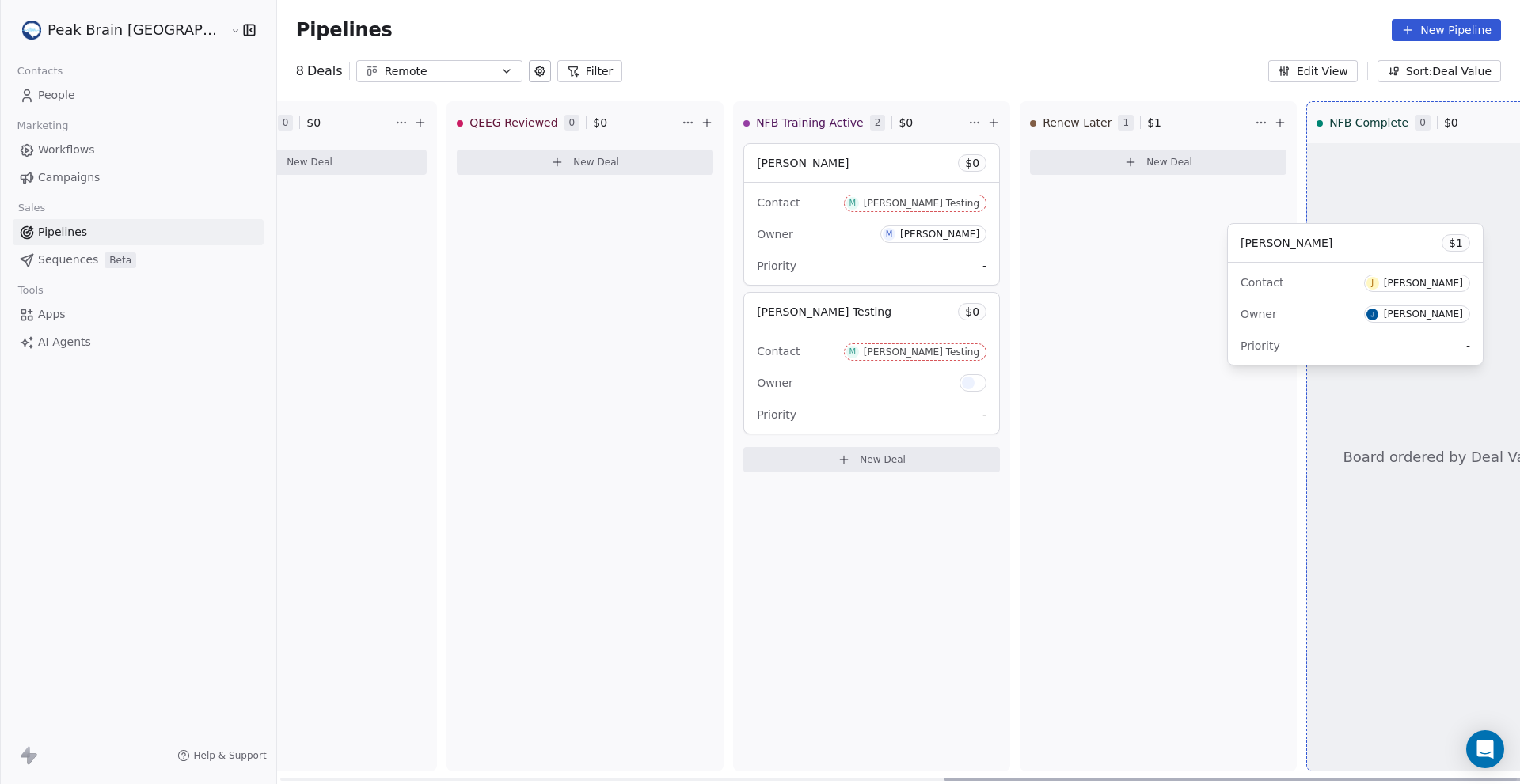
drag, startPoint x: 1053, startPoint y: 155, endPoint x: 1348, endPoint y: 239, distance: 306.7
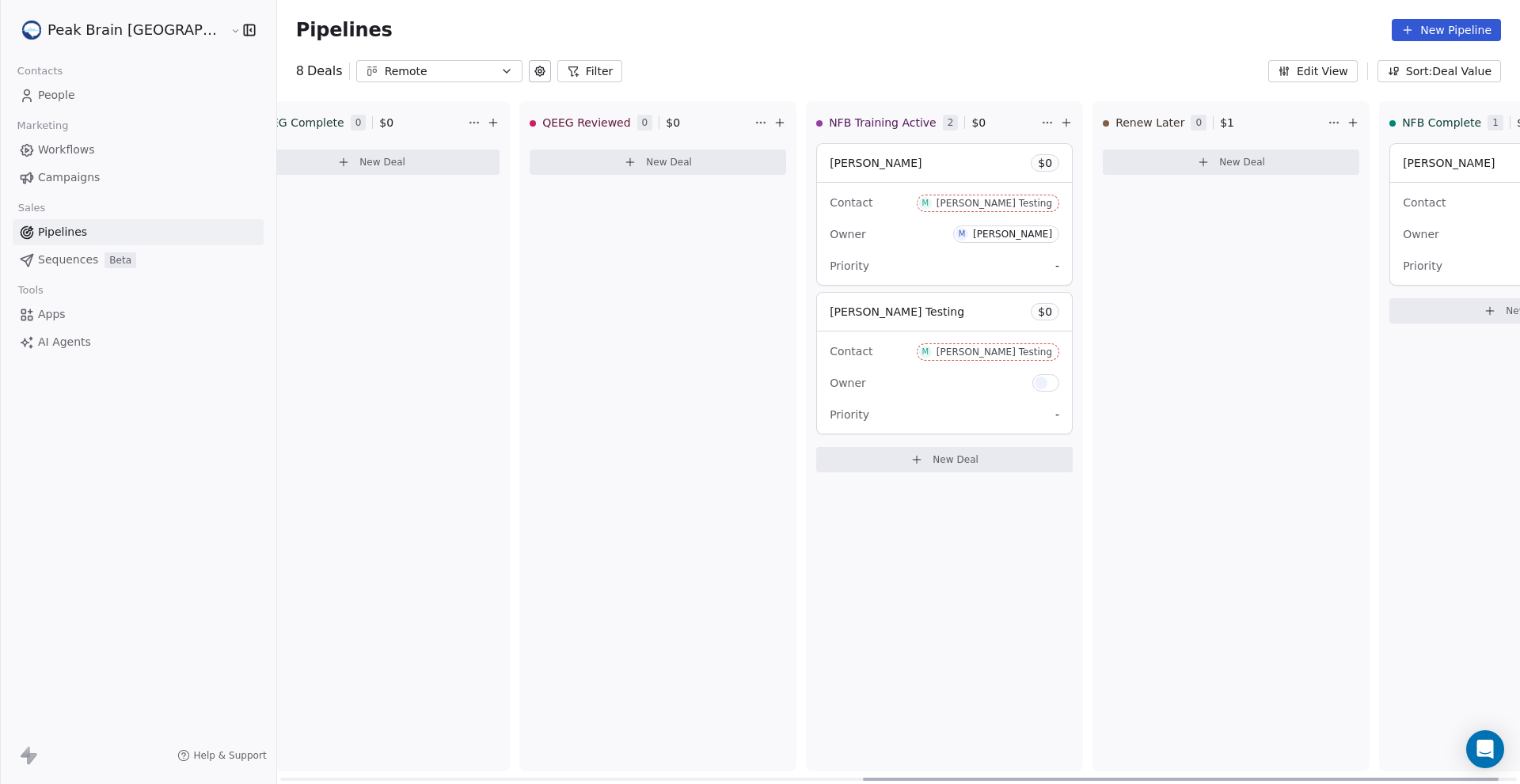
scroll to position [0, 1362]
